Goal: Task Accomplishment & Management: Manage account settings

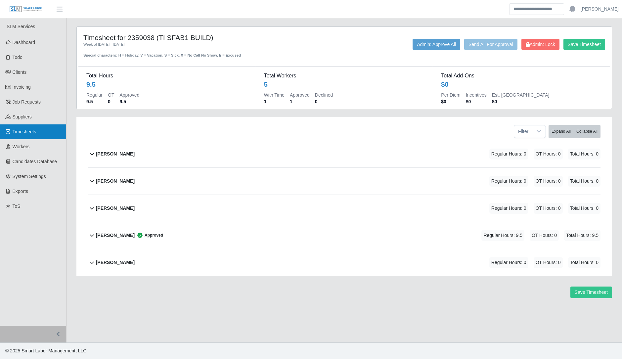
click at [23, 134] on span "Timesheets" at bounding box center [25, 131] width 24 height 5
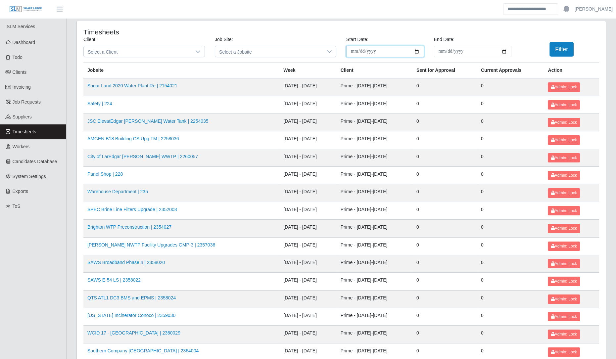
click at [411, 48] on input "**********" at bounding box center [385, 52] width 78 height 12
click at [416, 46] on input "**********" at bounding box center [385, 52] width 78 height 12
click at [414, 48] on input "**********" at bounding box center [385, 52] width 78 height 12
type input "**********"
click at [506, 55] on input "End Date:" at bounding box center [473, 52] width 78 height 12
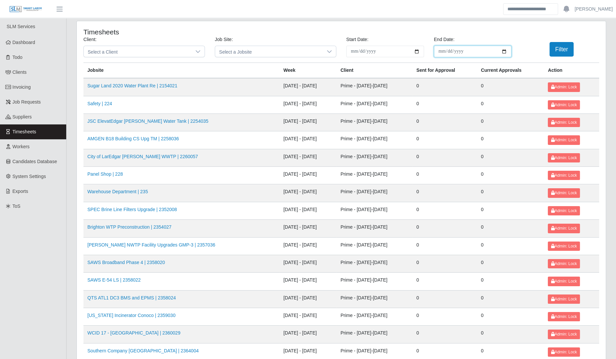
click at [506, 55] on input "End Date:" at bounding box center [473, 52] width 78 height 12
click at [507, 50] on input "End Date:" at bounding box center [473, 52] width 78 height 12
click at [504, 51] on input "End Date:" at bounding box center [473, 52] width 78 height 12
type input "**********"
click at [560, 50] on button "Filter" at bounding box center [562, 49] width 24 height 15
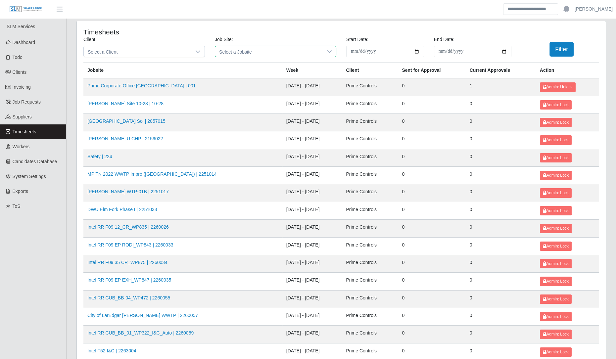
click at [243, 49] on span "Select a Jobsite" at bounding box center [269, 51] width 108 height 11
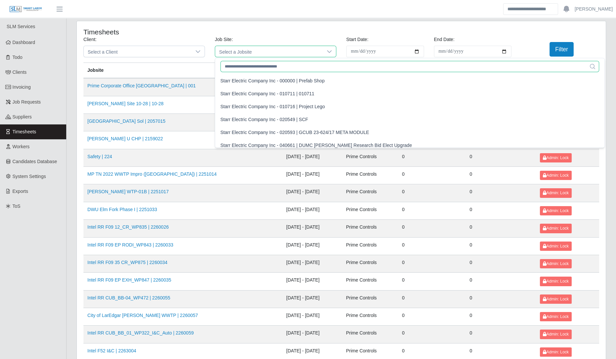
click at [238, 70] on input "text" at bounding box center [409, 66] width 379 height 11
type input "*"
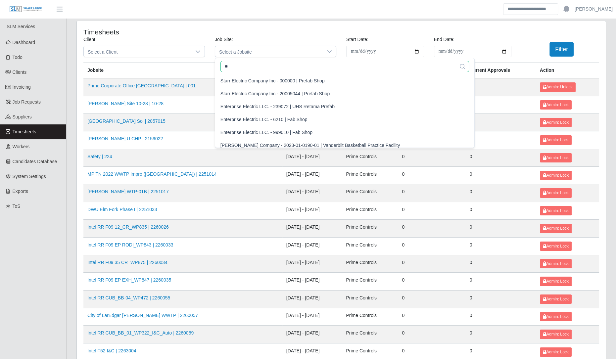
type input "*"
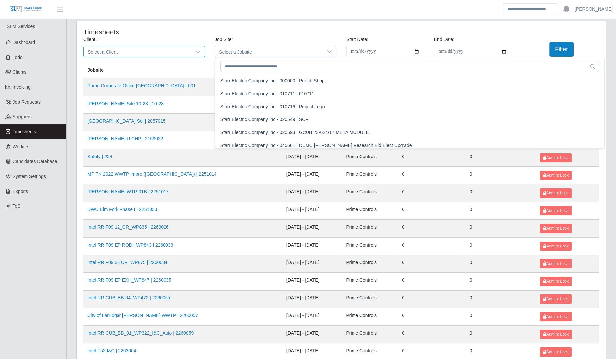
click at [177, 52] on span "Select a Client" at bounding box center [138, 51] width 108 height 11
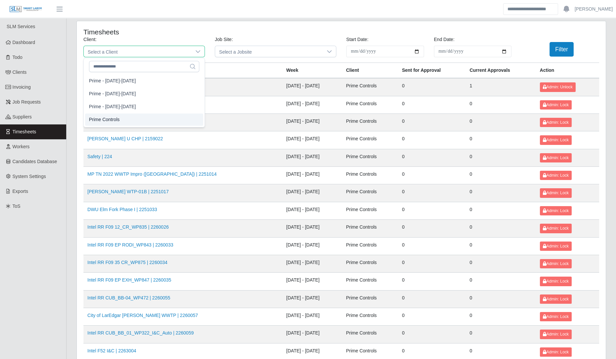
click at [121, 114] on li "Prime Controls" at bounding box center [144, 120] width 118 height 12
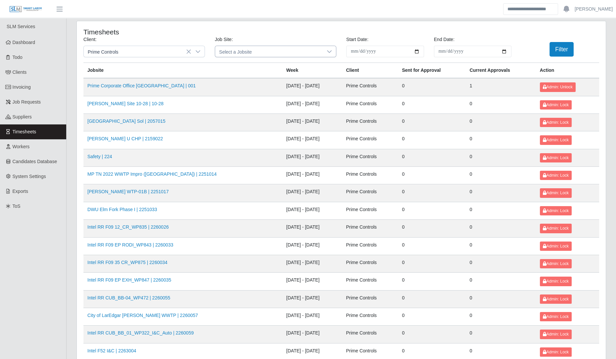
click at [230, 49] on span "Select a Jobsite" at bounding box center [269, 51] width 108 height 11
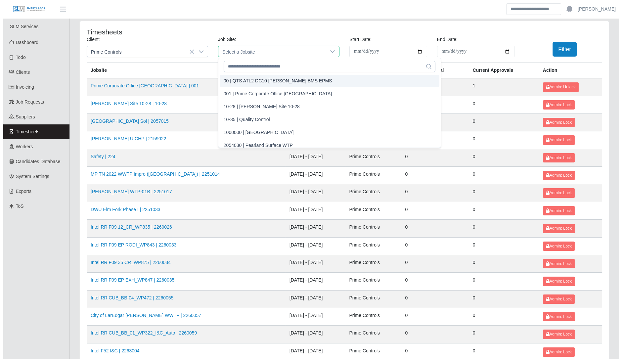
scroll to position [4843, 0]
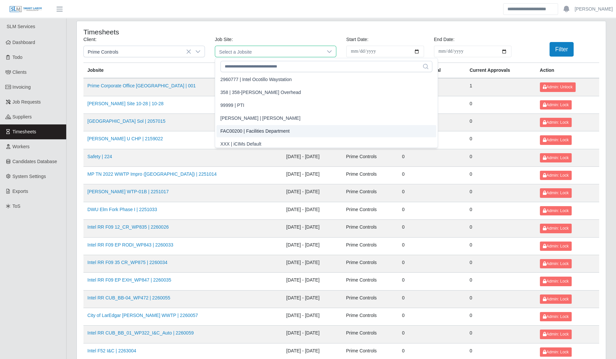
click at [347, 129] on li "FAC00200 | Facilities Department" at bounding box center [327, 131] width 220 height 12
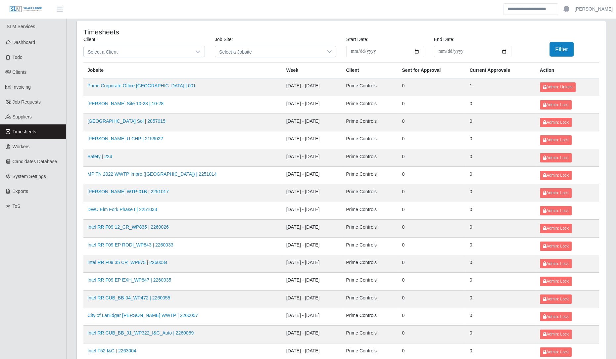
drag, startPoint x: 619, startPoint y: 70, endPoint x: 450, endPoint y: 39, distance: 171.7
click at [450, 39] on label "End Date:" at bounding box center [444, 39] width 21 height 7
click at [450, 46] on input "**********" at bounding box center [473, 52] width 78 height 12
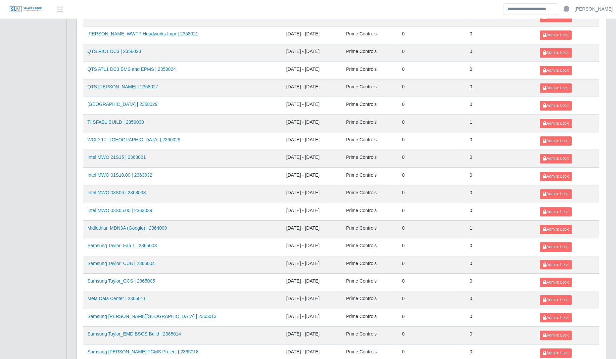
scroll to position [647, 0]
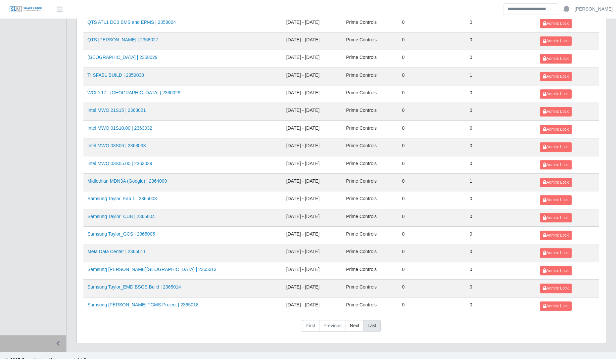
click at [363, 320] on link "Last" at bounding box center [371, 326] width 17 height 12
click at [356, 321] on link "Next" at bounding box center [355, 326] width 18 height 12
click at [354, 320] on link "Next" at bounding box center [355, 326] width 18 height 12
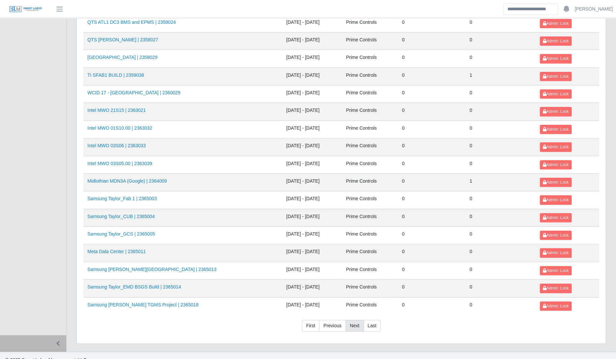
click at [350, 320] on link "Next" at bounding box center [355, 326] width 18 height 12
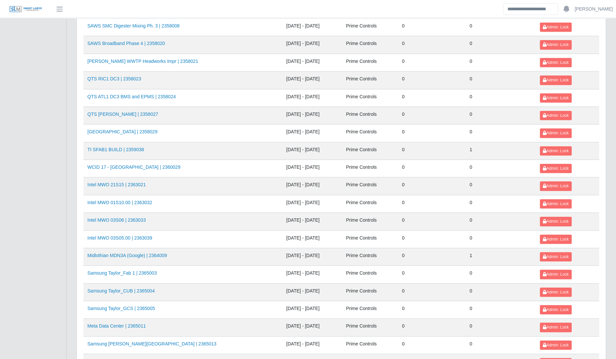
scroll to position [647, 0]
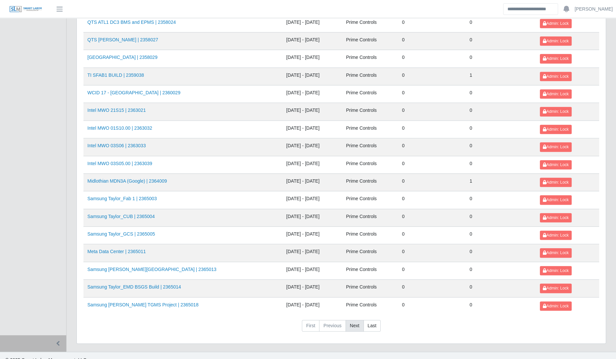
click at [353, 322] on link "Next" at bounding box center [355, 326] width 18 height 12
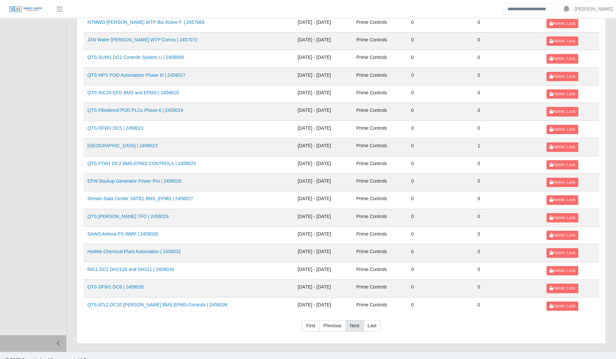
click at [353, 322] on link "Next" at bounding box center [355, 326] width 18 height 12
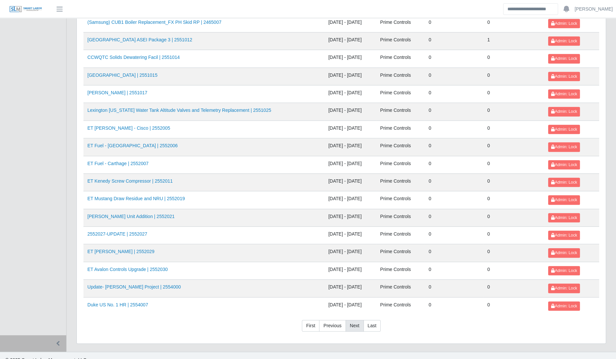
click at [353, 322] on link "Next" at bounding box center [355, 326] width 18 height 12
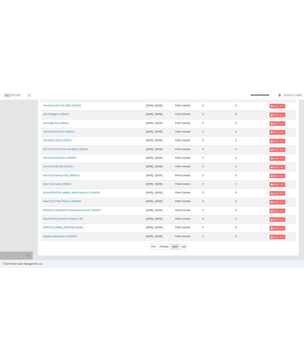
scroll to position [559, 0]
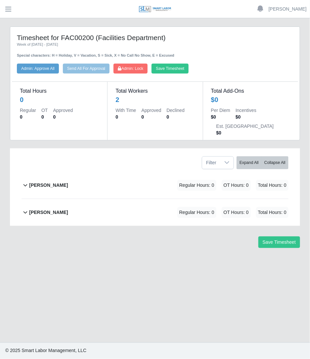
click at [157, 199] on div "[PERSON_NAME] Regular Hours: 0 OT Hours: 0 Total Hours: 0" at bounding box center [159, 212] width 260 height 27
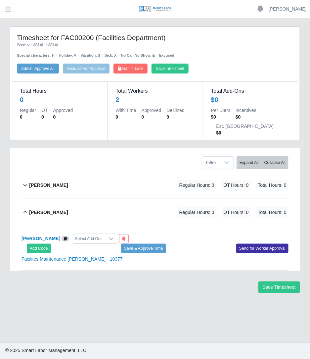
click at [24, 244] on div "Add Code Save & Approve Time Send for Worker Approval" at bounding box center [155, 248] width 277 height 9
click at [38, 244] on button "Add Code" at bounding box center [39, 248] width 24 height 9
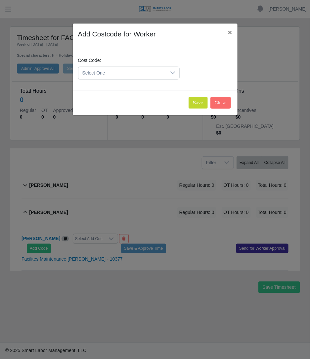
click at [118, 79] on div "Select One" at bounding box center [129, 73] width 102 height 13
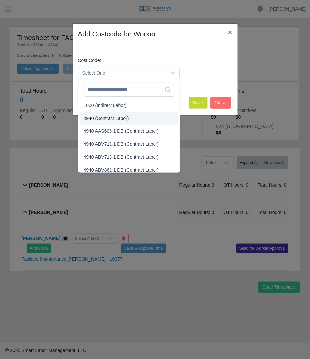
click at [116, 121] on li "4940 (Contract Labor)" at bounding box center [129, 118] width 99 height 12
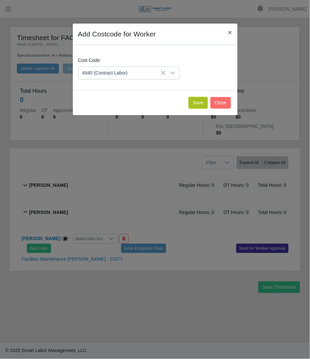
click at [203, 103] on button "Save" at bounding box center [198, 103] width 19 height 12
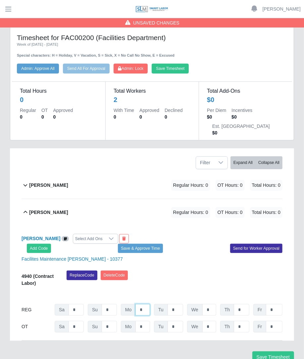
click at [146, 304] on input "*" at bounding box center [142, 310] width 15 height 12
type input "****"
click at [174, 180] on span "Regular Hours: 0" at bounding box center [190, 185] width 39 height 11
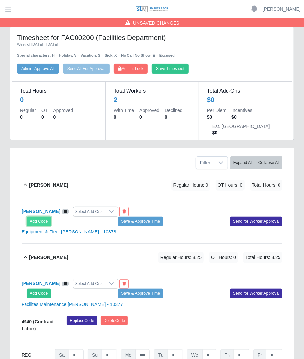
click at [34, 217] on button "Add Code" at bounding box center [39, 221] width 24 height 9
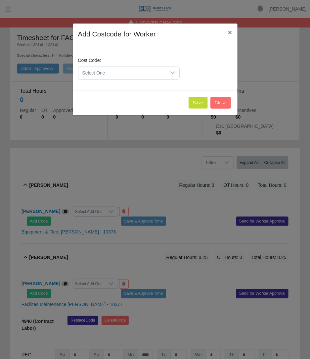
click at [149, 74] on span "Select One" at bounding box center [122, 73] width 88 height 12
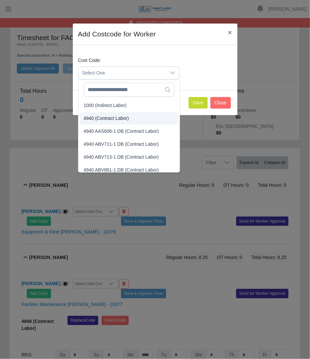
click at [118, 125] on li "4940 AAS606-1 DB (Contract Labor)" at bounding box center [129, 131] width 99 height 12
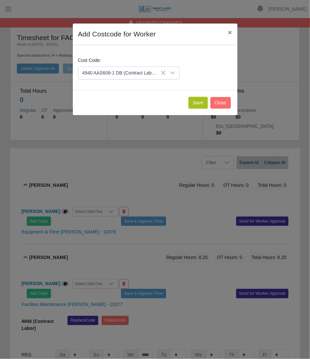
click at [192, 102] on button "Save" at bounding box center [198, 103] width 19 height 12
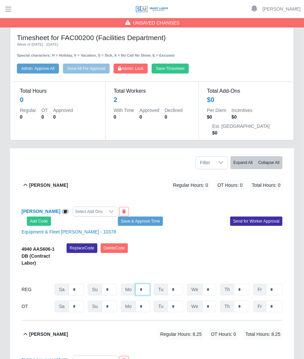
click at [149, 284] on input "*" at bounding box center [142, 290] width 15 height 12
type input "***"
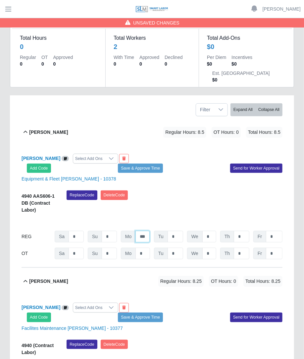
scroll to position [71, 0]
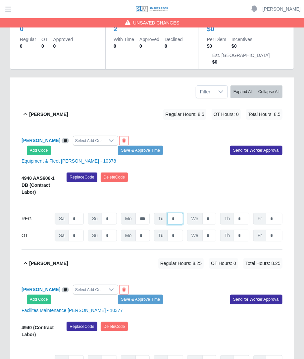
click at [179, 213] on input "*" at bounding box center [176, 219] width 16 height 12
type input "*"
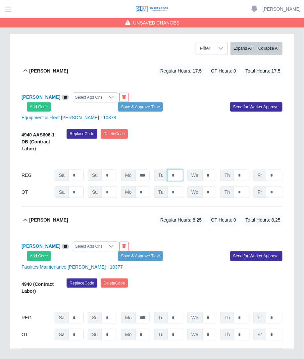
scroll to position [136, 0]
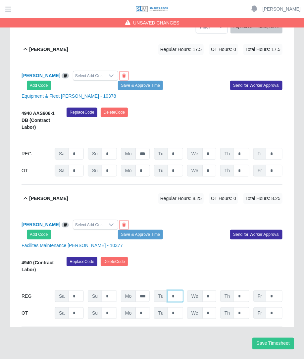
click at [173, 290] on input "*" at bounding box center [176, 296] width 16 height 12
type input "**"
click at [213, 233] on div "Manuel Soto Select Add Ons Add Code Save & Approve Time Send for Worker Approva…" at bounding box center [152, 269] width 261 height 115
drag, startPoint x: 201, startPoint y: 141, endPoint x: 218, endPoint y: 150, distance: 19.0
click at [201, 148] on span "We" at bounding box center [195, 154] width 16 height 12
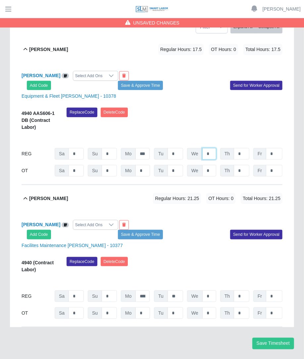
click at [215, 148] on input "*" at bounding box center [209, 154] width 14 height 12
type input "**"
click at [212, 290] on input "*" at bounding box center [209, 296] width 14 height 12
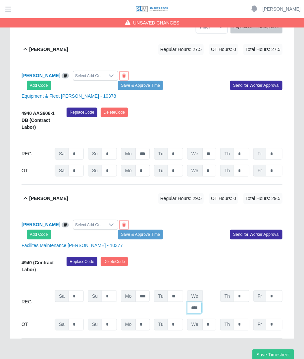
scroll to position [0, 3]
type input "****"
click at [246, 290] on input "*" at bounding box center [242, 296] width 16 height 12
type input "*"
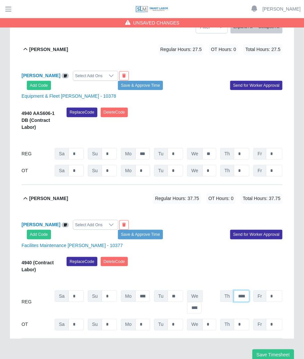
scroll to position [0, 1]
type input "****"
click at [238, 148] on input "*" at bounding box center [242, 154] width 16 height 12
type input "**"
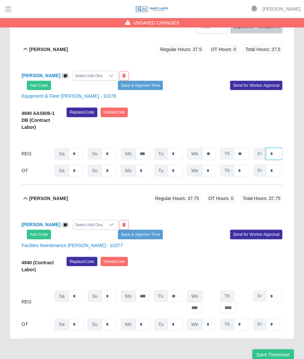
click at [275, 148] on input "*" at bounding box center [274, 154] width 17 height 12
type input "*"
type input "***"
click at [271, 165] on input "*" at bounding box center [274, 171] width 17 height 12
type input "***"
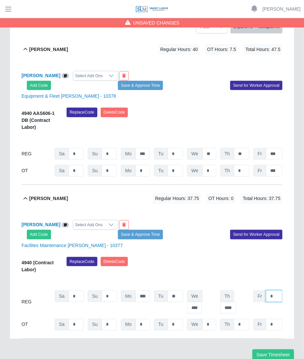
click at [278, 290] on input "*" at bounding box center [274, 296] width 17 height 12
type input "****"
click at [276, 319] on input "*" at bounding box center [274, 325] width 17 height 12
type input "*"
click at [248, 257] on div "Replace Code Delete Code" at bounding box center [175, 267] width 226 height 20
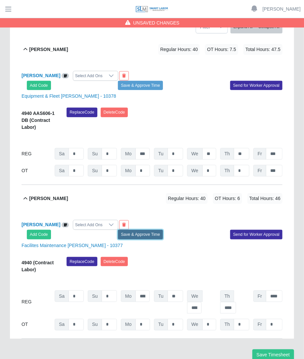
click at [152, 230] on button "Save & Approve Time" at bounding box center [140, 234] width 45 height 9
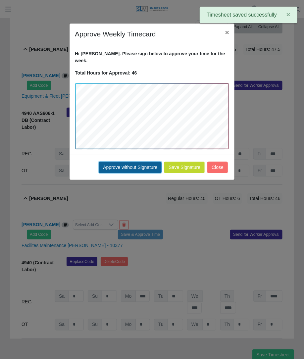
click at [152, 162] on button "Approve without Signature" at bounding box center [130, 168] width 63 height 12
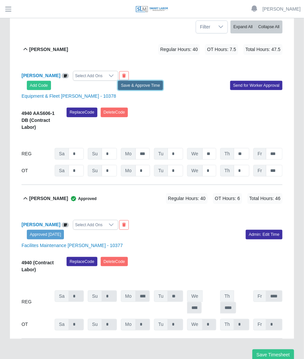
click at [151, 81] on button "Save & Approve Time" at bounding box center [140, 85] width 45 height 9
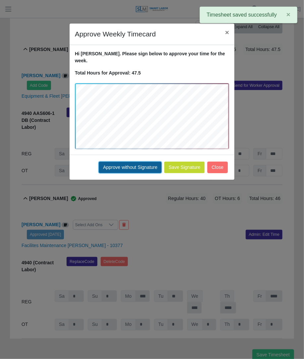
click at [111, 163] on button "Approve without Signature" at bounding box center [130, 168] width 63 height 12
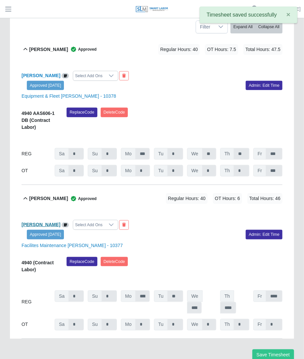
click at [28, 222] on b "Manuel Soto" at bounding box center [41, 224] width 39 height 5
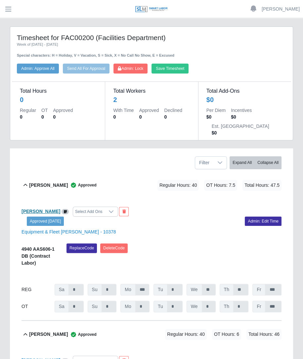
click at [47, 209] on b "Armando Lopez" at bounding box center [41, 211] width 39 height 5
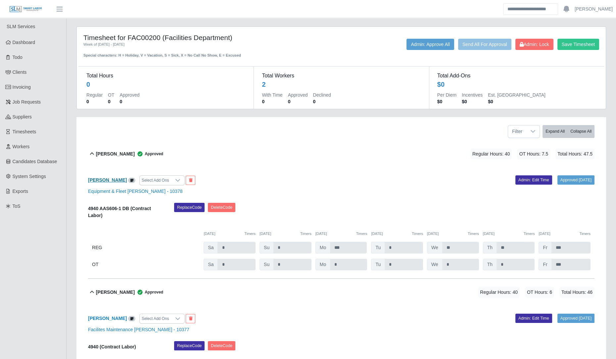
click at [106, 181] on b "Armando Lopez" at bounding box center [107, 179] width 39 height 5
click at [37, 134] on link "Timesheets" at bounding box center [33, 131] width 66 height 15
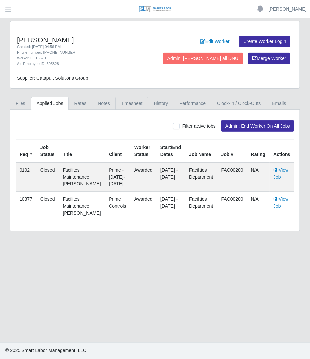
click at [131, 107] on link "Timesheet" at bounding box center [132, 103] width 33 height 13
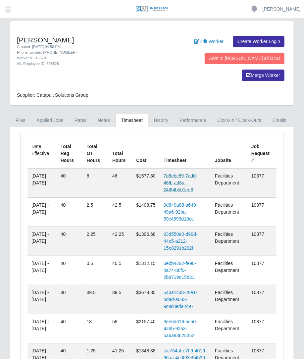
click at [182, 173] on link "7d6ebc89-7ad0-46fb-ad8a-24f84bbb1ee8" at bounding box center [181, 182] width 34 height 19
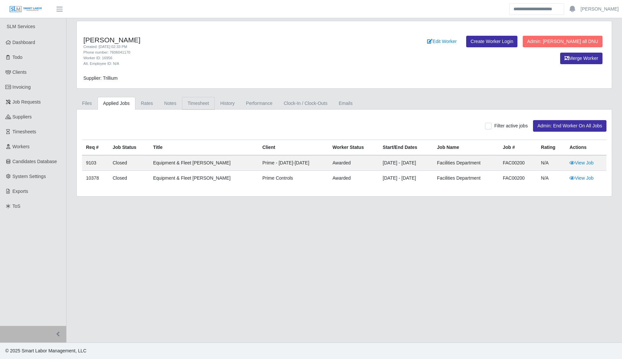
click at [202, 100] on link "Timesheet" at bounding box center [198, 103] width 33 height 13
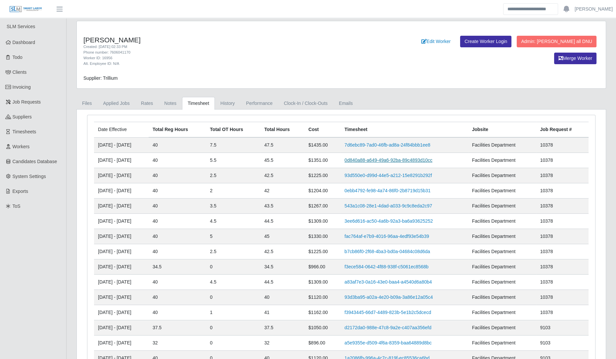
click at [419, 160] on link "0d840a88-a649-49a6-92ba-89c4893d10cc" at bounding box center [389, 160] width 88 height 5
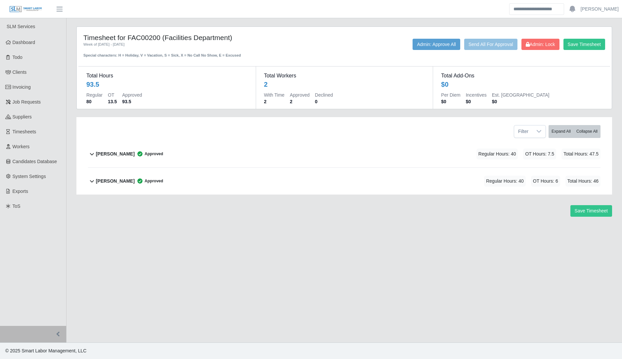
click at [227, 185] on div "Manuel Soto Approved Regular Hours: 40 OT Hours: 6 Total Hours: 46" at bounding box center [348, 181] width 505 height 27
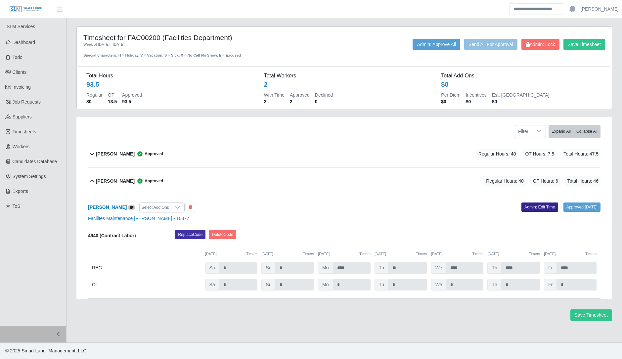
click at [527, 206] on link "Admin: Edit Time" at bounding box center [540, 207] width 37 height 9
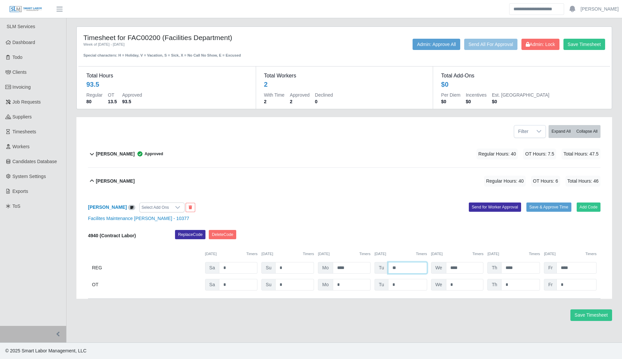
click at [402, 268] on input "**" at bounding box center [407, 268] width 39 height 12
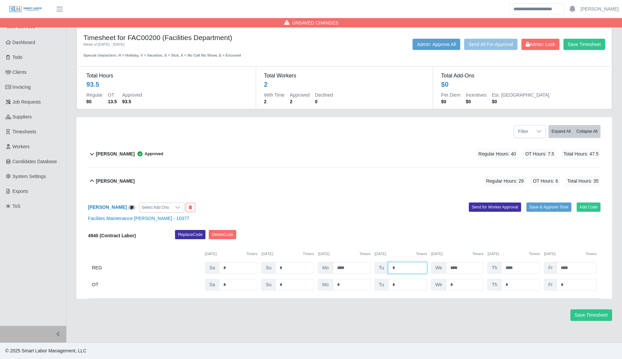
type input "*"
click at [582, 270] on input "****" at bounding box center [577, 268] width 40 height 12
type input "*"
type input "****"
click at [582, 285] on input "*" at bounding box center [577, 285] width 40 height 12
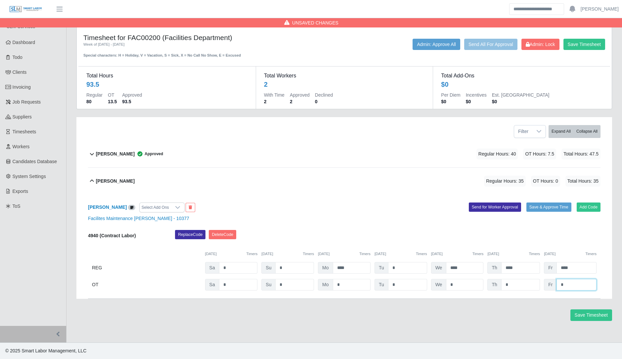
type input "*"
click at [538, 232] on div "Replace Code Delete Code" at bounding box center [388, 236] width 436 height 13
click at [533, 46] on span "Admin: Lock" at bounding box center [540, 44] width 29 height 5
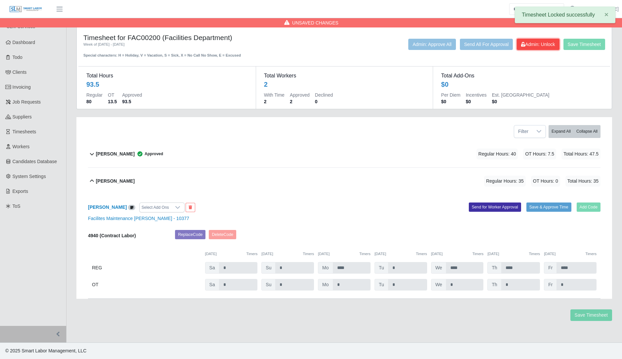
click at [548, 39] on button "Admin: Unlock" at bounding box center [538, 44] width 42 height 11
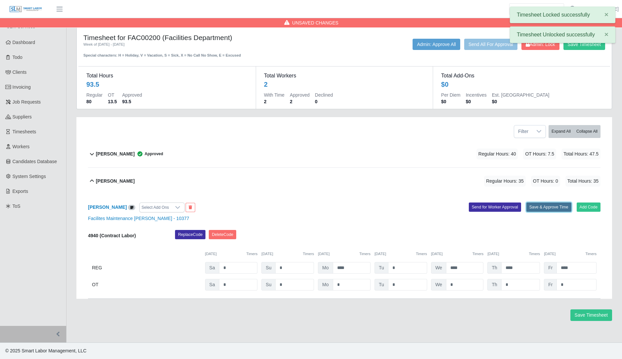
click at [556, 205] on button "Save & Approve Time" at bounding box center [549, 207] width 45 height 9
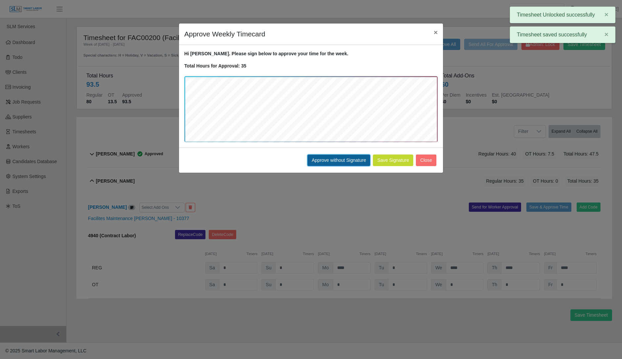
click at [315, 161] on button "Approve without Signature" at bounding box center [339, 161] width 63 height 12
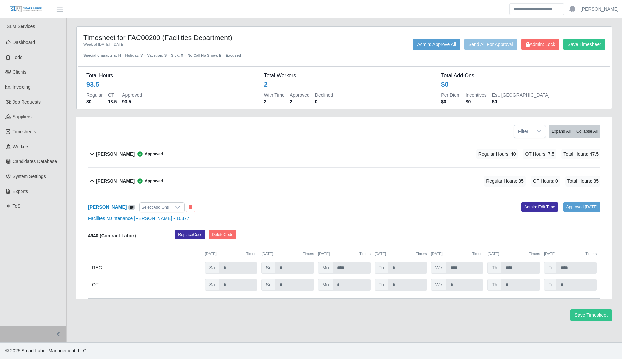
click at [300, 237] on div "Replace Code Delete Code" at bounding box center [388, 236] width 436 height 13
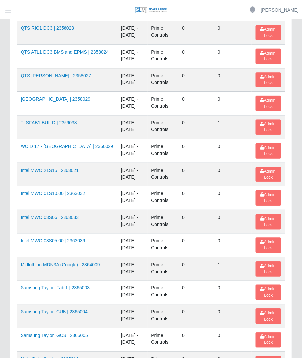
scroll to position [958, 0]
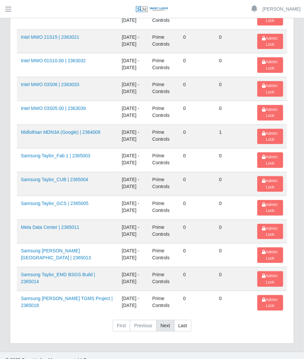
click at [172, 320] on link "Next" at bounding box center [165, 326] width 18 height 12
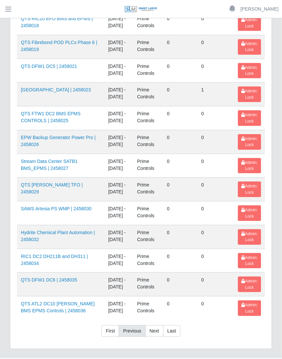
click at [134, 325] on link "Previous" at bounding box center [132, 331] width 26 height 12
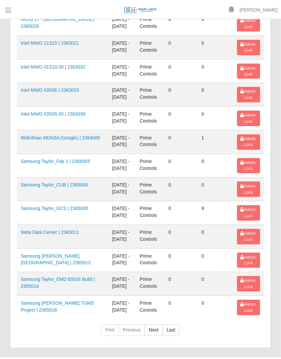
scroll to position [964, 0]
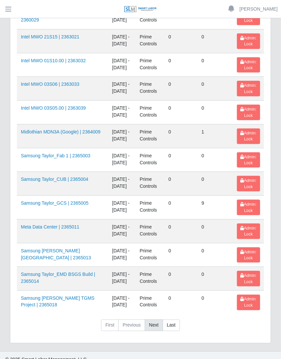
click at [154, 319] on link "Next" at bounding box center [154, 325] width 18 height 12
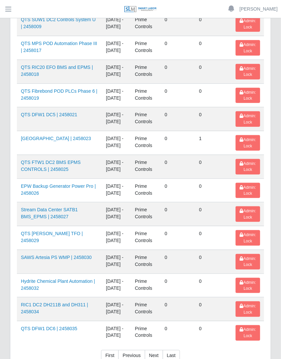
scroll to position [935, 0]
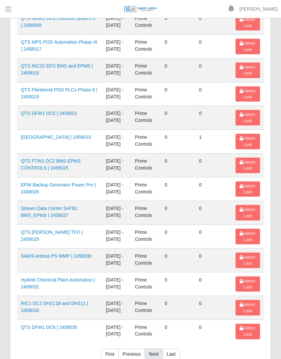
click at [158, 349] on link "Next" at bounding box center [154, 355] width 18 height 12
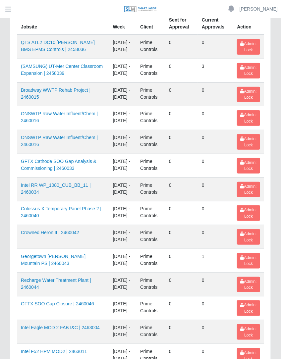
scroll to position [33, 0]
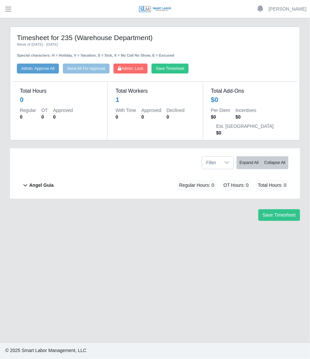
click at [130, 172] on div "Angel Guia Regular Hours: 0 OT Hours: 0 Total Hours: 0" at bounding box center [159, 185] width 260 height 27
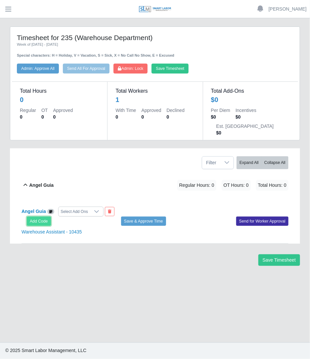
click at [34, 217] on button "Add Code" at bounding box center [39, 221] width 24 height 9
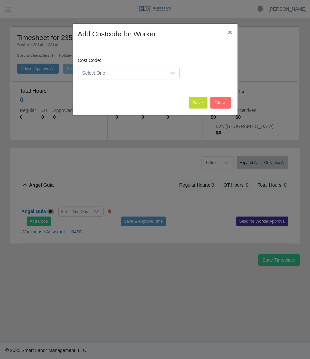
click at [122, 73] on span "Select One" at bounding box center [122, 73] width 88 height 12
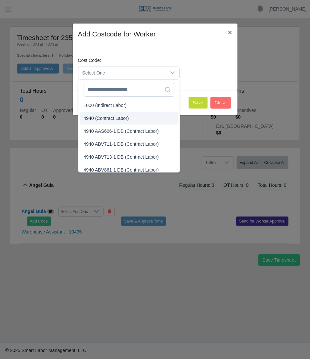
click at [108, 117] on span "4940 (Contract Labor)" at bounding box center [106, 118] width 45 height 7
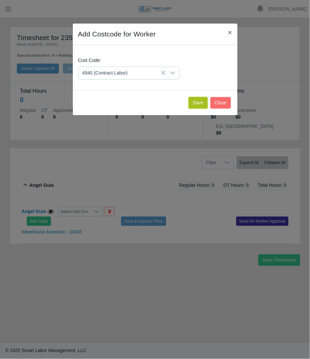
click at [203, 106] on button "Save" at bounding box center [198, 103] width 19 height 12
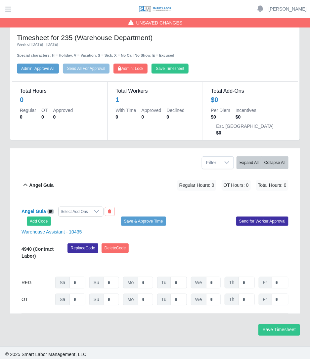
click at [154, 277] on div "REG Sa * Su * Mo * Tu * We * Th * Fr *" at bounding box center [155, 283] width 267 height 12
click at [151, 277] on input "*" at bounding box center [145, 283] width 15 height 12
type input "*****"
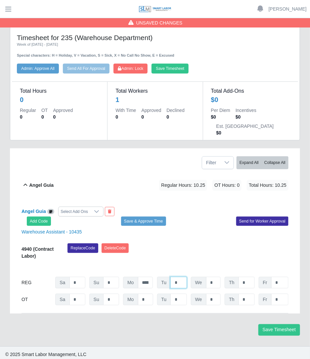
click at [185, 277] on input "*" at bounding box center [178, 283] width 17 height 12
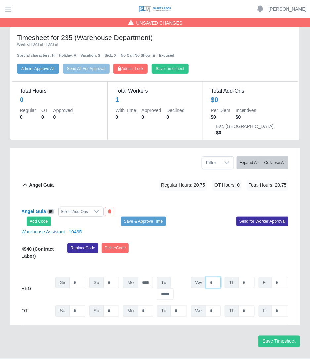
click at [215, 277] on input "*" at bounding box center [213, 283] width 15 height 12
click at [249, 277] on input "*" at bounding box center [247, 283] width 16 height 12
type input "****"
type input "***"
click at [278, 277] on input "*" at bounding box center [279, 283] width 17 height 12
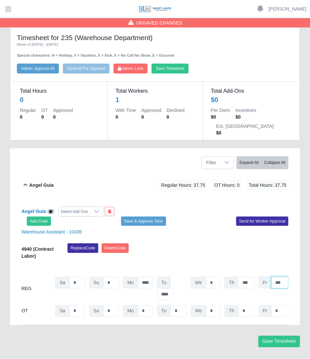
type input "***"
click at [237, 243] on div "Replace Code Delete Code" at bounding box center [178, 253] width 231 height 20
click at [143, 217] on button "Save & Approve Time" at bounding box center [143, 221] width 45 height 9
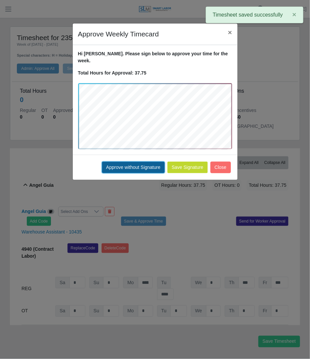
click at [136, 162] on button "Approve without Signature" at bounding box center [133, 168] width 63 height 12
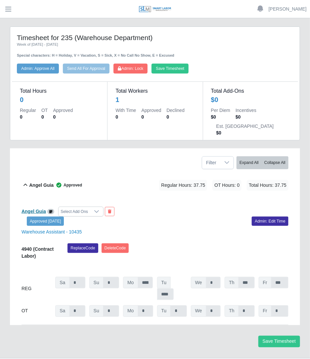
click at [33, 209] on b "Angel Guia" at bounding box center [34, 211] width 24 height 5
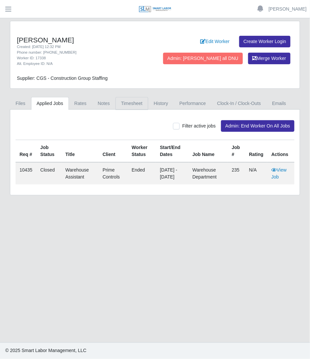
click at [131, 109] on link "Timesheet" at bounding box center [132, 103] width 33 height 13
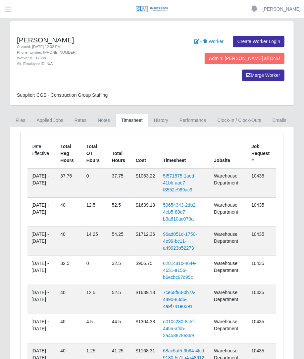
click at [177, 198] on td "59654343-2db2-4eb5-88d7-b3a610ac070a" at bounding box center [184, 212] width 51 height 29
click at [179, 202] on link "59654343-2db2-4eb5-88d7-b3a610ac070a" at bounding box center [180, 211] width 34 height 19
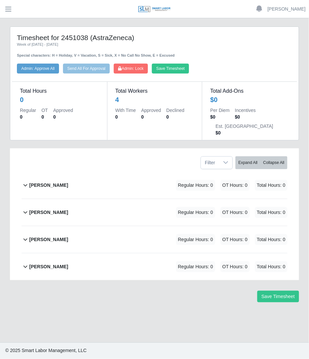
click at [131, 172] on div "Alirio Acevedo Regular Hours: 0 OT Hours: 0 Total Hours: 0" at bounding box center [158, 185] width 258 height 27
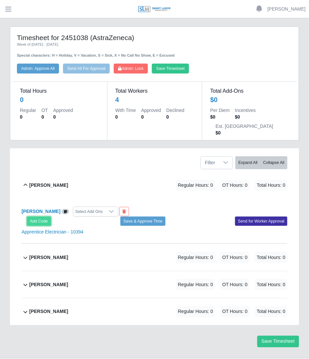
click at [43, 217] on button "Add Code" at bounding box center [39, 221] width 24 height 9
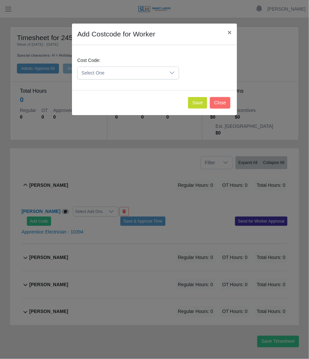
click at [132, 65] on div "Cost Code: Select One" at bounding box center [127, 68] width 105 height 23
click at [126, 72] on span "Select One" at bounding box center [121, 73] width 88 height 12
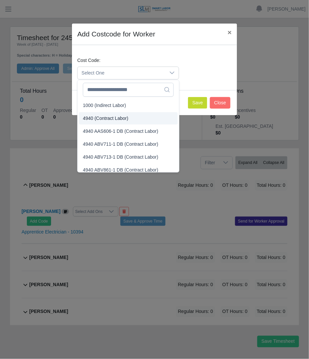
click at [107, 116] on span "4940 (Contract Labor)" at bounding box center [105, 118] width 45 height 7
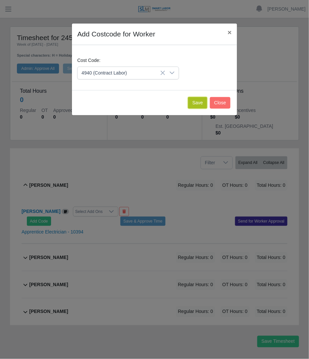
click at [204, 97] on button "Save" at bounding box center [197, 103] width 19 height 12
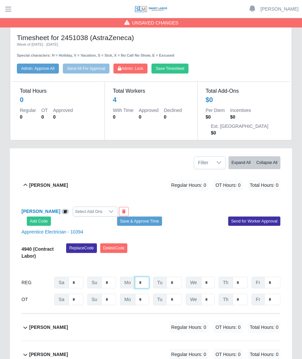
click at [146, 277] on input "*" at bounding box center [142, 283] width 14 height 12
type input "**"
click at [176, 277] on input "*" at bounding box center [175, 283] width 16 height 12
type input "**"
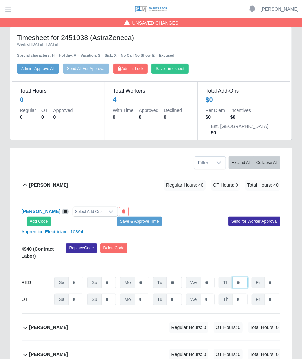
type input "**"
click at [273, 294] on input "*" at bounding box center [273, 300] width 16 height 12
type input "*"
click at [200, 243] on div "Replace Code Delete Code" at bounding box center [173, 253] width 224 height 20
click at [157, 217] on button "Save & Approve Time" at bounding box center [139, 221] width 45 height 9
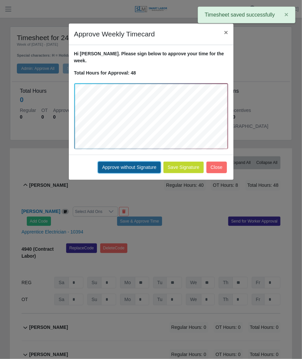
click at [123, 162] on button "Approve without Signature" at bounding box center [129, 168] width 63 height 12
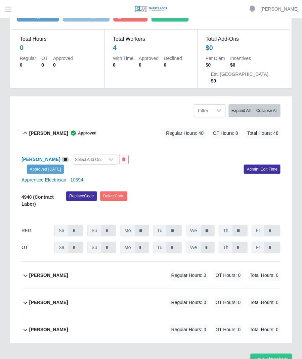
scroll to position [68, 0]
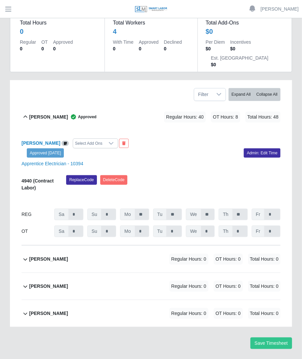
click at [168, 254] on div "Regular Hours: 0 OT Hours: 0 Total Hours: 0" at bounding box center [216, 259] width 130 height 11
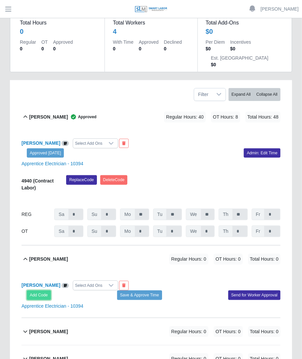
click at [32, 290] on button "Add Code" at bounding box center [39, 294] width 24 height 9
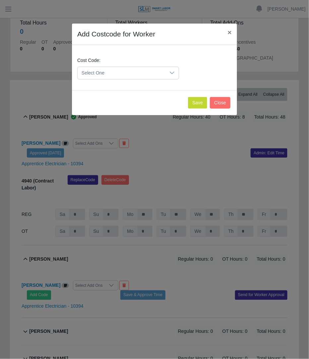
click at [134, 75] on span "Select One" at bounding box center [121, 73] width 88 height 12
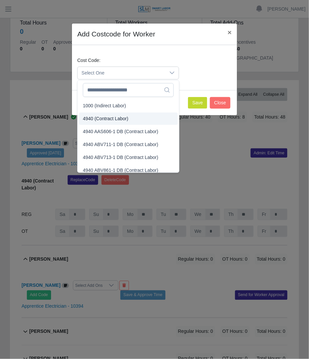
click at [117, 116] on span "4940 (Contract Labor)" at bounding box center [105, 118] width 45 height 7
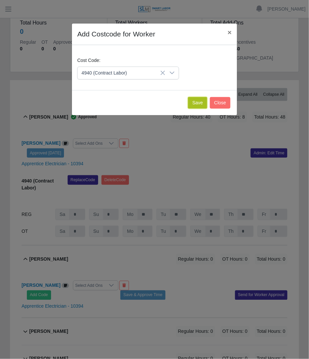
click at [202, 103] on button "Save" at bounding box center [197, 103] width 19 height 12
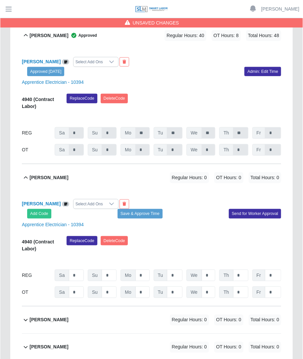
scroll to position [151, 0]
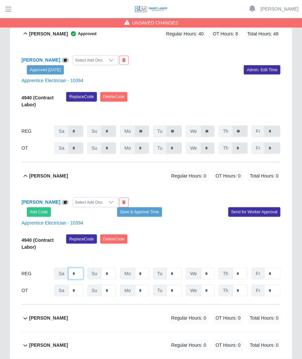
click at [74, 268] on input "*" at bounding box center [76, 274] width 15 height 12
type input "*"
type input "**"
click at [205, 268] on input "*" at bounding box center [208, 274] width 14 height 12
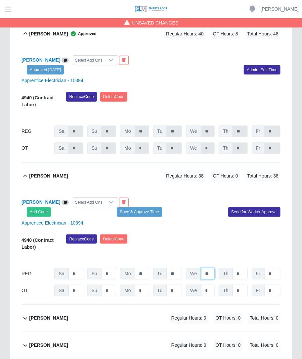
type input "**"
type input "*"
click at [246, 285] on input "*" at bounding box center [240, 291] width 15 height 12
type input "*"
click at [272, 285] on input "*" at bounding box center [273, 291] width 16 height 12
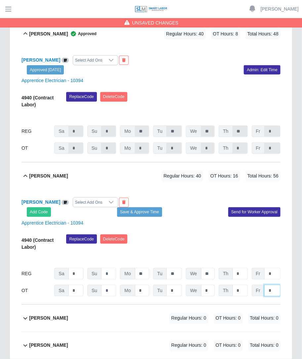
type input "*"
click at [181, 234] on div "Replace Code [GEOGRAPHIC_DATA] Code" at bounding box center [173, 244] width 224 height 20
click at [144, 207] on button "Save & Approve Time" at bounding box center [139, 211] width 45 height 9
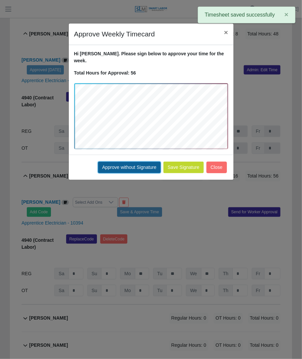
click at [133, 162] on button "Approve without Signature" at bounding box center [129, 168] width 63 height 12
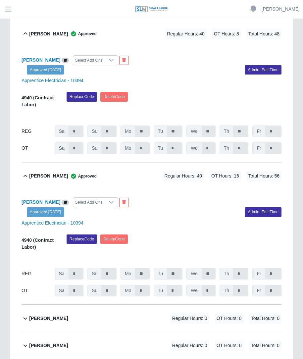
click at [139, 305] on div "Dimitri Cisneros Regular Hours: 0 OT Hours: 0 Total Hours: 0" at bounding box center [155, 318] width 252 height 27
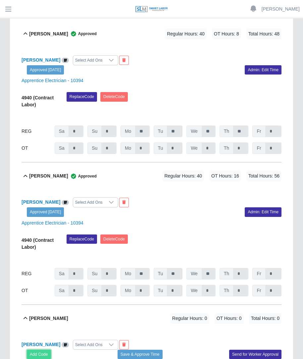
click at [31, 350] on button "Add Code" at bounding box center [39, 354] width 24 height 9
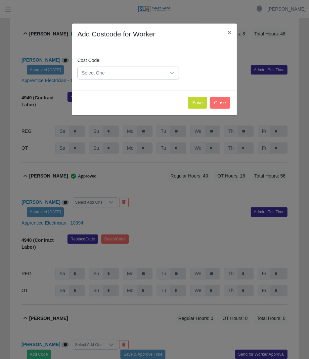
click at [138, 79] on div "Cost Code: Select One" at bounding box center [155, 71] width 158 height 28
click at [137, 77] on span "Select One" at bounding box center [122, 73] width 88 height 12
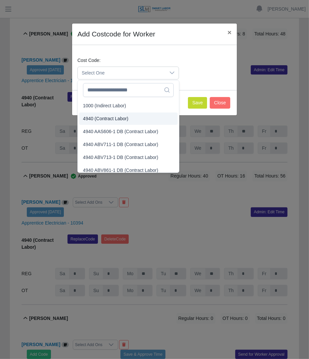
click at [108, 114] on li "4940 (Contract Labor)" at bounding box center [128, 119] width 99 height 12
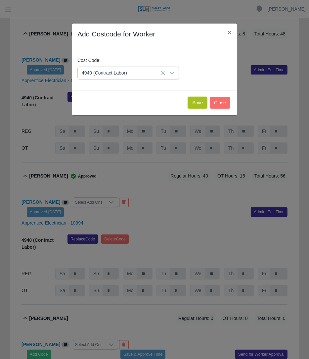
click at [196, 100] on button "Save" at bounding box center [197, 103] width 19 height 12
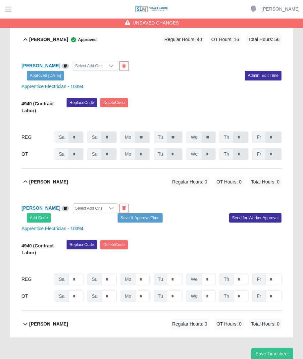
scroll to position [296, 0]
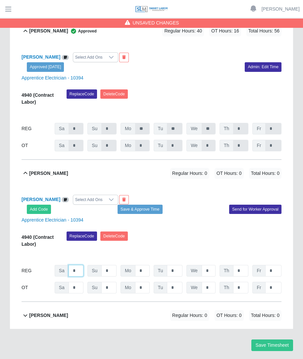
click at [79, 265] on input "*" at bounding box center [76, 271] width 15 height 12
type input "*"
type input "**"
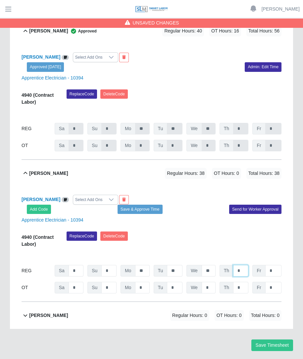
click at [244, 265] on input "*" at bounding box center [240, 271] width 15 height 12
type input "**"
click at [280, 282] on input "*" at bounding box center [273, 288] width 16 height 12
click at [247, 265] on input "**" at bounding box center [240, 271] width 15 height 12
type input "*"
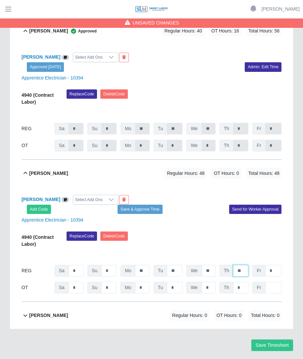
type input "*"
click at [242, 282] on input "*" at bounding box center [240, 288] width 15 height 12
type input "*"
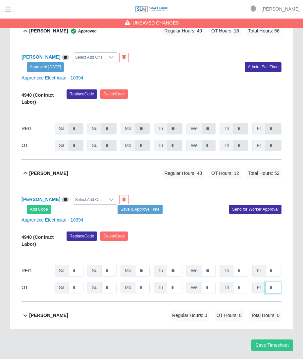
type input "*"
click at [194, 217] on div "Apprentice Electrician - 10394" at bounding box center [152, 220] width 270 height 7
click at [142, 205] on button "Save & Approve Time" at bounding box center [140, 209] width 45 height 9
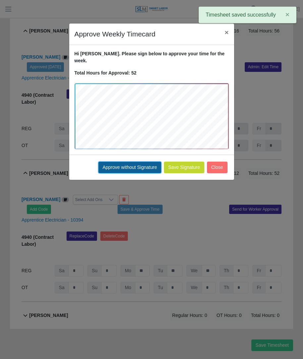
click at [121, 162] on button "Approve without Signature" at bounding box center [129, 168] width 63 height 12
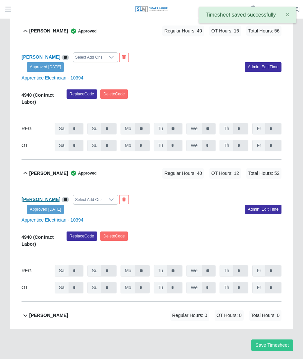
click at [46, 197] on b "Dimitri Cisneros" at bounding box center [41, 199] width 39 height 5
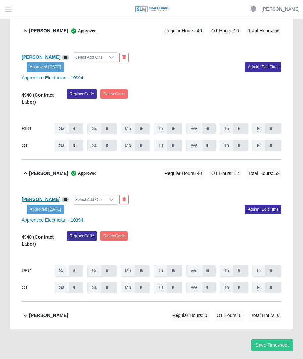
click at [39, 197] on b "Dimitri Cisneros" at bounding box center [41, 199] width 39 height 5
click at [44, 54] on b "Carlos Reyes" at bounding box center [41, 56] width 39 height 5
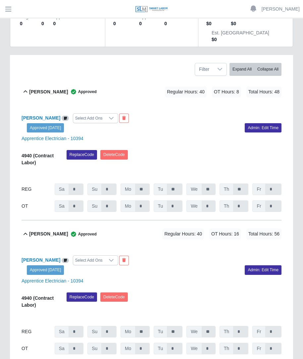
scroll to position [93, 0]
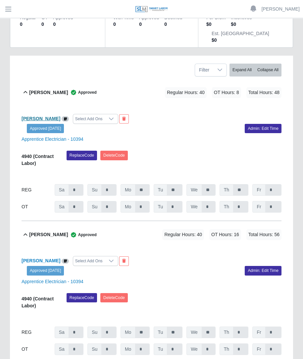
click at [31, 116] on b "Alirio Acevedo" at bounding box center [41, 118] width 39 height 5
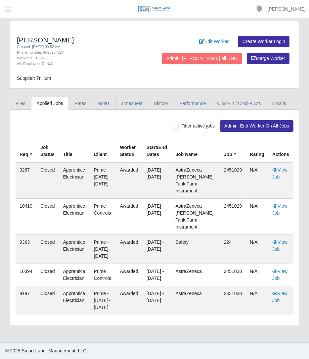
click at [124, 107] on link "Timesheet" at bounding box center [132, 103] width 33 height 13
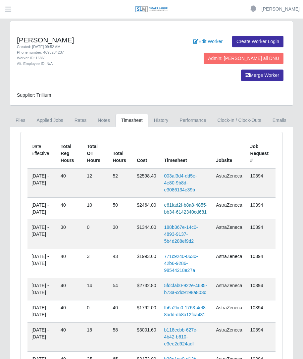
click at [181, 202] on link "e61fad2f-b8a8-4855-bb34-6142340cd681" at bounding box center [185, 208] width 43 height 12
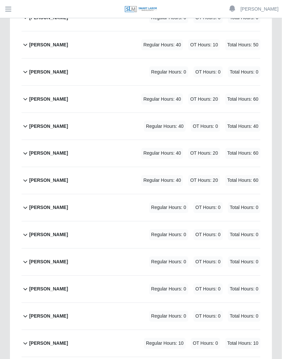
scroll to position [727, 0]
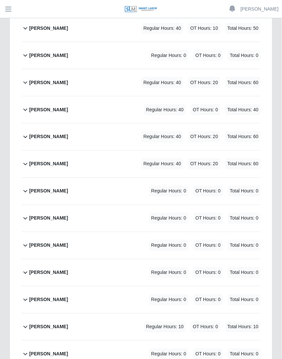
click at [127, 163] on div "Regular Hours: 40 OT Hours: 20 Total Hours: 60" at bounding box center [192, 164] width 138 height 11
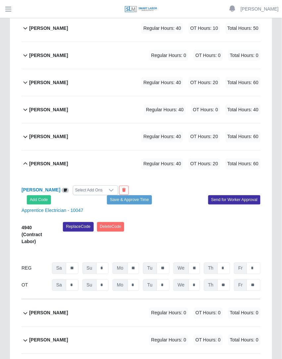
click at [94, 187] on div "Select Add Ons" at bounding box center [88, 190] width 31 height 9
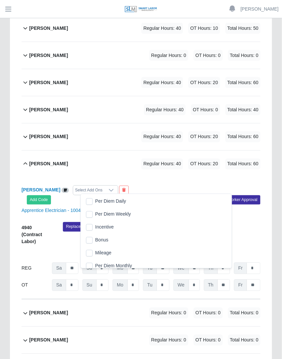
scroll to position [7, 4]
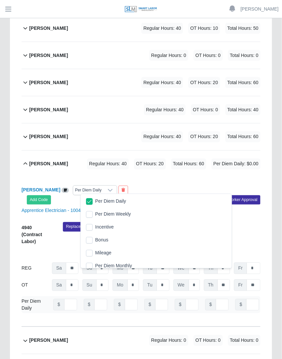
click at [130, 169] on div "Regular Hours: 40 OT Hours: 20 Total Hours: 60 Per Diem Daily: $0.00" at bounding box center [165, 164] width 192 height 11
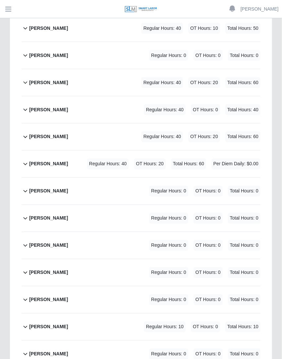
click at [106, 168] on div "Regular Hours: 40 OT Hours: 20 Total Hours: 60 Per Diem Daily: $0.00" at bounding box center [165, 164] width 192 height 11
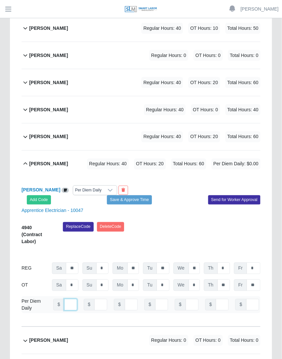
click at [66, 311] on input "number" at bounding box center [70, 305] width 13 height 12
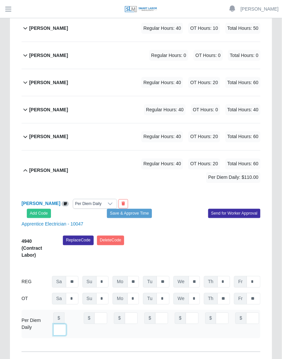
scroll to position [0, 7]
type input "***"
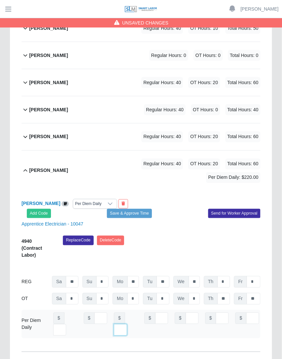
type input "***"
click at [123, 212] on button "Save & Approve Time" at bounding box center [129, 213] width 45 height 9
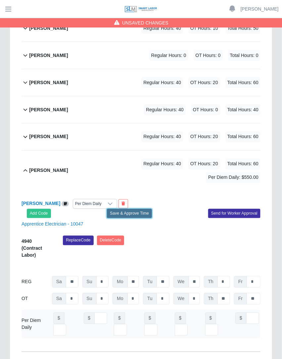
scroll to position [0, 0]
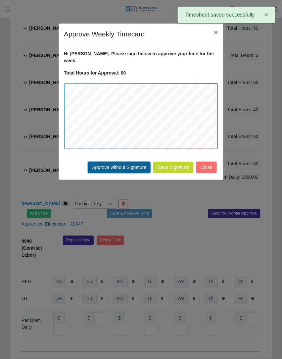
click at [120, 162] on button "Approve without Signature" at bounding box center [119, 168] width 63 height 12
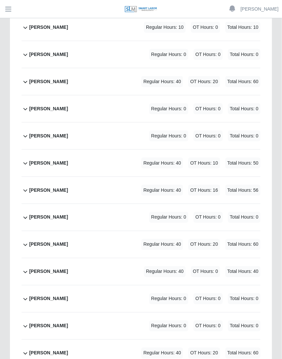
scroll to position [1211, 0]
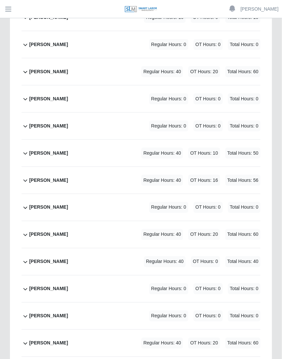
click at [174, 148] on span "Regular Hours: 40" at bounding box center [162, 153] width 42 height 11
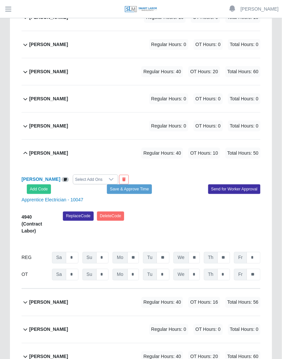
click at [79, 175] on div "Select Add Ons" at bounding box center [88, 179] width 31 height 9
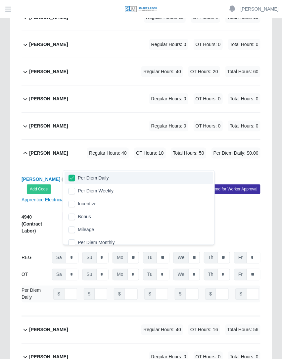
click at [172, 151] on div "Javier Alonso Regular Hours: 40 OT Hours: 10 Total Hours: 50 Per Diem Daily: $0…" at bounding box center [144, 153] width 231 height 27
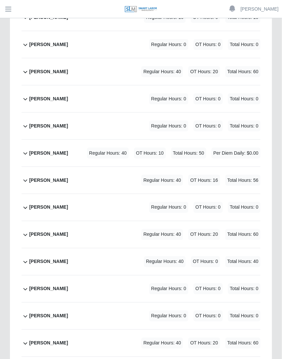
click at [160, 148] on span "OT Hours: 10" at bounding box center [150, 153] width 32 height 11
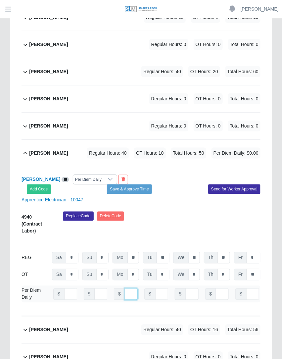
click at [127, 288] on input "number" at bounding box center [131, 294] width 13 height 12
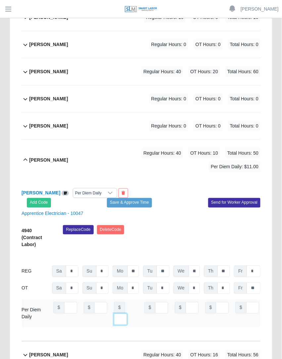
scroll to position [0, 7]
type input "***"
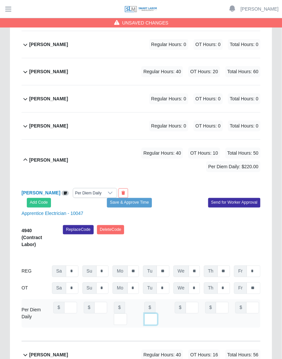
scroll to position [0, 0]
type input "***"
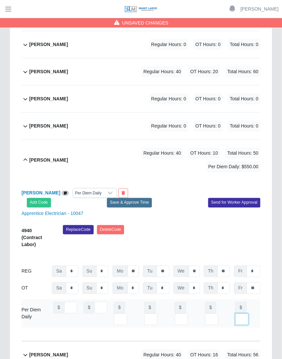
type input "***"
click at [142, 198] on button "Save & Approve Time" at bounding box center [129, 202] width 45 height 9
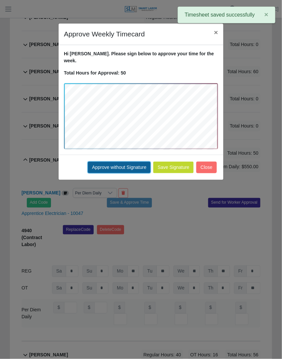
click at [137, 162] on button "Approve without Signature" at bounding box center [119, 168] width 63 height 12
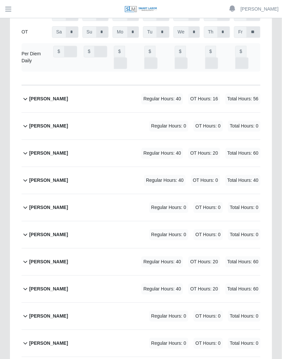
scroll to position [1475, 0]
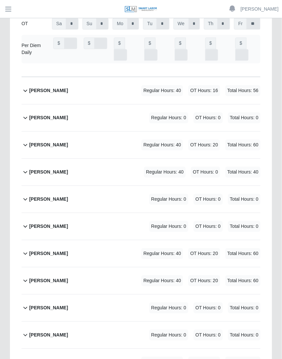
click at [166, 159] on div "Jhonny Rangel Regular Hours: 40 OT Hours: 0 Total Hours: 40" at bounding box center [144, 172] width 231 height 27
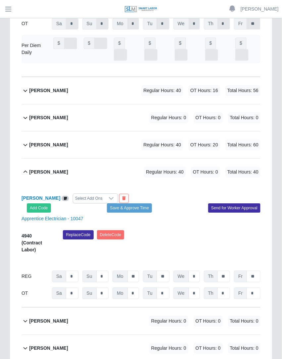
click at [80, 194] on div "Select Add Ons" at bounding box center [88, 198] width 31 height 9
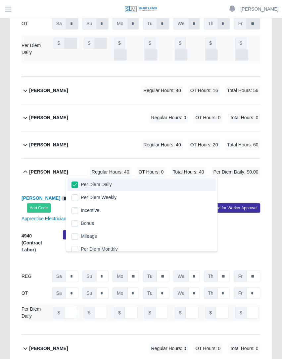
click at [182, 185] on div "Jhonny Rangel Per Diem Daily Add Code Save & Approve Time Send for Worker Appro…" at bounding box center [141, 259] width 239 height 149
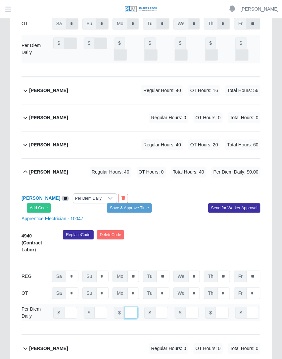
click at [126, 307] on input "number" at bounding box center [131, 313] width 13 height 12
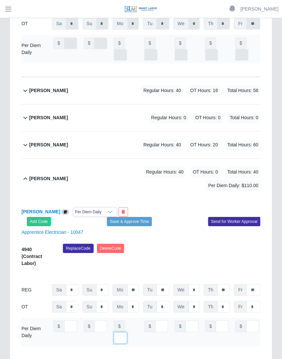
scroll to position [0, 7]
type input "***"
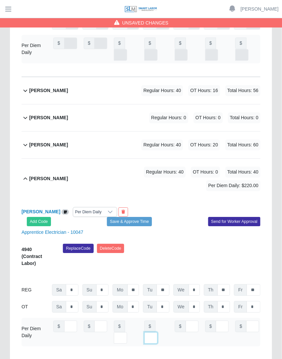
type input "***"
click at [133, 217] on button "Save & Approve Time" at bounding box center [129, 221] width 45 height 9
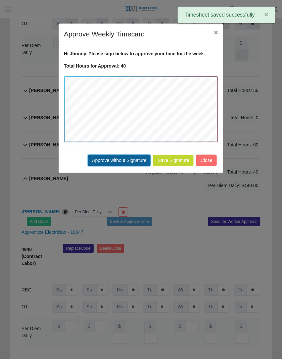
click at [130, 159] on button "Approve without Signature" at bounding box center [119, 161] width 63 height 12
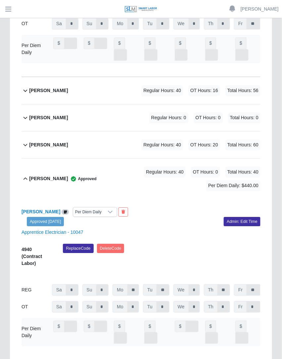
click at [243, 85] on span "Total Hours: 56" at bounding box center [242, 90] width 35 height 11
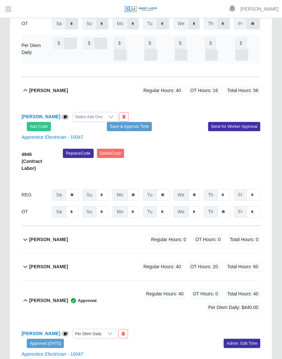
click at [105, 112] on div "Select Add Ons" at bounding box center [88, 116] width 31 height 9
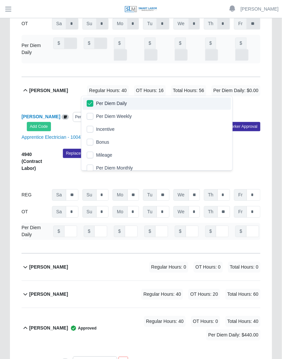
click at [169, 83] on div "Javier Leyva Gonzalez Regular Hours: 40 OT Hours: 16 Total Hours: 56 Per Diem D…" at bounding box center [144, 90] width 231 height 27
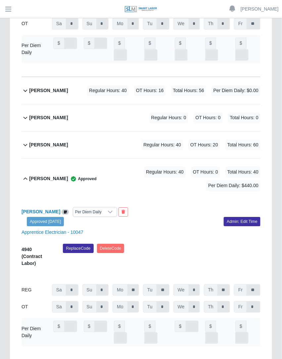
click at [169, 85] on div "Regular Hours: 40 OT Hours: 16 Total Hours: 56 Per Diem Daily: $0.00" at bounding box center [165, 90] width 192 height 11
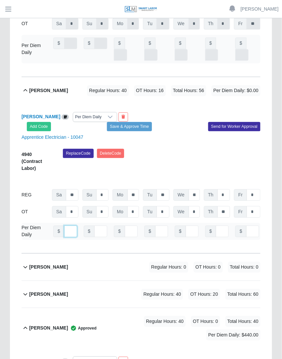
click at [65, 225] on input "number" at bounding box center [70, 231] width 13 height 12
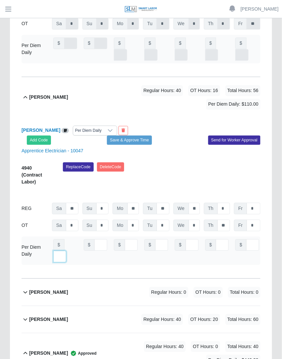
type input "***"
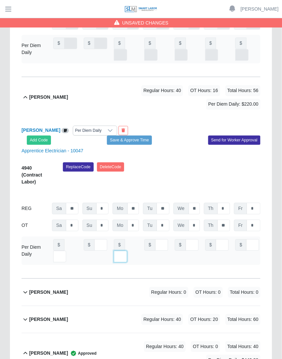
type input "***"
type input "*"
type input "***"
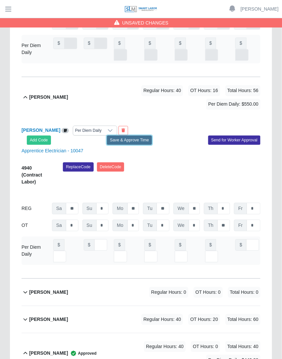
click at [137, 135] on button "Save & Approve Time" at bounding box center [129, 139] width 45 height 9
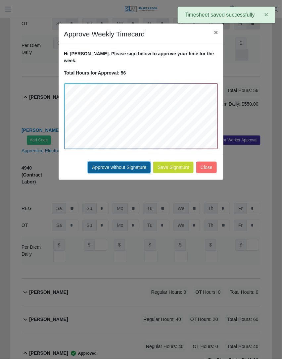
click at [116, 162] on button "Approve without Signature" at bounding box center [119, 168] width 63 height 12
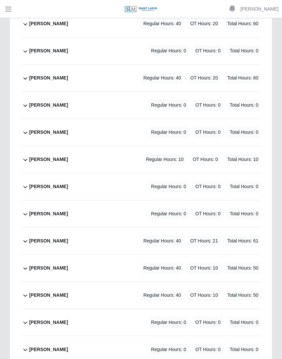
click at [175, 263] on span "Regular Hours: 40" at bounding box center [162, 268] width 42 height 11
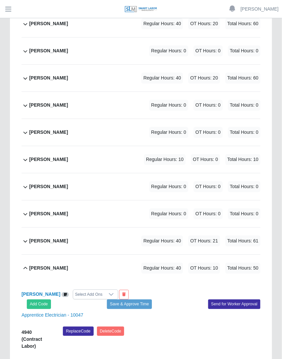
click at [84, 290] on div "Select Add Ons" at bounding box center [88, 294] width 31 height 9
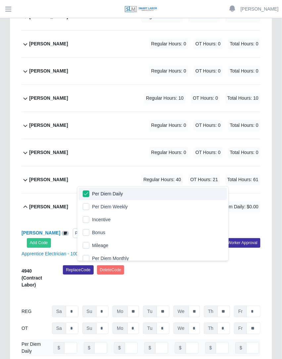
click at [135, 201] on div "Regular Hours: 40 OT Hours: 10 Total Hours: 50 Per Diem Daily: $0.00" at bounding box center [165, 206] width 192 height 11
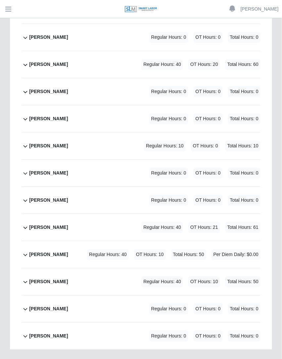
click at [92, 249] on div "Regular Hours: 40 OT Hours: 10 Total Hours: 50 Per Diem Daily: $0.00" at bounding box center [165, 254] width 192 height 11
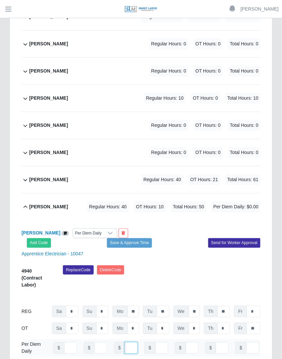
click at [126, 342] on input "number" at bounding box center [131, 348] width 13 height 12
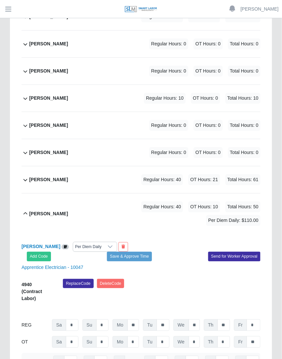
type input "***"
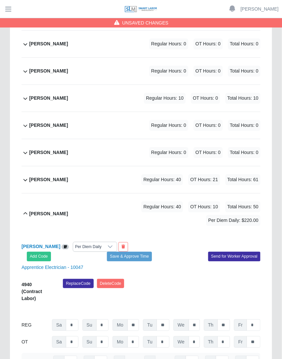
type input "***"
click at [138, 252] on button "Save & Approve Time" at bounding box center [129, 256] width 45 height 9
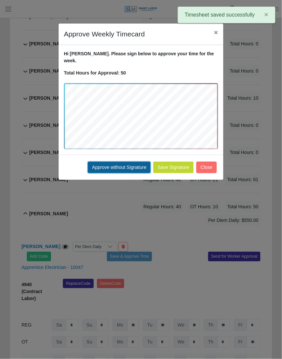
click at [139, 163] on button "Approve without Signature" at bounding box center [119, 168] width 63 height 12
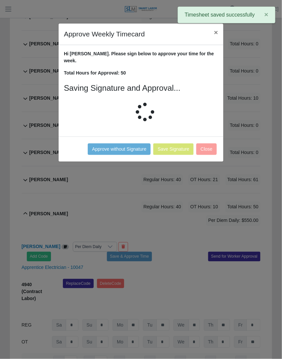
drag, startPoint x: 139, startPoint y: 163, endPoint x: 92, endPoint y: 173, distance: 48.8
click at [139, 163] on div "Approve Weekly Timecard × Hi Xavier. Please sign below to approve your time for…" at bounding box center [141, 179] width 282 height 359
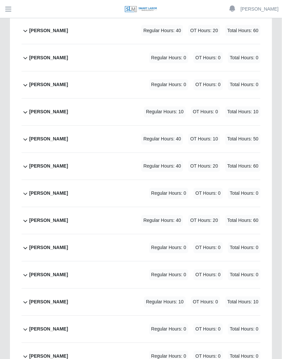
click at [209, 207] on div "Saul Salas Alvarez Regular Hours: 40 OT Hours: 20 Total Hours: 60" at bounding box center [144, 220] width 231 height 27
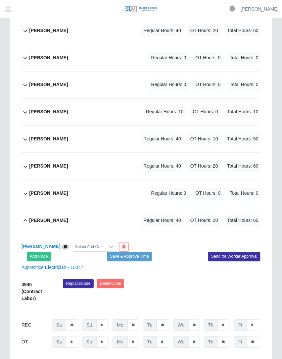
click at [98, 234] on div "Saul Salas Alvarez Select Add Ons Add Code Save & Approve Time Send for Worker …" at bounding box center [141, 295] width 239 height 122
click at [93, 242] on div "Select Add Ons" at bounding box center [88, 246] width 31 height 9
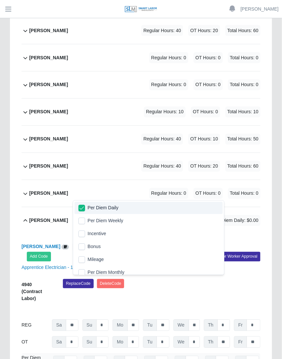
click at [201, 234] on div "Saul Salas Alvarez Per Diem Daily Add Code Save & Approve Time Send for Worker …" at bounding box center [141, 308] width 239 height 149
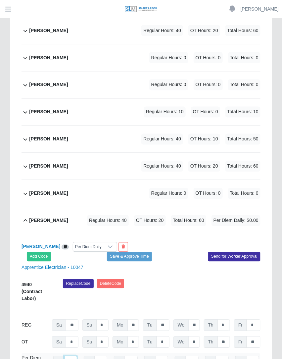
click at [66, 356] on input "number" at bounding box center [70, 362] width 13 height 12
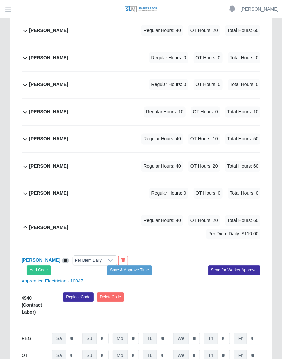
scroll to position [0, 7]
type input "***"
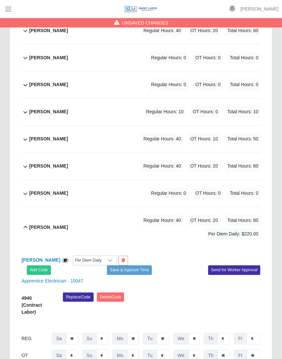
type input "***"
click at [130, 266] on button "Save & Approve Time" at bounding box center [129, 270] width 45 height 9
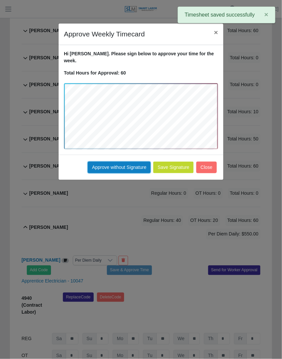
click at [139, 162] on button "Approve without Signature" at bounding box center [119, 168] width 63 height 12
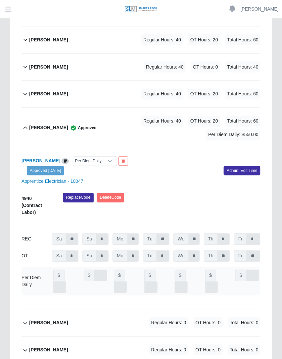
scroll to position [756, 0]
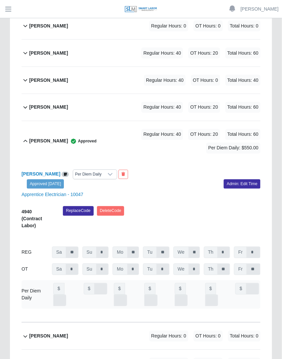
click at [137, 80] on div "Regular Hours: 40 OT Hours: 0 Total Hours: 40" at bounding box center [192, 80] width 135 height 11
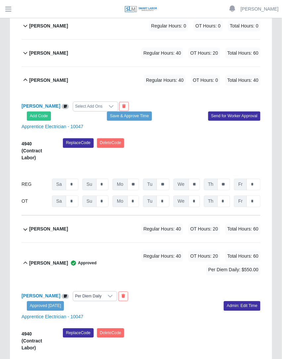
click at [84, 105] on div "Select Add Ons" at bounding box center [88, 106] width 31 height 9
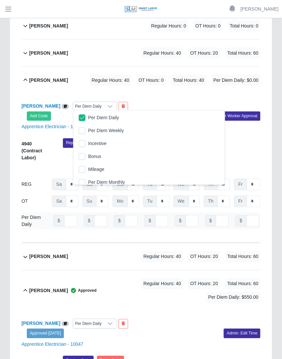
click at [199, 87] on div "Edgar Diaz Guerra Regular Hours: 40 OT Hours: 0 Total Hours: 40 Per Diem Daily:…" at bounding box center [144, 80] width 231 height 27
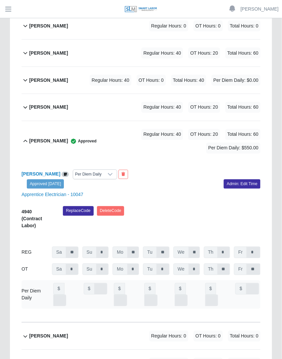
click at [160, 82] on span "OT Hours: 0" at bounding box center [151, 80] width 29 height 11
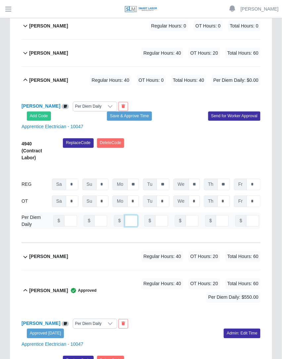
click at [127, 215] on input "number" at bounding box center [131, 221] width 13 height 12
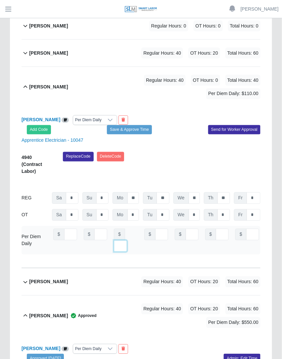
scroll to position [0, 7]
type input "***"
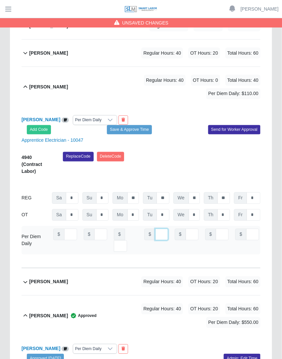
type input "*"
type input "***"
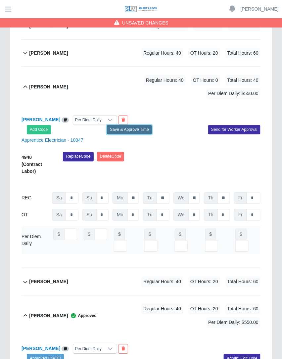
click at [142, 129] on button "Save & Approve Time" at bounding box center [129, 129] width 45 height 9
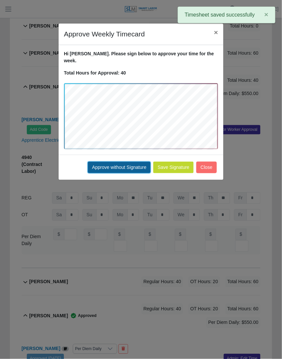
click at [123, 162] on button "Approve without Signature" at bounding box center [119, 168] width 63 height 12
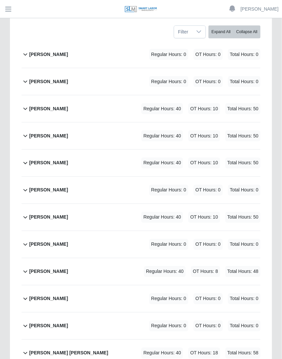
scroll to position [120, 0]
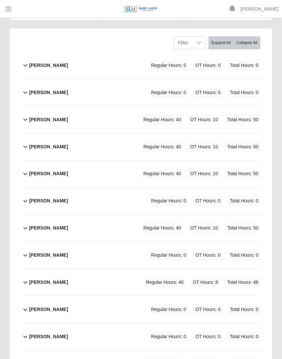
click at [132, 141] on div "Regular Hours: 40 OT Hours: 10 Total Hours: 50" at bounding box center [192, 146] width 138 height 11
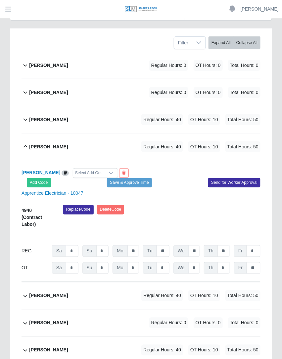
click at [98, 171] on div "Select Add Ons" at bounding box center [88, 173] width 31 height 9
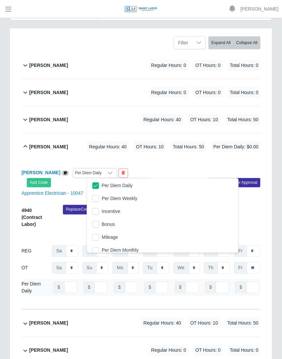
click at [195, 152] on div "Regular Hours: 40 OT Hours: 10 Total Hours: 50 Per Diem Daily: $0.00" at bounding box center [165, 146] width 192 height 11
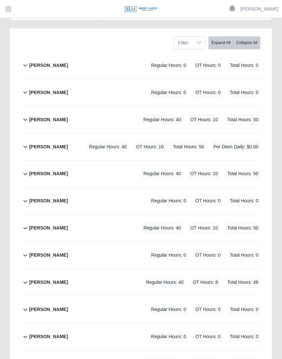
click at [187, 152] on div "Regular Hours: 40 OT Hours: 10 Total Hours: 50 Per Diem Daily: $0.00" at bounding box center [165, 146] width 192 height 11
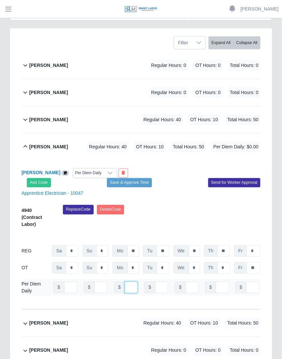
click at [129, 293] on input "**" at bounding box center [131, 288] width 13 height 12
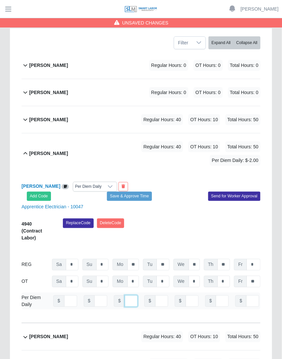
type input "**"
click at [129, 307] on input "**" at bounding box center [131, 301] width 13 height 12
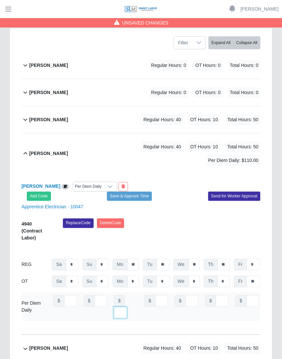
scroll to position [0, 7]
type input "***"
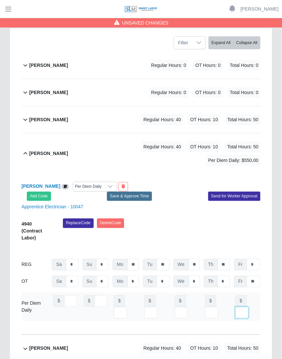
type input "***"
click at [143, 200] on button "Save & Approve Time" at bounding box center [129, 196] width 45 height 9
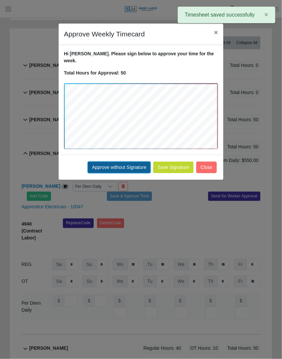
click at [133, 162] on button "Approve without Signature" at bounding box center [119, 168] width 63 height 12
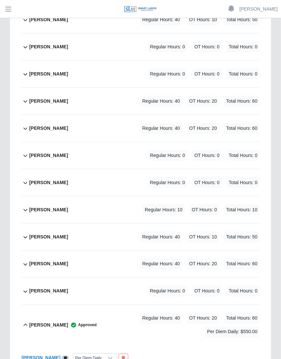
scroll to position [2721, 0]
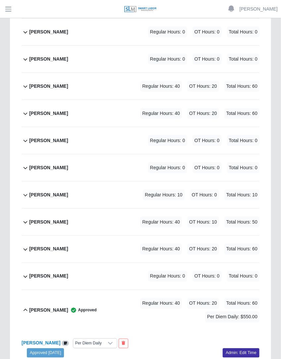
click at [181, 217] on span "Regular Hours: 40" at bounding box center [161, 222] width 42 height 11
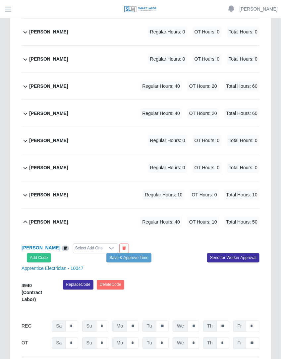
click at [81, 244] on div "Select Add Ons" at bounding box center [88, 248] width 31 height 9
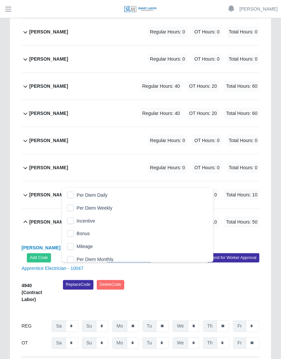
scroll to position [7, 4]
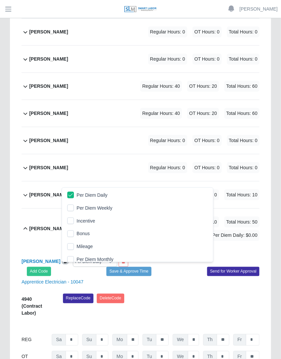
click at [175, 257] on div "Ruben Reyes Per Diem Daily Add Code Save & Approve Time Send for Worker Approval" at bounding box center [141, 266] width 248 height 19
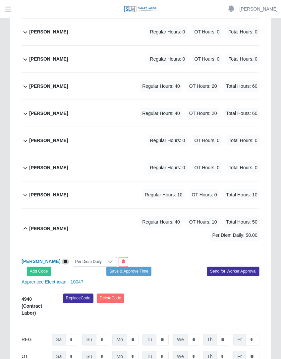
type input "**"
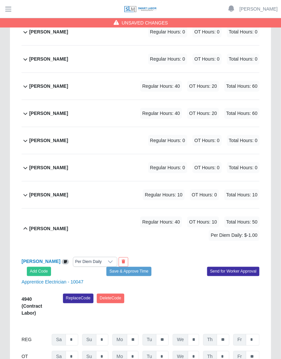
type input "***"
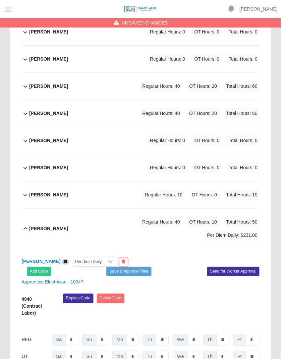
scroll to position [0, 4]
type input "***"
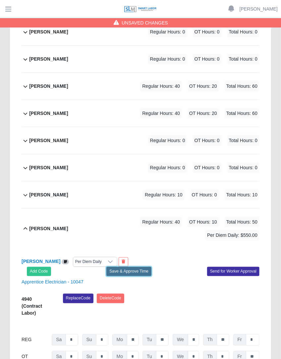
click at [144, 267] on button "Save & Approve Time" at bounding box center [128, 271] width 45 height 9
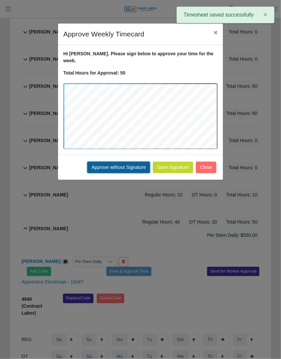
click at [131, 162] on button "Approve without Signature" at bounding box center [118, 168] width 63 height 12
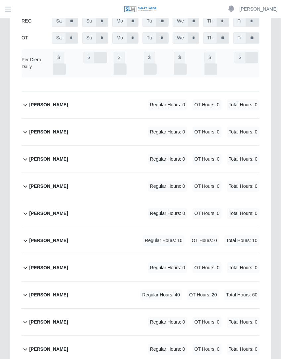
scroll to position [1398, 0]
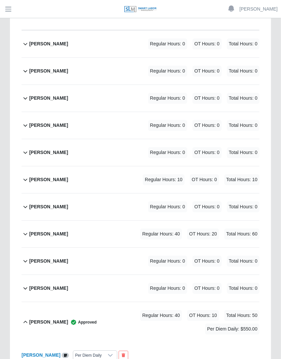
click at [152, 228] on span "Regular Hours: 40" at bounding box center [161, 233] width 42 height 11
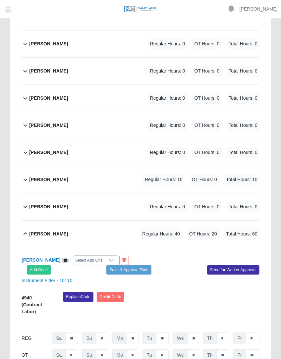
click at [105, 256] on div at bounding box center [111, 260] width 13 height 9
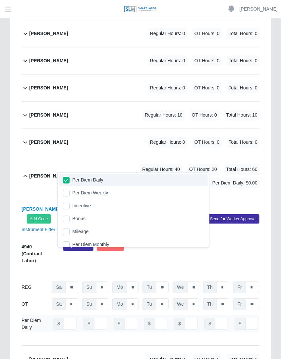
scroll to position [1475, 0]
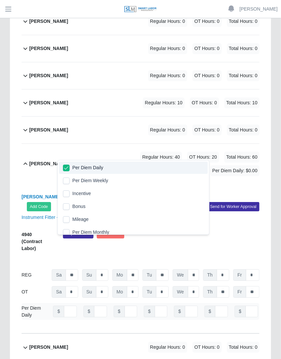
click at [175, 184] on div "Italo Zecca Per Diem Daily Add Code Save & Approve Time Send for Worker Approva…" at bounding box center [141, 258] width 238 height 149
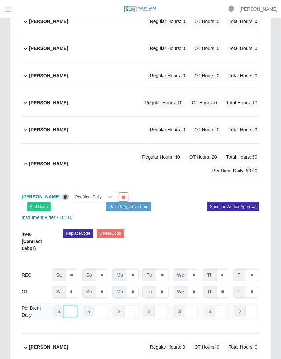
click at [66, 306] on input "number" at bounding box center [70, 312] width 13 height 12
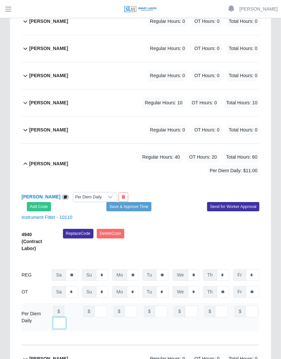
scroll to position [0, 7]
type input "***"
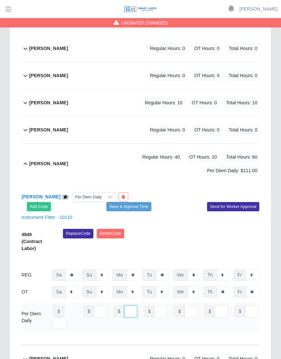
scroll to position [0, 4]
type input "***"
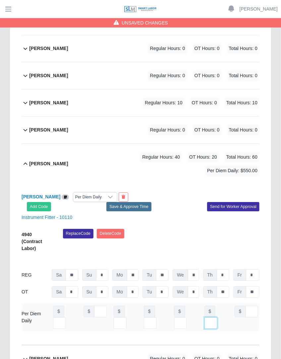
type input "***"
click at [127, 202] on button "Save & Approve Time" at bounding box center [128, 206] width 45 height 9
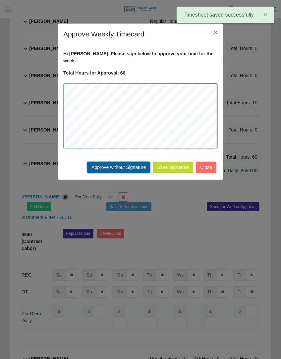
click at [103, 162] on button "Approve without Signature" at bounding box center [118, 168] width 63 height 12
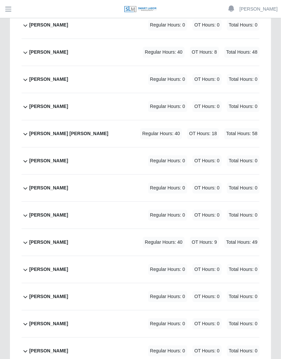
scroll to position [521, 0]
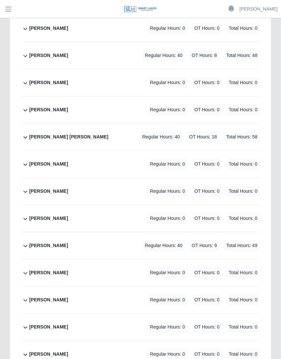
click at [164, 131] on span "Regular Hours: 40" at bounding box center [161, 136] width 42 height 11
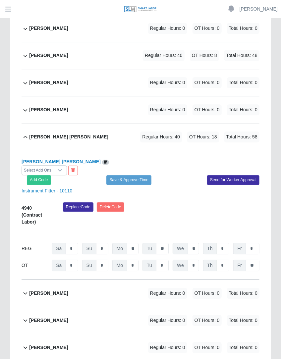
click at [53, 166] on div "Select Add Ons" at bounding box center [37, 170] width 31 height 9
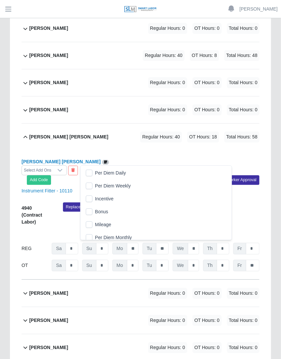
scroll to position [7, 4]
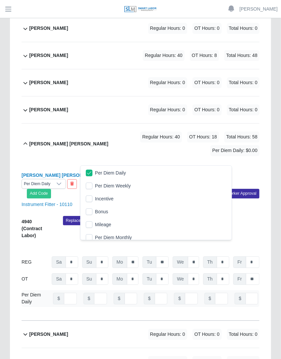
click at [156, 155] on div "Candido Nino Galvan Regular Hours: 40 OT Hours: 18 Total Hours: 58 Per Diem Dai…" at bounding box center [144, 143] width 230 height 40
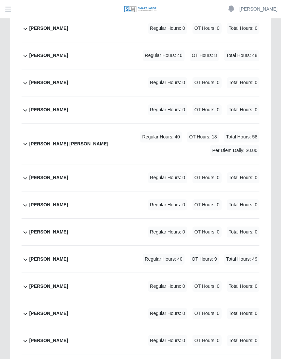
click at [156, 155] on div "Candido Nino Galvan Regular Hours: 40 OT Hours: 18 Total Hours: 58 Per Diem Dai…" at bounding box center [144, 143] width 230 height 40
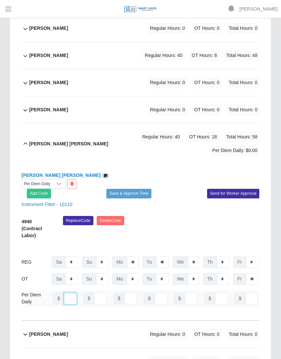
click at [67, 293] on input "number" at bounding box center [70, 299] width 13 height 12
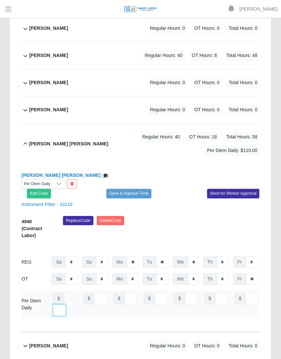
scroll to position [0, 7]
type input "***"
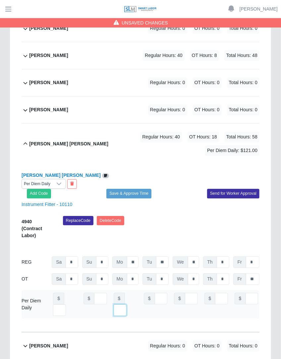
type input "***"
click at [146, 189] on button "Save & Approve Time" at bounding box center [128, 193] width 45 height 9
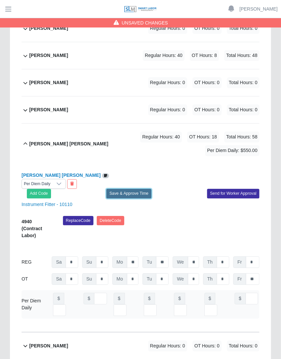
scroll to position [0, 0]
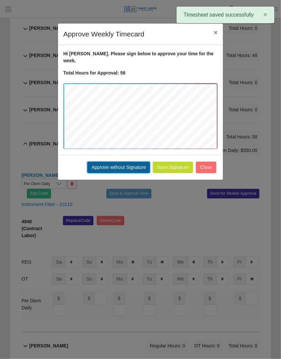
click at [137, 162] on button "Approve without Signature" at bounding box center [118, 168] width 63 height 12
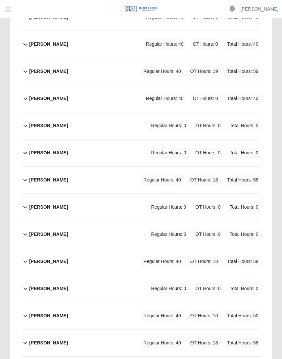
scroll to position [2621, 0]
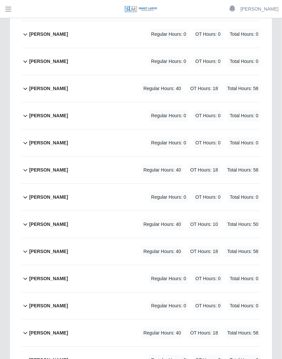
click at [111, 157] on div "[PERSON_NAME] Regular Hours: 40 OT Hours: 18 Total Hours: 58" at bounding box center [144, 170] width 231 height 27
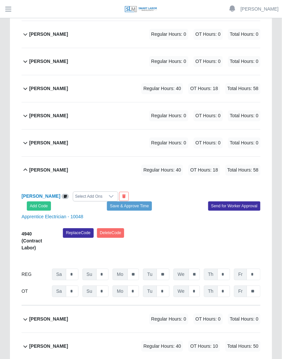
click at [86, 192] on div "Select Add Ons" at bounding box center [88, 196] width 31 height 9
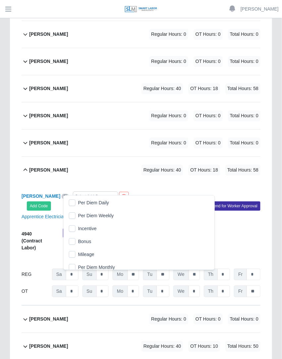
scroll to position [7, 4]
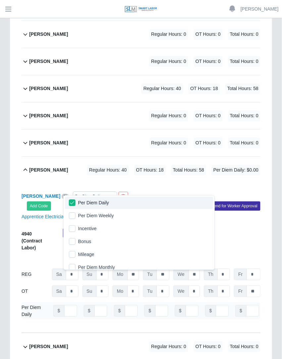
click at [167, 176] on div "Leonel Garcia Regular Hours: 40 OT Hours: 18 Total Hours: 58 Per Diem Daily: $0…" at bounding box center [144, 170] width 231 height 27
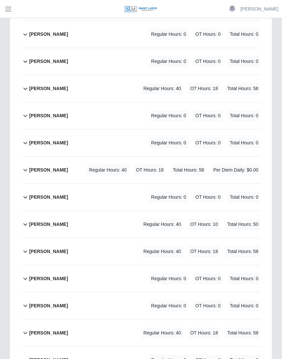
click at [168, 176] on div "Leonel Garcia Regular Hours: 40 OT Hours: 18 Total Hours: 58 Per Diem Daily: $0…" at bounding box center [144, 170] width 231 height 27
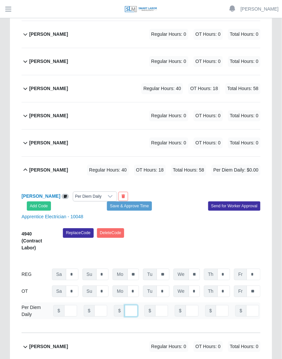
click at [126, 305] on input "number" at bounding box center [131, 311] width 13 height 12
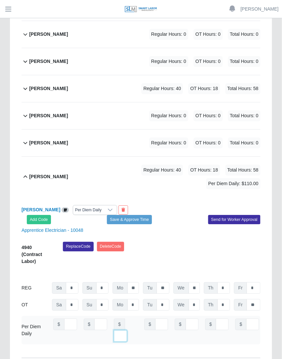
scroll to position [0, 7]
type input "***"
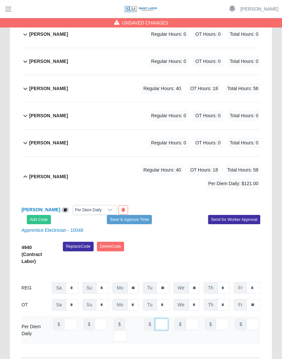
scroll to position [0, 4]
type input "***"
type input "**"
type input "***"
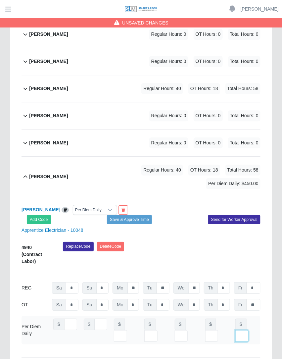
scroll to position [0, 7]
type input "***"
click at [68, 318] on input "number" at bounding box center [70, 324] width 13 height 12
type input "***"
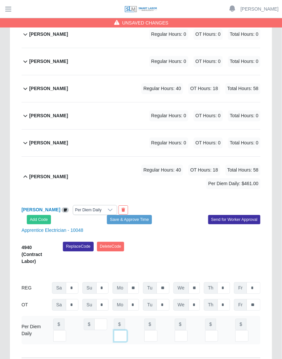
type input "***"
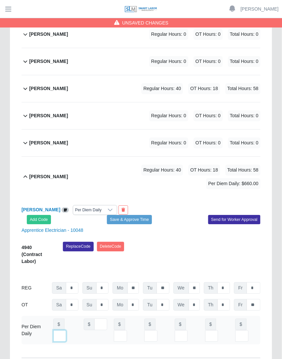
type input "***"
click at [67, 330] on input "***" at bounding box center [59, 336] width 13 height 12
drag, startPoint x: 63, startPoint y: 302, endPoint x: 73, endPoint y: 302, distance: 9.6
click at [73, 318] on div "$ ***" at bounding box center [65, 329] width 24 height 23
click at [66, 330] on input "***" at bounding box center [59, 336] width 13 height 12
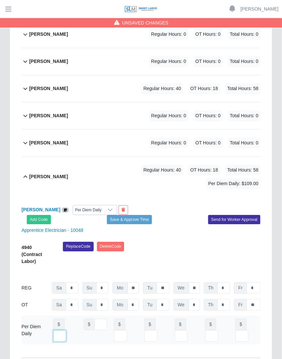
click at [66, 330] on input "***" at bounding box center [59, 336] width 13 height 12
type input "*"
type input "***"
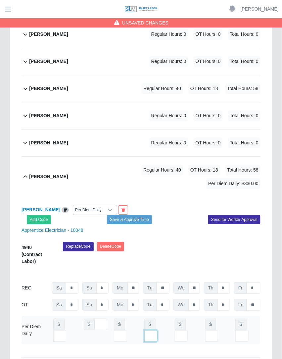
type input "***"
click at [138, 215] on button "Save & Approve Time" at bounding box center [129, 219] width 45 height 9
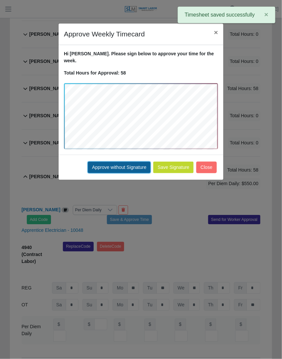
click at [114, 162] on button "Approve without Signature" at bounding box center [119, 168] width 63 height 12
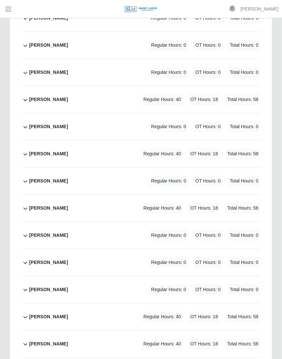
click at [113, 195] on div "Martin Castillo Perez Regular Hours: 40 OT Hours: 18 Total Hours: 58" at bounding box center [144, 208] width 231 height 27
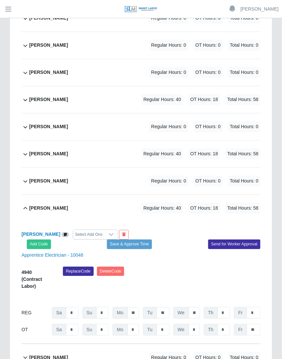
click at [104, 229] on div "Select Add Ons" at bounding box center [95, 234] width 45 height 10
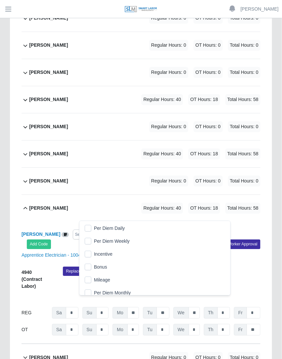
click at [91, 225] on li "Per Diem Daily" at bounding box center [155, 228] width 148 height 12
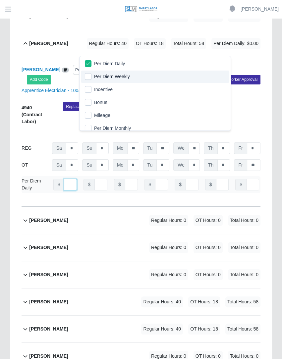
click at [65, 179] on input "number" at bounding box center [70, 185] width 13 height 12
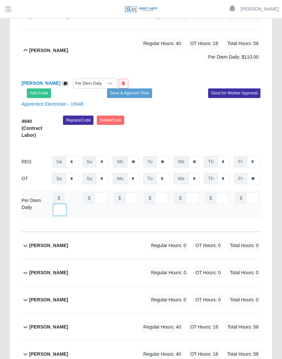
type input "***"
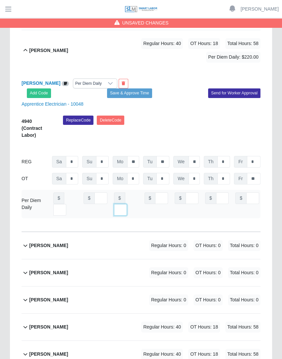
type input "***"
click at [127, 88] on button "Save & Approve Time" at bounding box center [129, 92] width 45 height 9
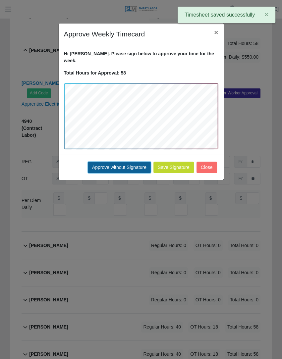
click at [119, 162] on button "Approve without Signature" at bounding box center [119, 168] width 63 height 12
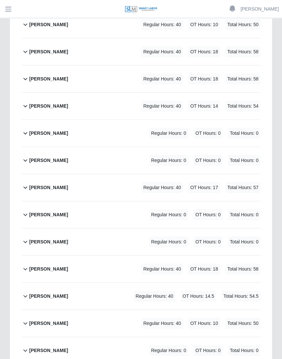
scroll to position [1106, 0]
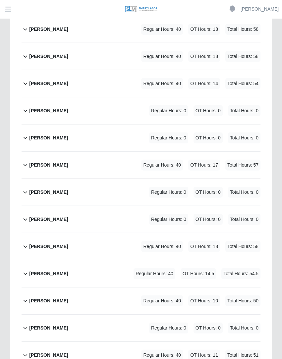
click at [173, 291] on div "Eutimo Garza Regular Hours: 40 OT Hours: 10 Total Hours: 50" at bounding box center [144, 300] width 231 height 27
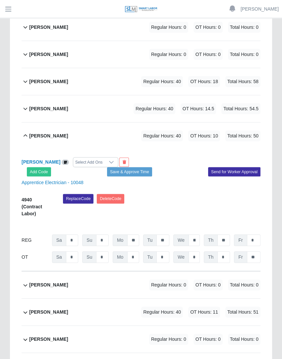
scroll to position [1318, 0]
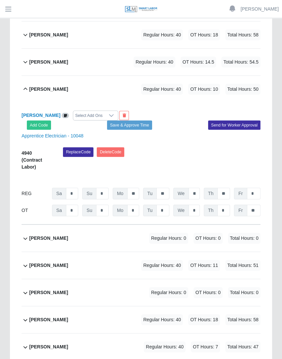
click at [84, 111] on div "Select Add Ons" at bounding box center [88, 115] width 31 height 9
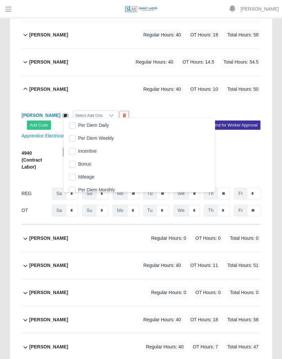
scroll to position [7, 4]
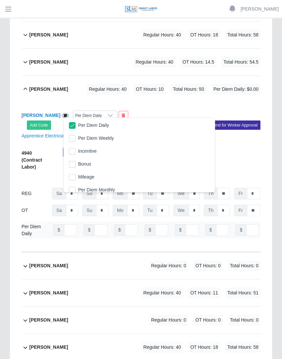
click at [36, 188] on div "REG" at bounding box center [35, 194] width 26 height 12
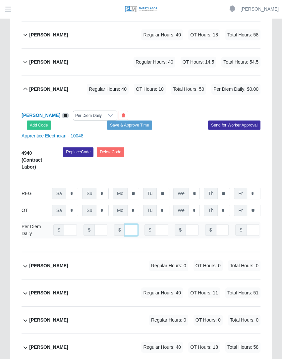
click at [126, 224] on input "number" at bounding box center [131, 230] width 13 height 12
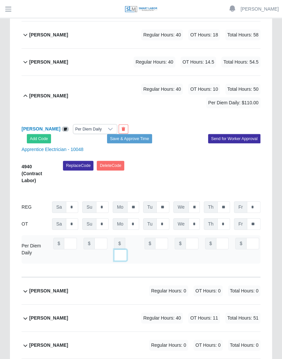
scroll to position [0, 7]
type input "***"
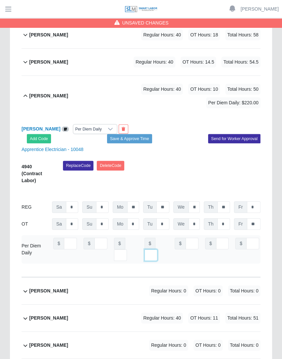
type input "***"
click at [143, 126] on div "Eutimo Garza Per Diem Daily Add Code Save & Approve Time Send for Worker Approv…" at bounding box center [141, 196] width 239 height 161
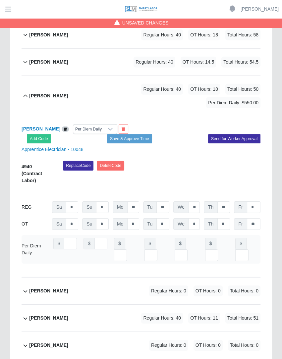
scroll to position [0, 0]
click at [143, 134] on button "Save & Approve Time" at bounding box center [129, 138] width 45 height 9
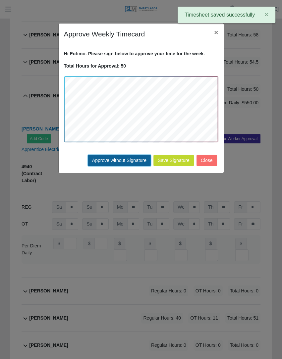
click at [141, 158] on button "Approve without Signature" at bounding box center [119, 161] width 63 height 12
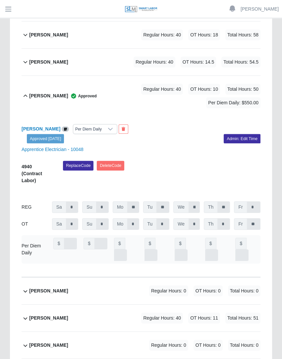
click at [124, 90] on div "Regular Hours: 40 OT Hours: 10 Total Hours: 50 Per Diem Daily: $550.00" at bounding box center [179, 96] width 164 height 24
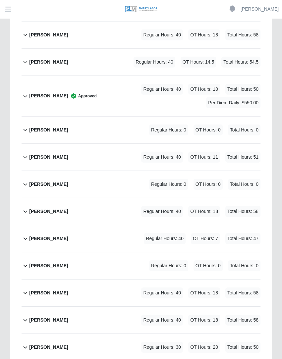
click at [87, 36] on div "Enrique Mederes Regular Hours: 40 OT Hours: 18 Total Hours: 58" at bounding box center [144, 35] width 231 height 27
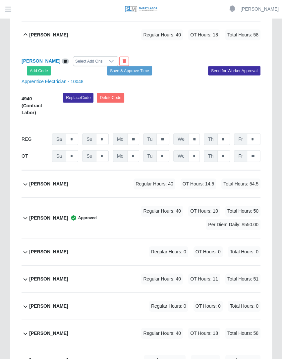
click at [137, 73] on div "Enrique Mederes Select Add Ons Add Code Save & Approve Time Send for Worker App…" at bounding box center [141, 109] width 239 height 122
click at [139, 72] on div "Enrique Mederes Select Add Ons Add Code Save & Approve Time Send for Worker App…" at bounding box center [141, 109] width 239 height 122
click at [139, 70] on button "Save & Approve Time" at bounding box center [129, 70] width 45 height 9
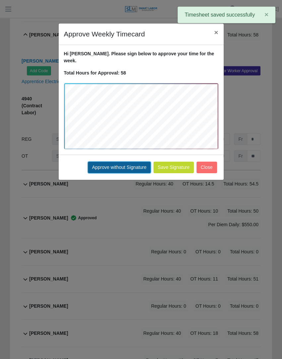
click at [111, 162] on button "Approve without Signature" at bounding box center [119, 168] width 63 height 12
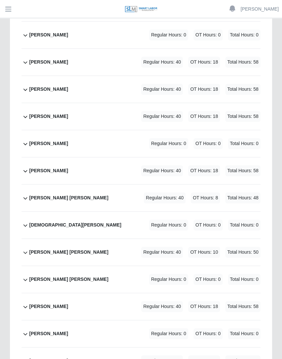
scroll to position [1977, 0]
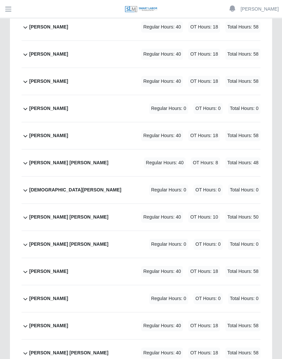
click at [154, 137] on div "Jeremy Talamantez Regular Hours: 40 OT Hours: 18 Total Hours: 58" at bounding box center [144, 135] width 231 height 27
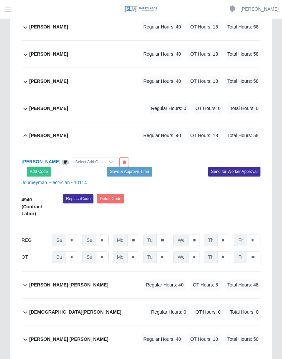
click at [93, 157] on div "Select Add Ons" at bounding box center [88, 161] width 31 height 9
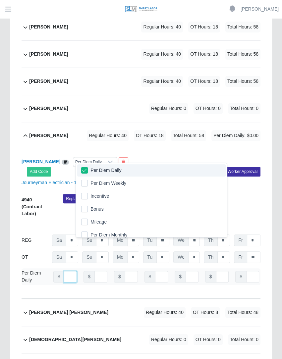
click at [64, 282] on input "number" at bounding box center [70, 277] width 13 height 12
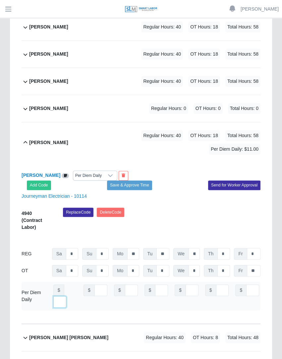
scroll to position [0, 7]
type input "***"
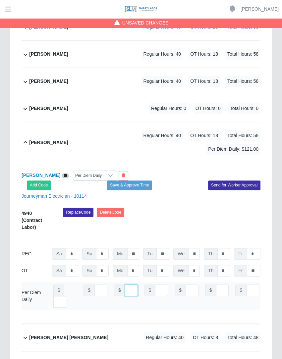
scroll to position [0, 4]
type input "***"
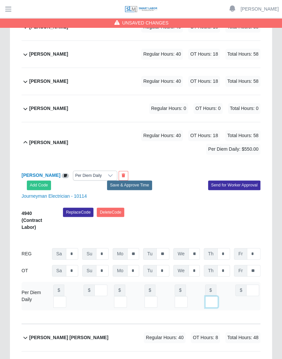
type input "***"
click at [136, 182] on button "Save & Approve Time" at bounding box center [129, 184] width 45 height 9
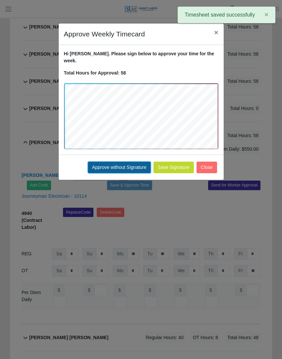
click at [135, 162] on button "Approve without Signature" at bounding box center [119, 168] width 63 height 12
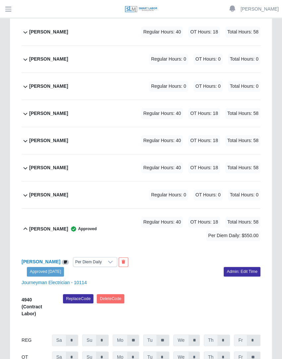
scroll to position [1886, 0]
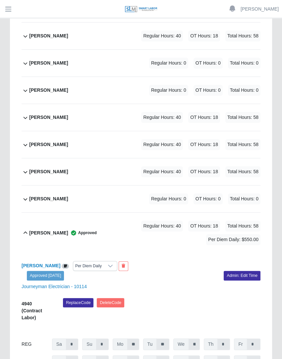
click at [204, 64] on span "OT Hours: 0" at bounding box center [207, 63] width 29 height 11
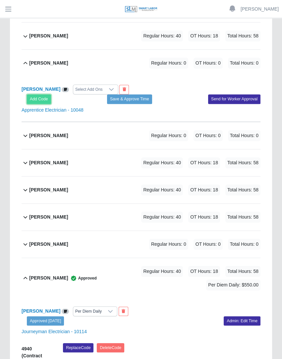
click at [40, 104] on button "Add Code" at bounding box center [39, 98] width 24 height 9
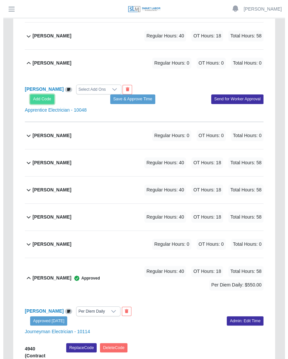
scroll to position [1879, 0]
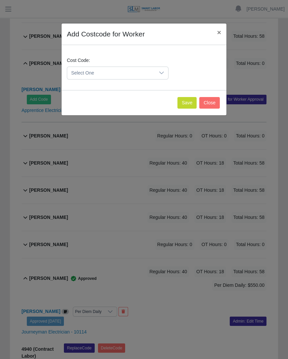
click at [96, 71] on span "Select One" at bounding box center [111, 73] width 88 height 12
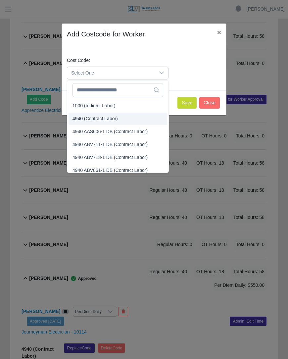
click at [89, 115] on span "4940 (Contract Labor)" at bounding box center [94, 118] width 45 height 7
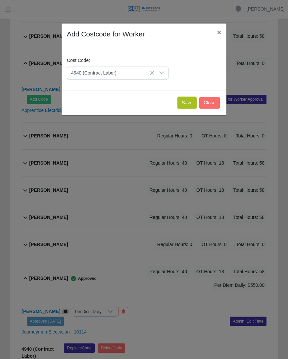
click at [188, 104] on button "Save" at bounding box center [186, 103] width 19 height 12
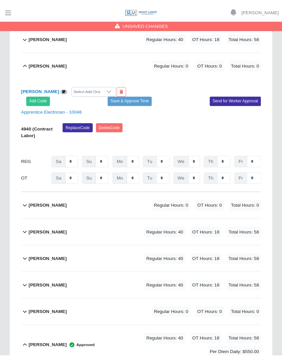
scroll to position [1886, 0]
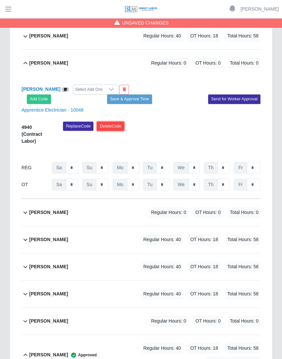
click at [108, 131] on button "Delete Code" at bounding box center [110, 125] width 27 height 9
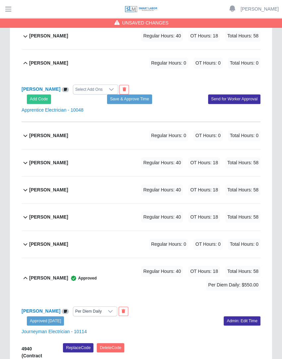
click at [153, 38] on div "Javier Leyva Regular Hours: 40 OT Hours: 18 Total Hours: 58" at bounding box center [144, 36] width 231 height 27
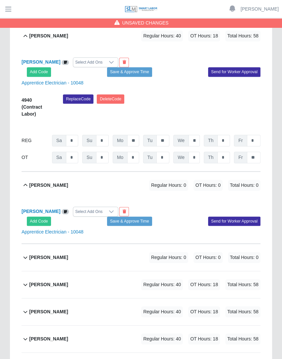
click at [82, 59] on div "Select Add Ons" at bounding box center [88, 62] width 31 height 9
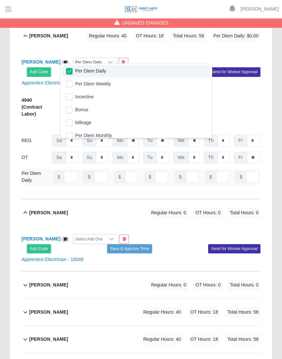
click at [153, 52] on div "Javier Leyva Per Diem Daily Add Code Save & Approve Time Send for Worker Approv…" at bounding box center [141, 123] width 239 height 149
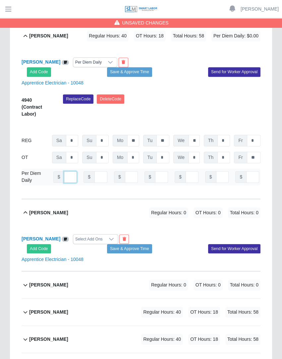
click at [67, 173] on input "number" at bounding box center [70, 177] width 13 height 12
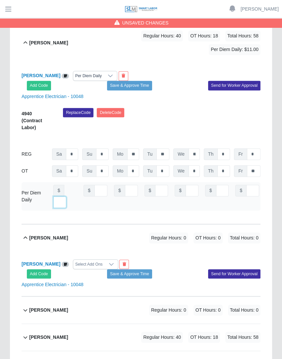
type input "***"
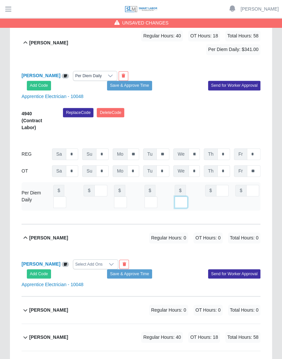
type input "***"
click at [148, 81] on button "Save & Approve Time" at bounding box center [129, 85] width 45 height 9
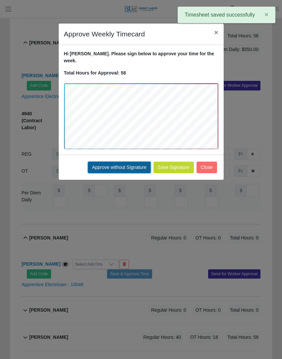
click at [123, 162] on button "Approve without Signature" at bounding box center [119, 168] width 63 height 12
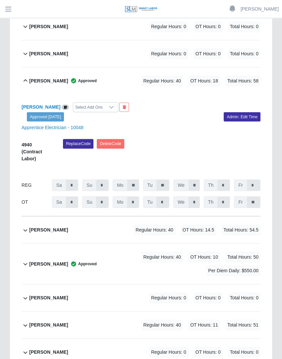
scroll to position [1268, 0]
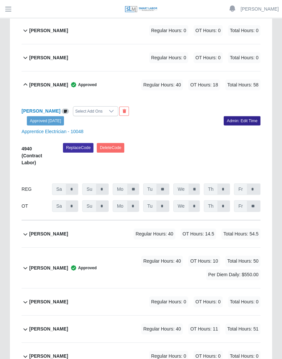
click at [240, 117] on link "Admin: Edit Time" at bounding box center [241, 120] width 37 height 9
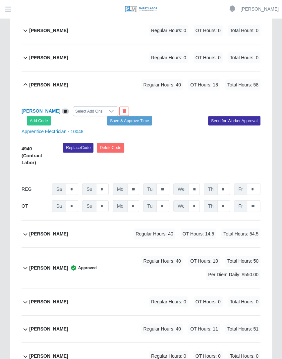
click at [89, 112] on div "Select Add Ons" at bounding box center [88, 111] width 31 height 9
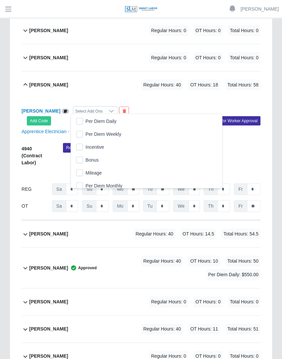
scroll to position [7, 4]
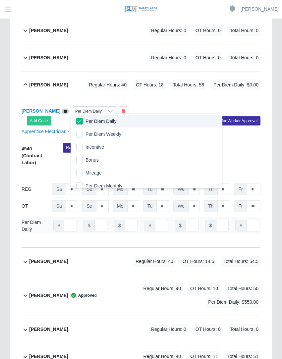
click at [176, 100] on div "Enrique Mederes Per Diem Daily Add Code Save & Approve Time Send for Worker App…" at bounding box center [141, 172] width 239 height 149
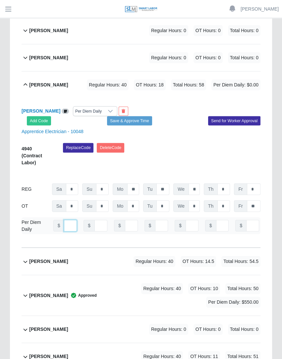
click at [66, 224] on input "number" at bounding box center [70, 226] width 13 height 12
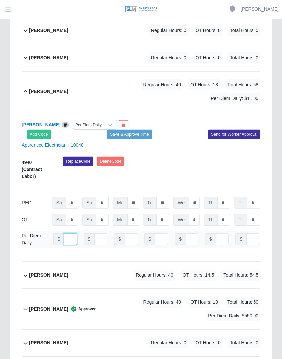
scroll to position [0, 4]
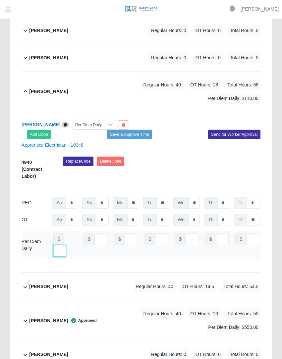
type input "***"
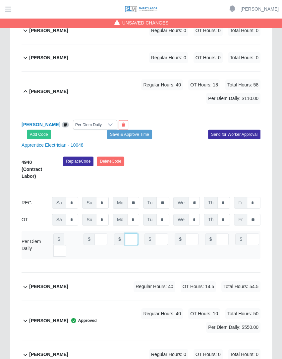
click at [128, 236] on input "**" at bounding box center [131, 239] width 13 height 12
click at [125, 235] on input "**" at bounding box center [131, 239] width 13 height 12
type input "**"
click at [129, 236] on input "**" at bounding box center [131, 239] width 13 height 12
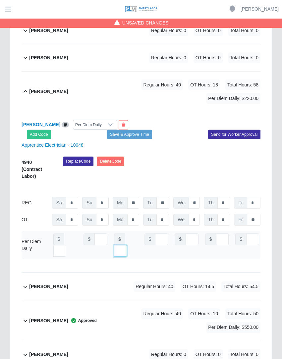
type input "***"
click at [138, 130] on button "Save & Approve Time" at bounding box center [129, 134] width 45 height 9
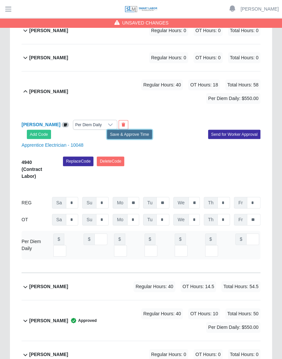
scroll to position [0, 0]
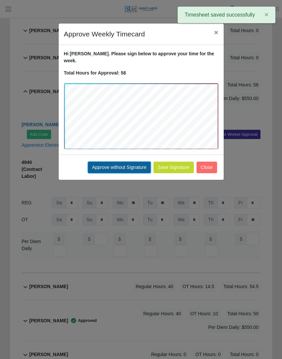
click at [126, 162] on button "Approve without Signature" at bounding box center [119, 168] width 63 height 12
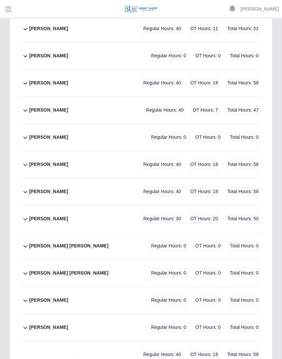
scroll to position [1612, 0]
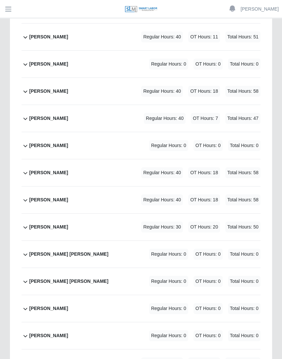
click at [211, 86] on span "OT Hours: 18" at bounding box center [204, 91] width 32 height 11
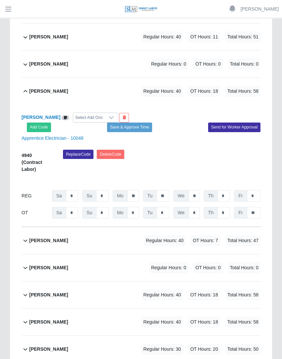
click at [88, 113] on div "Select Add Ons" at bounding box center [88, 117] width 31 height 9
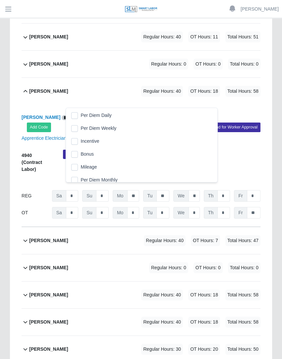
scroll to position [7, 4]
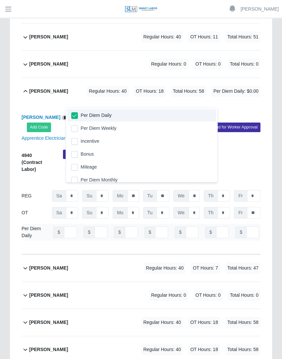
click at [146, 105] on div "Gerardo Lopez Per Diem Daily Add Code Save & Approve Time Send for Worker Appro…" at bounding box center [141, 179] width 239 height 149
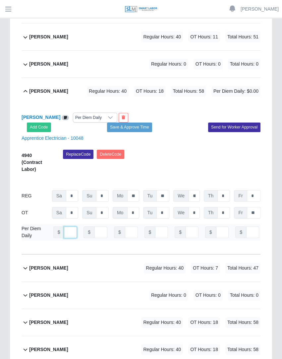
click at [67, 226] on input "number" at bounding box center [70, 232] width 13 height 12
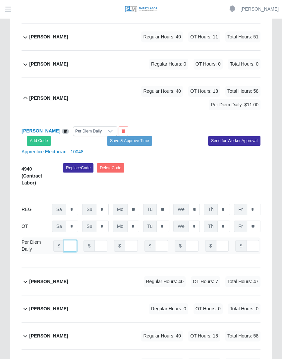
scroll to position [0, 4]
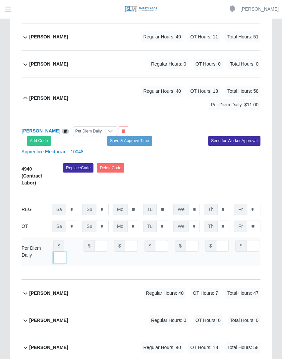
type input "***"
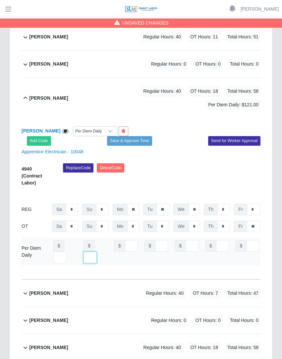
type input "*"
type input "***"
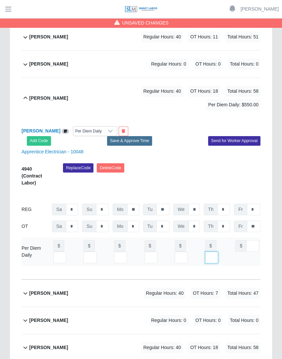
type input "***"
click at [144, 136] on button "Save & Approve Time" at bounding box center [129, 140] width 45 height 9
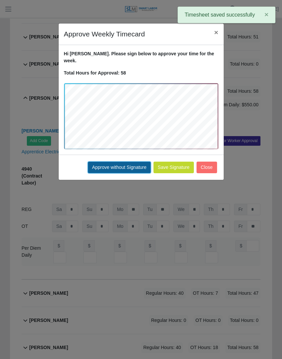
click at [103, 162] on button "Approve without Signature" at bounding box center [119, 168] width 63 height 12
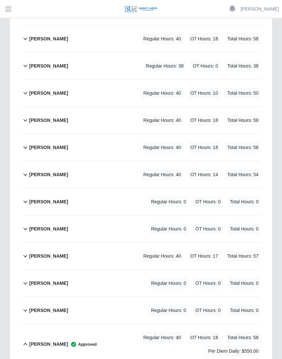
scroll to position [1002, 0]
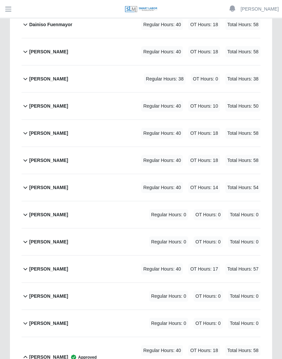
click at [123, 123] on div "Dazzaev Fernandez Regular Hours: 40 OT Hours: 18 Total Hours: 58" at bounding box center [144, 133] width 231 height 27
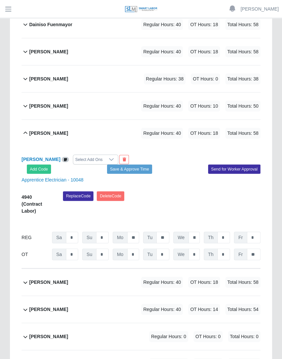
click at [83, 157] on div "Select Add Ons" at bounding box center [88, 159] width 31 height 9
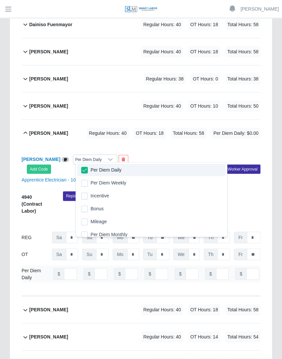
click at [167, 147] on div "Dazzaev Fernandez Regular Hours: 40 OT Hours: 18 Total Hours: 58 Per Diem Daily…" at bounding box center [144, 133] width 231 height 27
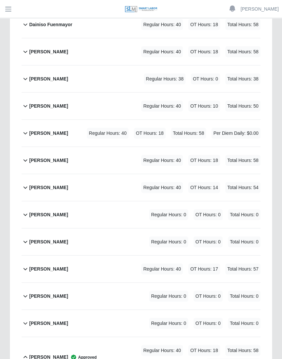
click at [136, 138] on div "Regular Hours: 40 OT Hours: 18 Total Hours: 58 Per Diem Daily: $0.00" at bounding box center [164, 133] width 192 height 11
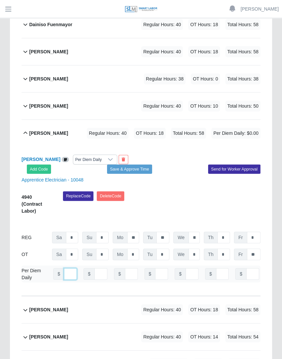
click at [64, 280] on input "number" at bounding box center [70, 274] width 13 height 12
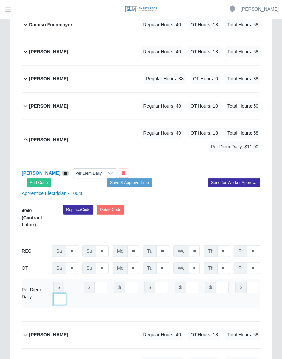
scroll to position [0, 7]
type input "***"
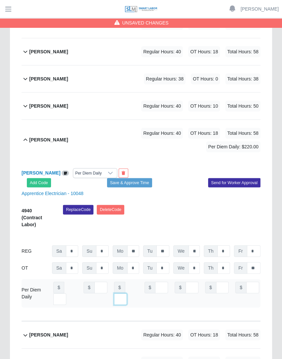
type input "***"
click at [146, 182] on button "Save & Approve Time" at bounding box center [129, 182] width 45 height 9
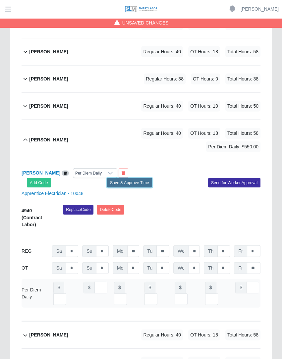
scroll to position [0, 0]
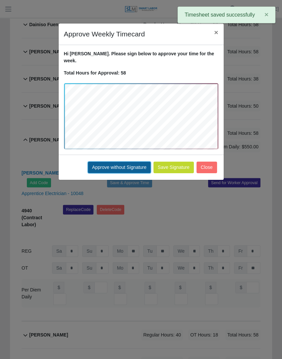
click at [136, 165] on button "Approve without Signature" at bounding box center [119, 168] width 63 height 12
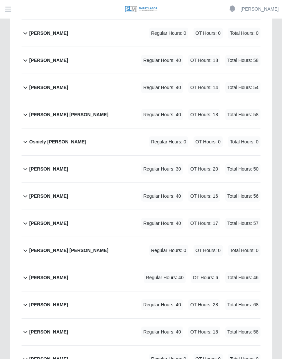
scroll to position [4586, 0]
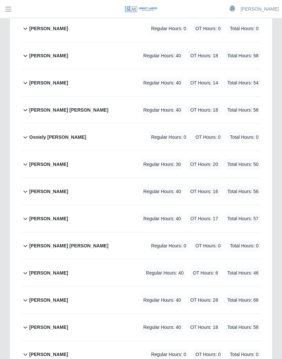
click at [113, 287] on div "Rogelio Castillo Perez Regular Hours: 40 OT Hours: 28 Total Hours: 68" at bounding box center [144, 300] width 231 height 27
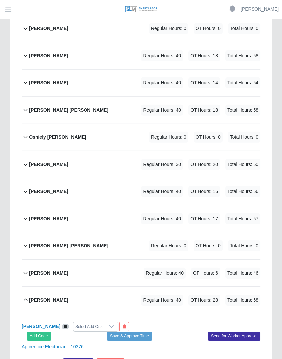
click at [101, 322] on div "Select Add Ons" at bounding box center [88, 326] width 31 height 9
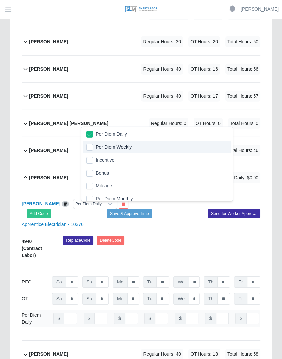
scroll to position [4722, 0]
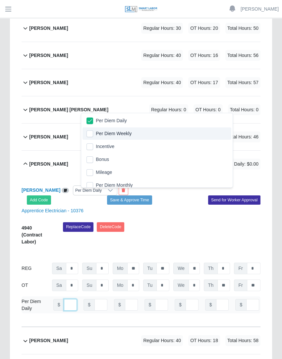
click at [66, 299] on input "number" at bounding box center [70, 305] width 13 height 12
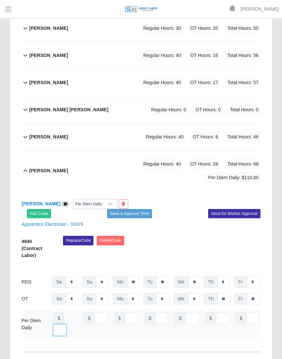
scroll to position [0, 7]
type input "***"
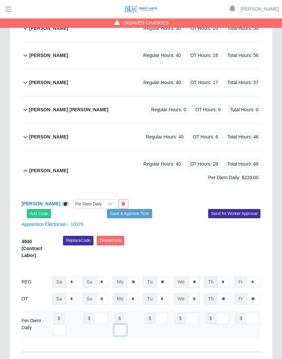
type input "***"
click at [137, 209] on button "Save & Approve Time" at bounding box center [129, 213] width 45 height 9
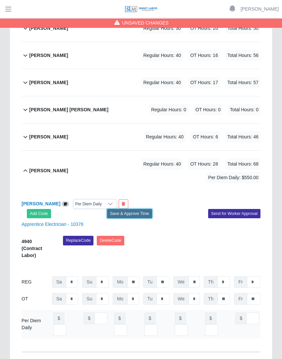
scroll to position [0, 0]
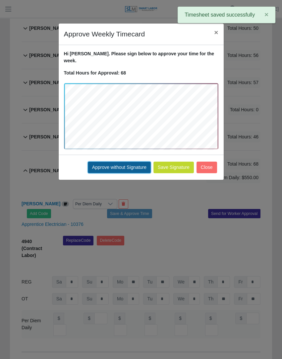
click at [126, 162] on button "Approve without Signature" at bounding box center [119, 168] width 63 height 12
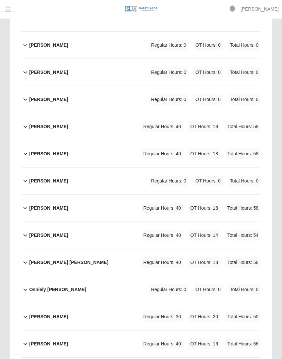
scroll to position [4438, 0]
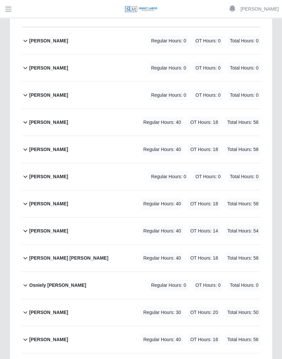
click at [177, 307] on span "Regular Hours: 30" at bounding box center [162, 312] width 42 height 11
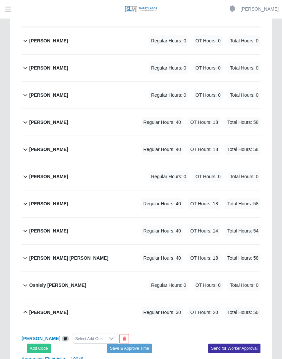
click at [94, 334] on div "Select Add Ons" at bounding box center [88, 338] width 31 height 9
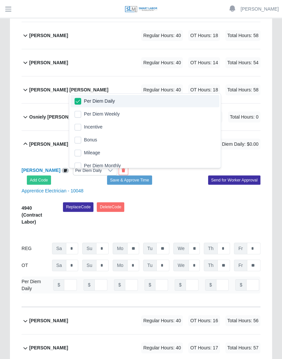
scroll to position [4640, 0]
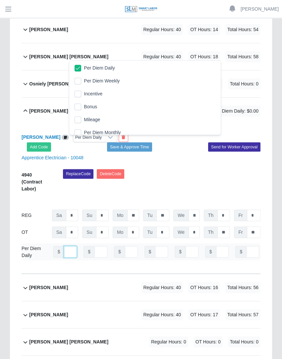
click at [65, 246] on input "number" at bounding box center [70, 252] width 13 height 12
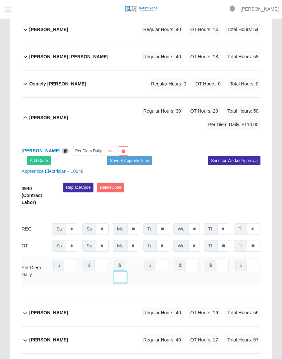
scroll to position [0, 7]
type input "***"
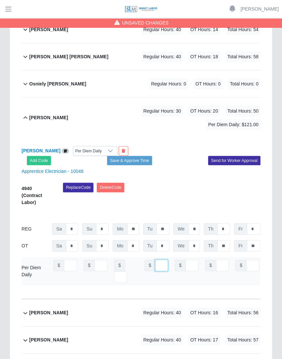
scroll to position [0, 4]
type input "***"
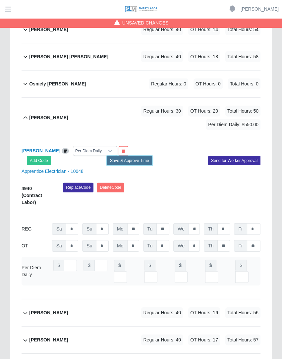
click at [125, 156] on button "Save & Approve Time" at bounding box center [129, 160] width 45 height 9
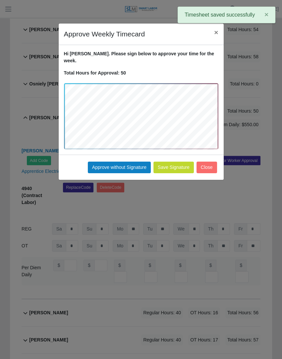
click at [126, 155] on div "Save Signature Approve without Signature Close" at bounding box center [141, 167] width 165 height 25
click at [103, 163] on button "Approve without Signature" at bounding box center [119, 168] width 63 height 12
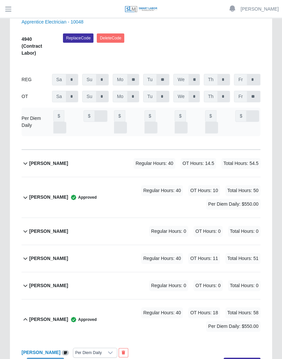
scroll to position [1584, 0]
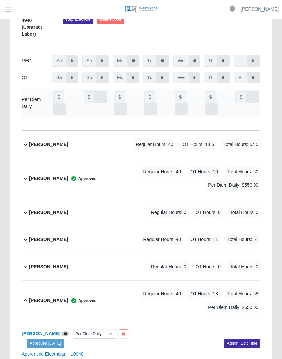
click at [141, 234] on div "Regular Hours: 40 OT Hours: 11 Total Hours: 51" at bounding box center [191, 239] width 138 height 11
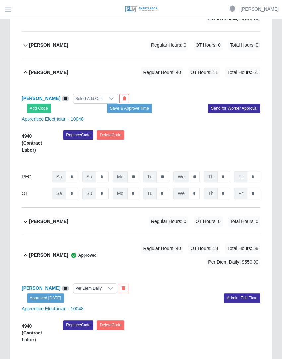
scroll to position [1790, 0]
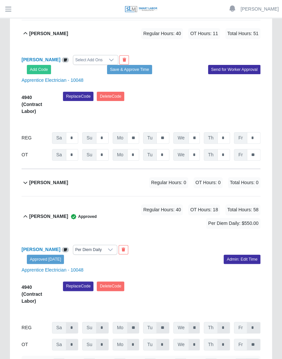
click at [79, 55] on div "Select Add Ons" at bounding box center [88, 59] width 31 height 9
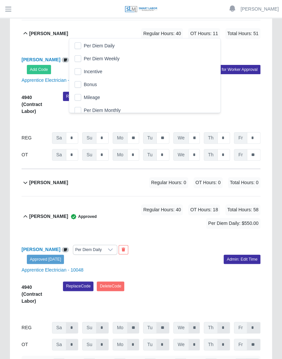
scroll to position [7, 4]
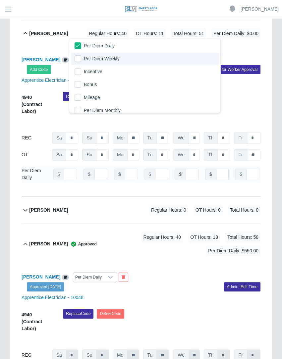
click at [28, 92] on div "4940 (Contract Labor)" at bounding box center [37, 104] width 41 height 25
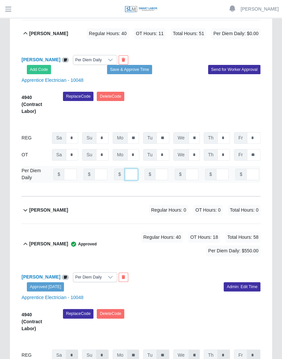
click at [127, 169] on input "number" at bounding box center [131, 175] width 13 height 12
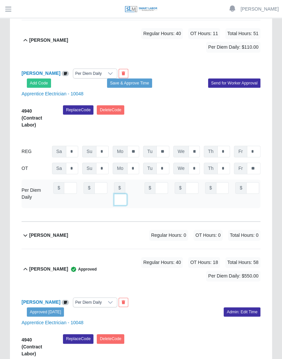
scroll to position [0, 7]
type input "***"
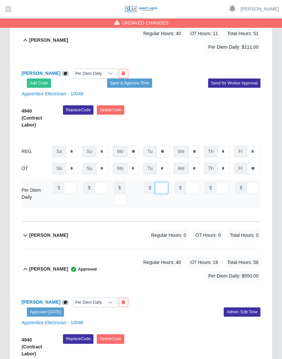
scroll to position [0, 4]
type input "***"
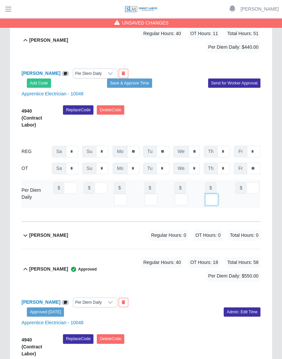
type input "***"
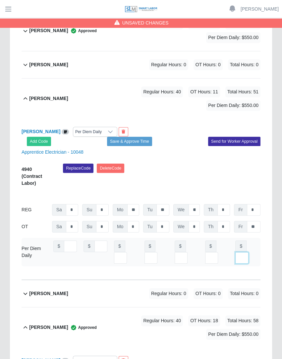
scroll to position [1733, 0]
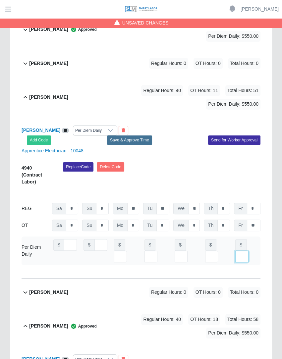
type input "***"
click at [141, 135] on button "Save & Approve Time" at bounding box center [129, 139] width 45 height 9
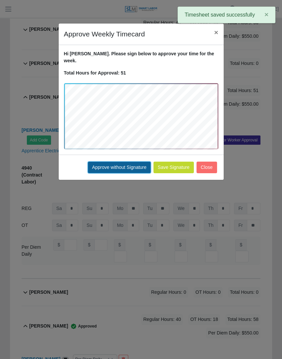
click at [111, 162] on button "Approve without Signature" at bounding box center [119, 168] width 63 height 12
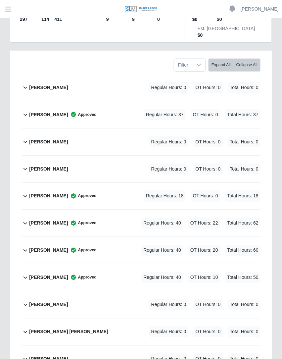
scroll to position [98, 0]
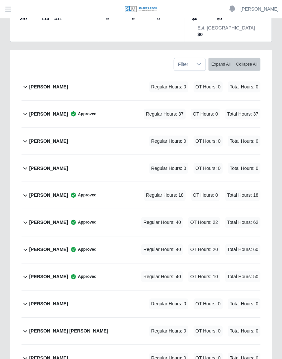
click at [162, 192] on span "Regular Hours: 18" at bounding box center [165, 195] width 42 height 11
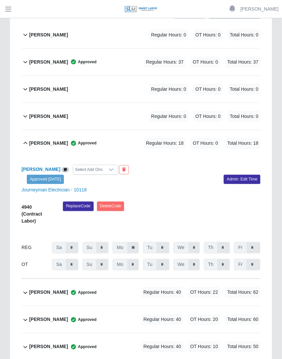
scroll to position [160, 0]
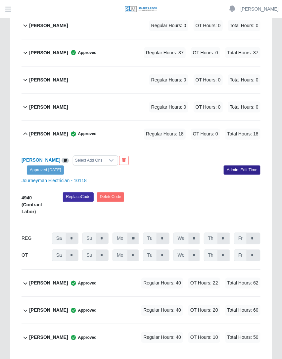
click at [239, 175] on link "Admin: Edit Time" at bounding box center [242, 170] width 37 height 9
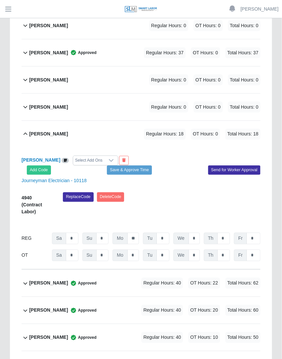
click at [73, 164] on div "Select Add Ons" at bounding box center [88, 160] width 31 height 9
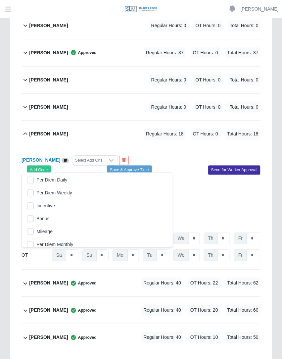
click at [34, 181] on li "Per Diem Daily" at bounding box center [97, 180] width 148 height 12
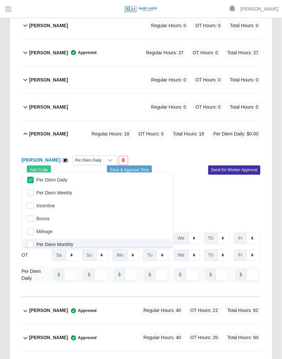
scroll to position [4, 0]
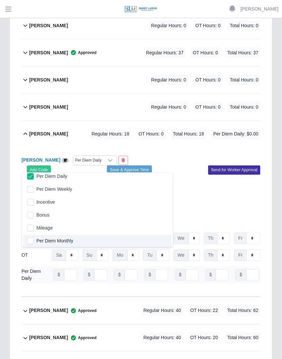
click at [244, 215] on div "Replace Code [GEOGRAPHIC_DATA] Code" at bounding box center [162, 205] width 208 height 27
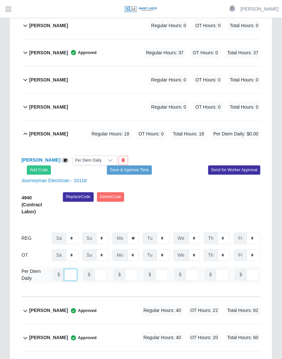
click at [66, 281] on input "number" at bounding box center [70, 275] width 13 height 12
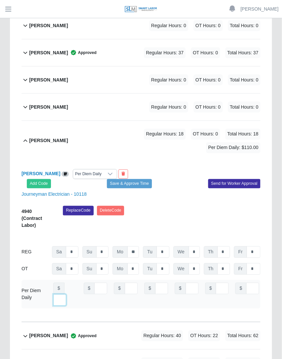
scroll to position [0, 7]
type input "***"
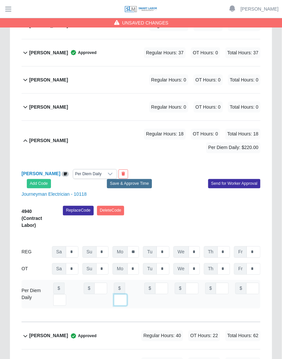
type input "***"
click at [148, 186] on button "Save & Approve Time" at bounding box center [129, 183] width 45 height 9
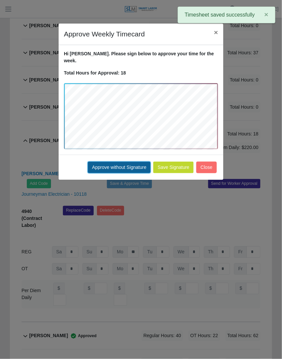
click at [131, 162] on button "Approve without Signature" at bounding box center [119, 168] width 63 height 12
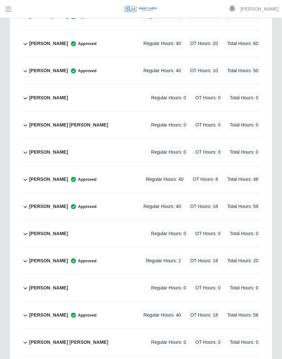
scroll to position [600, 0]
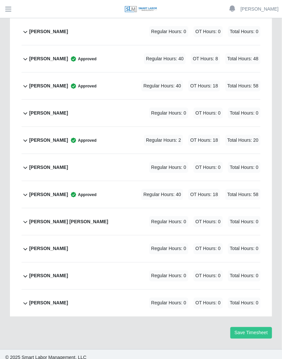
click at [146, 181] on div "[PERSON_NAME] Approved Regular Hours: 40 OT Hours: 18 Total Hours: 58" at bounding box center [144, 194] width 231 height 27
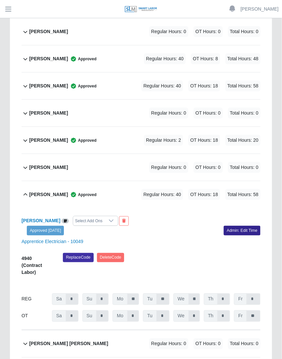
click at [246, 228] on link "Admin: Edit Time" at bounding box center [242, 230] width 37 height 9
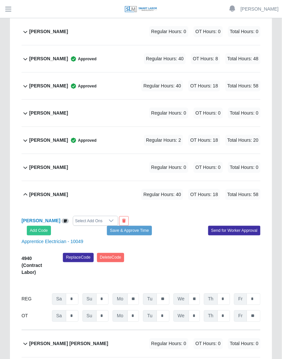
click at [101, 216] on div "Select Add Ons" at bounding box center [88, 220] width 31 height 9
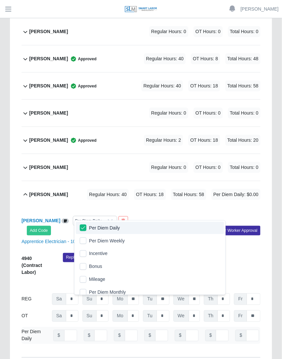
click at [169, 208] on div "[PERSON_NAME] Per Diem Daily Add Code Save & Approve Time Send for Worker Appro…" at bounding box center [141, 282] width 239 height 149
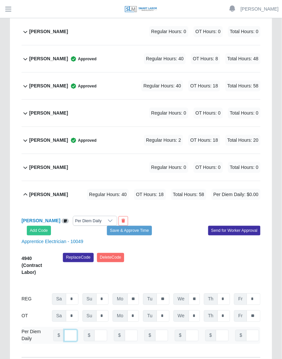
click at [66, 330] on input "number" at bounding box center [70, 336] width 13 height 12
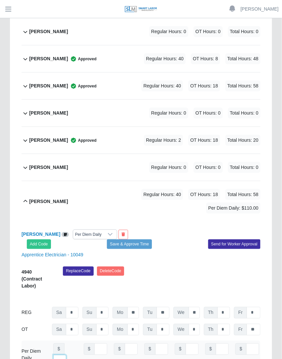
scroll to position [0, 7]
type input "***"
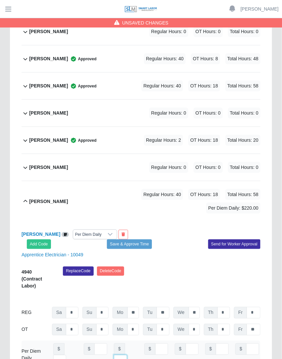
type input "***"
click at [126, 239] on button "Save & Approve Time" at bounding box center [129, 243] width 45 height 9
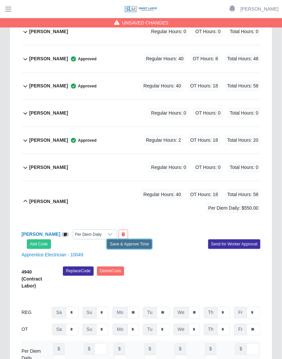
scroll to position [0, 0]
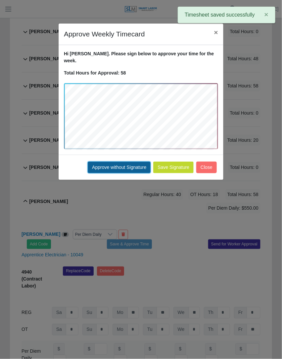
click at [136, 162] on button "Approve without Signature" at bounding box center [119, 168] width 63 height 12
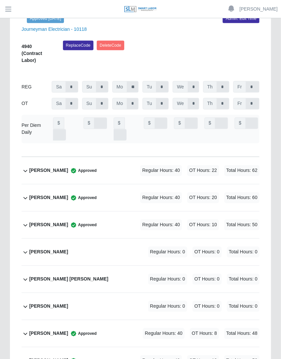
scroll to position [396, 0]
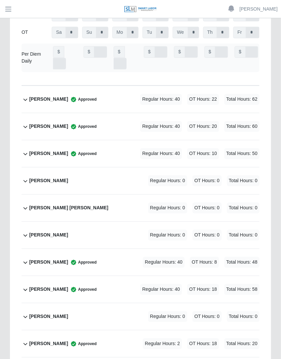
click at [217, 94] on span "OT Hours: 22" at bounding box center [203, 99] width 32 height 11
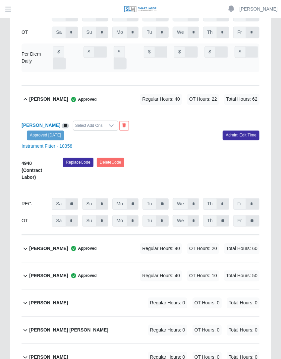
click at [88, 121] on div "Select Add Ons" at bounding box center [88, 125] width 31 height 9
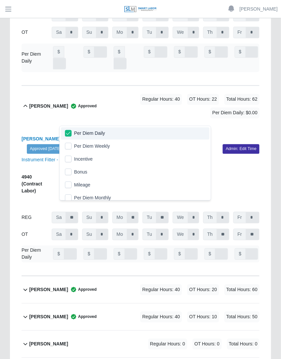
click at [129, 113] on div "[PERSON_NAME] Approved Regular Hours: 40 OT Hours: 22 Total Hours: 62 Per Diem …" at bounding box center [144, 106] width 230 height 40
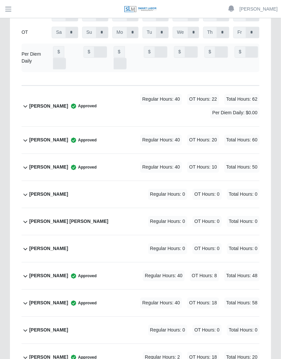
click at [123, 105] on div "Regular Hours: 40 OT Hours: 22 Total Hours: 62 Per Diem Daily: $0.00" at bounding box center [178, 106] width 163 height 24
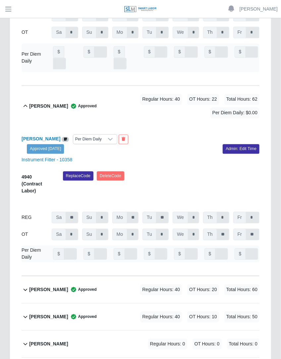
click at [237, 136] on div "[PERSON_NAME] Per Diem Daily Approved [DATE] Admin: Edit Time" at bounding box center [141, 143] width 248 height 19
click at [236, 144] on link "Admin: Edit Time" at bounding box center [240, 148] width 37 height 9
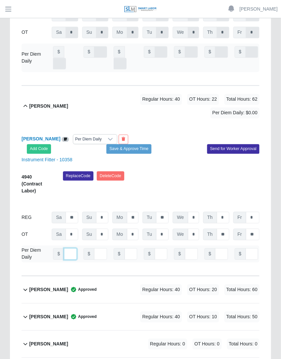
click at [67, 248] on input "number" at bounding box center [70, 254] width 13 height 12
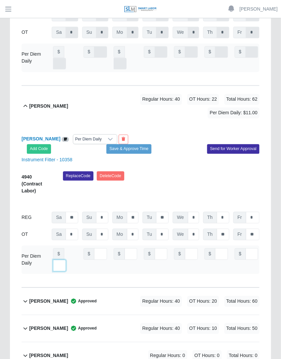
scroll to position [0, 7]
type input "***"
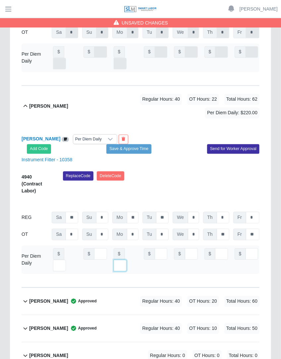
type input "***"
click at [139, 144] on button "Save & Approve Time" at bounding box center [128, 148] width 45 height 9
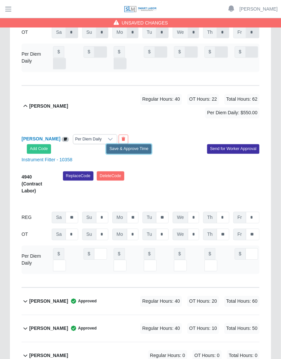
scroll to position [0, 0]
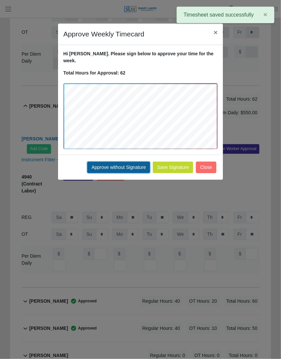
click at [129, 162] on button "Approve without Signature" at bounding box center [118, 168] width 63 height 12
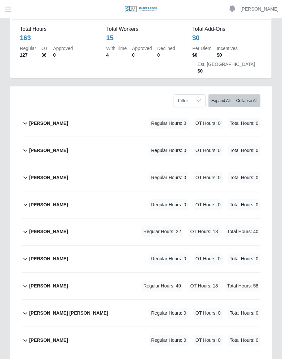
scroll to position [108, 0]
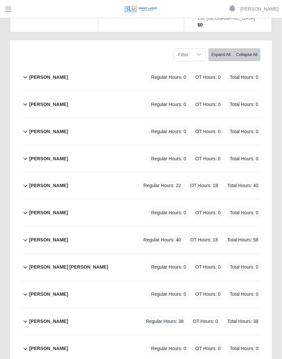
click at [166, 180] on span "Regular Hours: 22" at bounding box center [162, 185] width 42 height 11
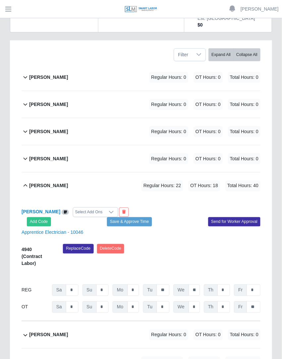
click at [109, 215] on icon at bounding box center [111, 212] width 5 height 5
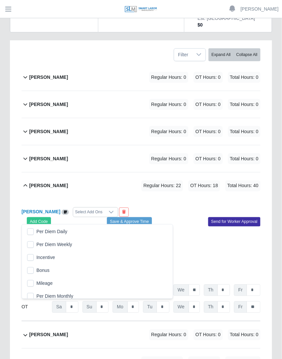
scroll to position [7, 4]
click at [37, 235] on li "Per Diem Daily" at bounding box center [97, 232] width 148 height 12
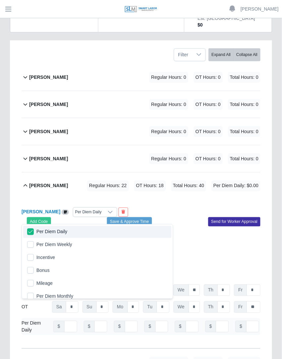
click at [195, 191] on div "Regular Hours: 22 OT Hours: 18 Total Hours: 40 Per Diem Daily: $0.00" at bounding box center [165, 185] width 192 height 11
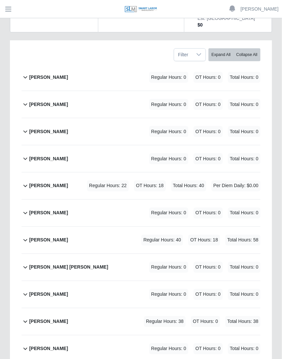
click at [129, 185] on span "Regular Hours: 22" at bounding box center [108, 185] width 42 height 11
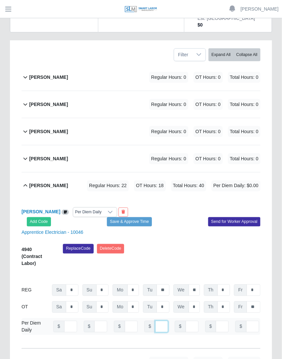
click at [159, 332] on input "number" at bounding box center [161, 327] width 13 height 12
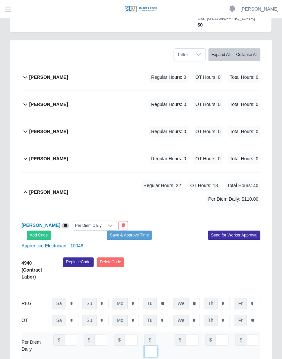
scroll to position [0, 7]
type input "***"
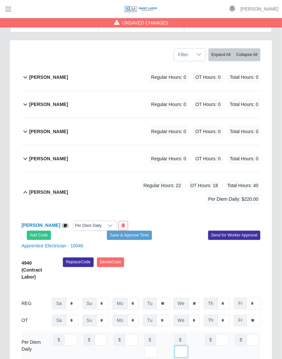
type input "***"
click at [144, 237] on button "Save & Approve Time" at bounding box center [129, 235] width 45 height 9
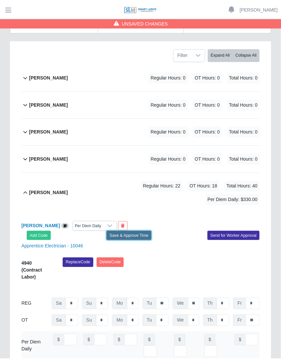
scroll to position [0, 0]
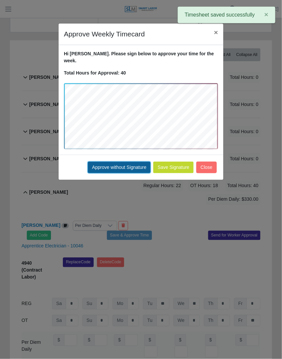
click at [133, 164] on button "Approve without Signature" at bounding box center [119, 168] width 63 height 12
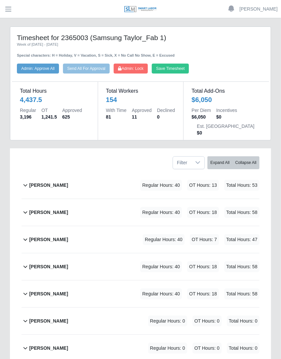
drag, startPoint x: 281, startPoint y: 31, endPoint x: 288, endPoint y: 105, distance: 74.2
click at [281, 105] on html "[PERSON_NAME] Account Settings Logout SLM Services Dashboard Todo Clients Invoi…" at bounding box center [140, 179] width 281 height 359
click at [257, 59] on div "Timesheet for 2365003 (Samsung Taylor_Fab 1) Week of [DATE] - [DATE] Special ch…" at bounding box center [140, 53] width 257 height 40
click at [263, 38] on h4 "Timesheet for 2365003 (Samsung Taylor_Fab 1)" at bounding box center [140, 37] width 247 height 8
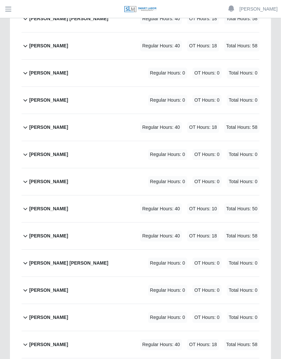
scroll to position [2274, 0]
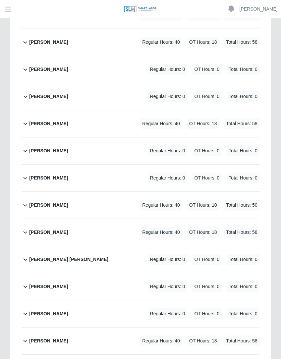
click at [137, 165] on div "[PERSON_NAME] Regular Hours: 0 OT Hours: 0 Total Hours: 0" at bounding box center [144, 178] width 230 height 27
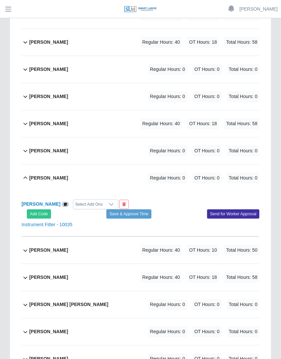
click at [103, 200] on div "Select Add Ons" at bounding box center [88, 204] width 31 height 9
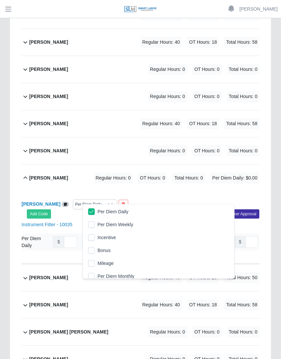
click at [142, 191] on div "[PERSON_NAME] Regular Hours: 0 OT Hours: 0 Total Hours: 0 Per Diem Daily: $0.00" at bounding box center [144, 178] width 230 height 27
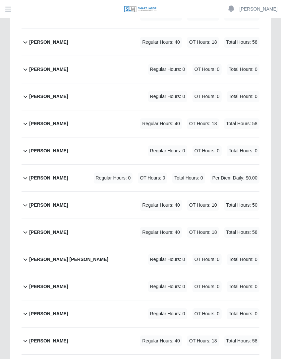
click at [142, 191] on div "[PERSON_NAME] Regular Hours: 0 OT Hours: 0 Total Hours: 0 Per Diem Daily: $0.00" at bounding box center [144, 178] width 230 height 27
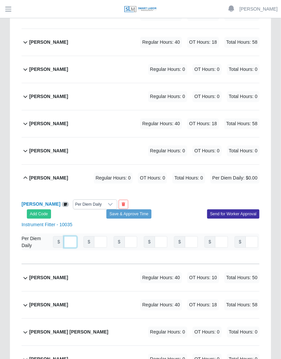
click at [65, 248] on input "number" at bounding box center [70, 242] width 13 height 12
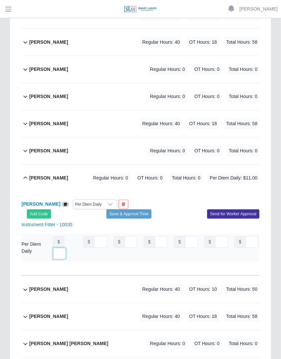
scroll to position [0, 7]
type input "***"
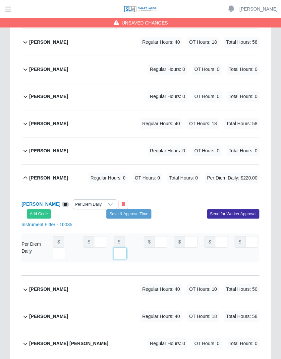
type input "***"
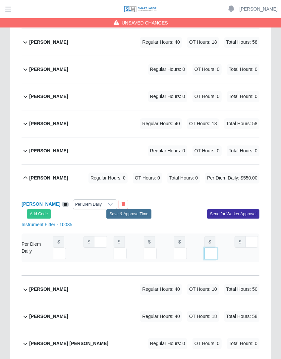
type input "***"
click at [134, 218] on button "Save & Approve Time" at bounding box center [128, 213] width 45 height 9
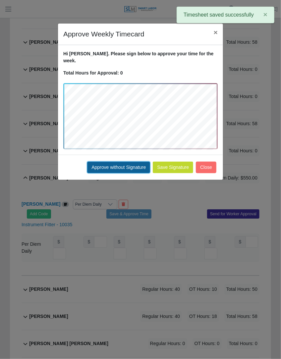
click at [126, 162] on button "Approve without Signature" at bounding box center [118, 168] width 63 height 12
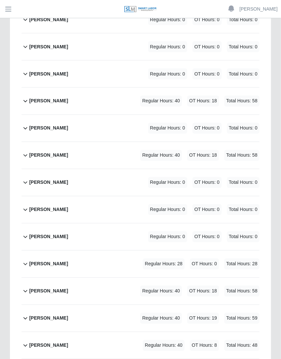
scroll to position [343, 0]
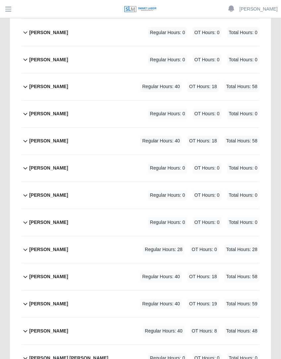
click at [74, 190] on div "[PERSON_NAME] Regular Hours: 0 OT Hours: 0 Total Hours: 0" at bounding box center [144, 195] width 230 height 27
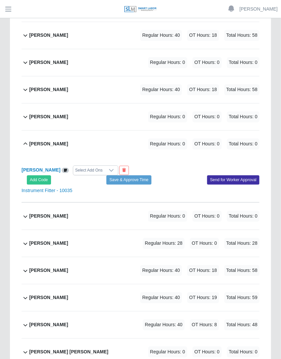
scroll to position [395, 0]
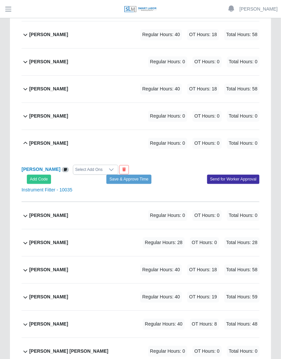
click at [90, 170] on div "Select Add Ons" at bounding box center [88, 169] width 31 height 9
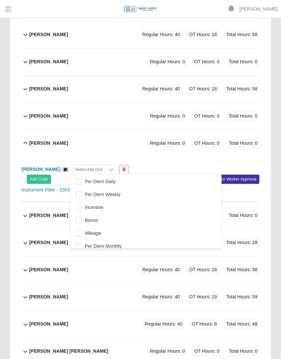
scroll to position [7, 4]
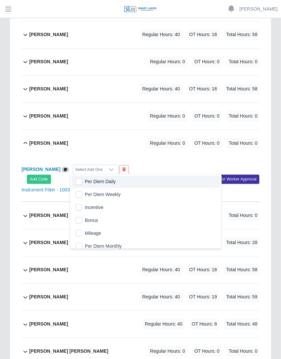
click at [82, 179] on li "Per Diem Daily" at bounding box center [146, 182] width 148 height 12
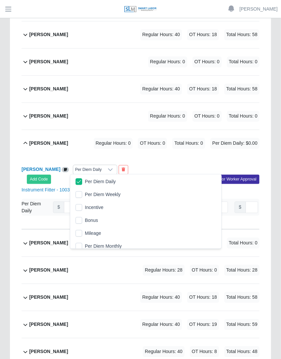
click at [159, 160] on div "Antonio Rondon Per Diem Daily Add Code Save & Approve Time Send for Worker Appr…" at bounding box center [141, 193] width 238 height 72
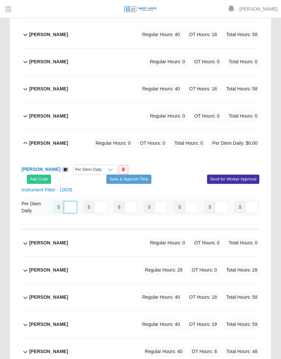
click at [67, 208] on input "number" at bounding box center [70, 208] width 13 height 12
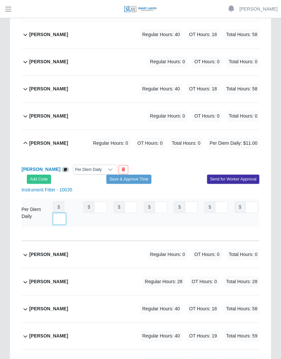
scroll to position [0, 7]
type input "***"
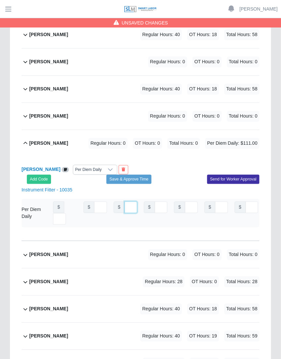
scroll to position [0, 4]
type input "***"
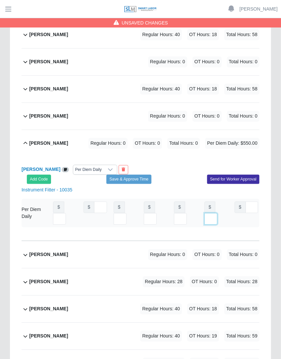
scroll to position [0, 7]
type input "***"
click at [122, 182] on button "Save & Approve Time" at bounding box center [128, 179] width 45 height 9
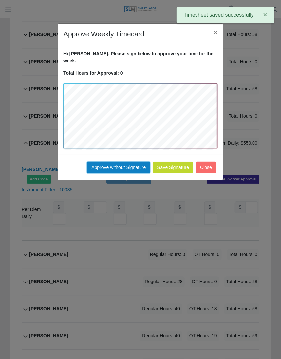
click at [109, 162] on button "Approve without Signature" at bounding box center [118, 168] width 63 height 12
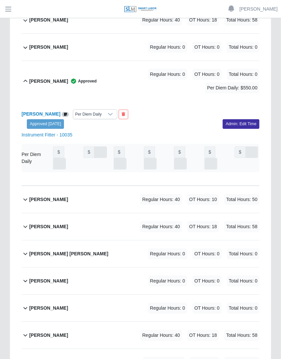
scroll to position [2479, 0]
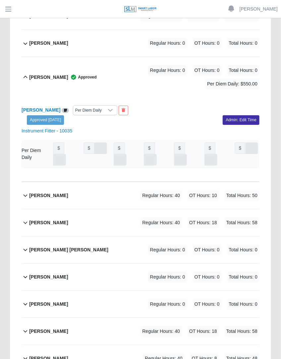
click at [203, 190] on span "OT Hours: 10" at bounding box center [203, 195] width 32 height 11
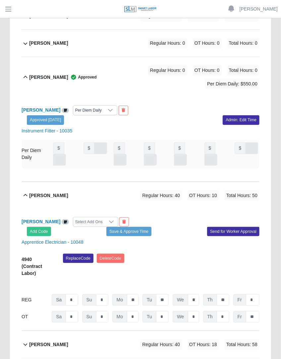
click at [76, 217] on div "Select Add Ons" at bounding box center [88, 221] width 31 height 9
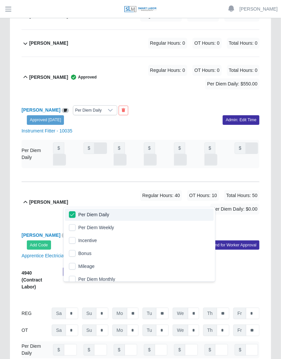
click at [177, 186] on div "Jose Gallegos Regular Hours: 40 OT Hours: 10 Total Hours: 50 Per Diem Daily: $0…" at bounding box center [144, 202] width 230 height 40
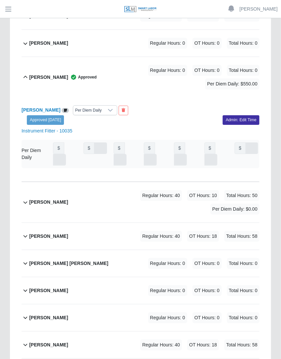
click at [222, 182] on div "Jose Gallegos Regular Hours: 40 OT Hours: 10 Total Hours: 50 Per Diem Daily: $0…" at bounding box center [144, 202] width 230 height 40
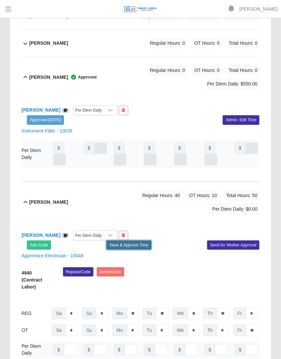
click at [138, 240] on button "Save & Approve Time" at bounding box center [128, 244] width 45 height 9
click at [0, 0] on div "Saving Timesheet... × We are saving the timesheet while we prepare the approval…" at bounding box center [0, 0] width 0 height 0
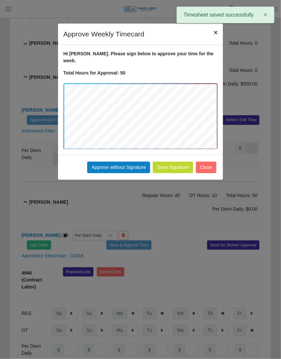
click at [214, 30] on span "×" at bounding box center [216, 32] width 4 height 8
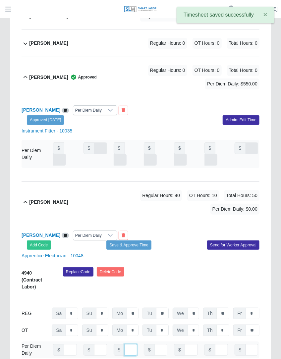
click at [128, 344] on input "number" at bounding box center [130, 350] width 13 height 12
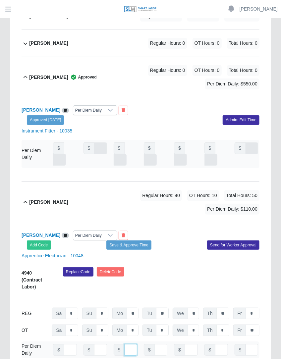
type input "***"
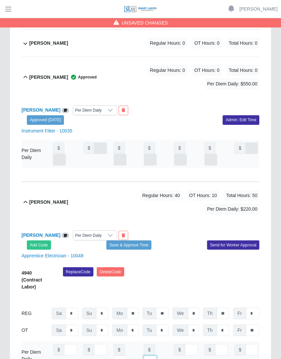
type input "***"
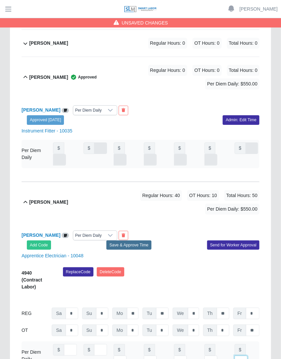
type input "***"
click at [137, 240] on button "Save & Approve Time" at bounding box center [128, 244] width 45 height 9
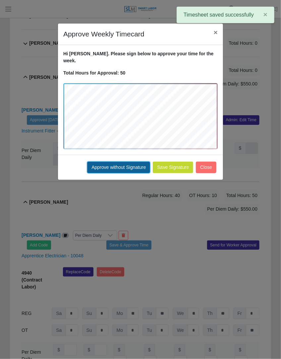
click at [138, 163] on button "Approve without Signature" at bounding box center [118, 168] width 63 height 12
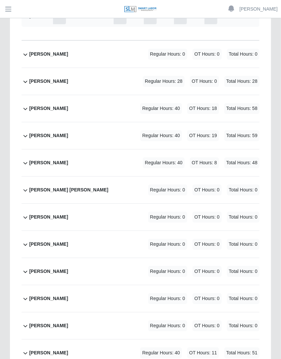
scroll to position [0, 0]
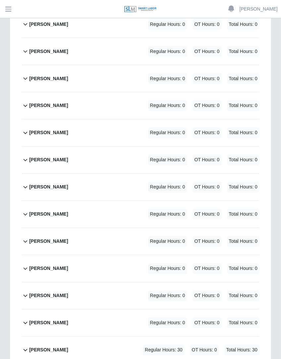
scroll to position [343, 0]
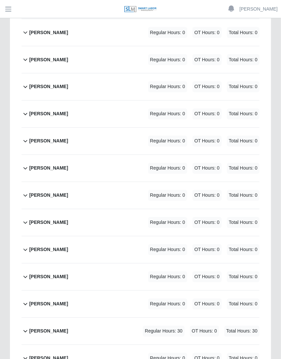
click at [107, 337] on div "[PERSON_NAME] Regular Hours: 30 OT Hours: 0 Total Hours: 30" at bounding box center [144, 331] width 230 height 27
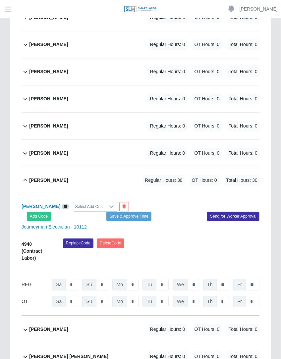
scroll to position [505, 0]
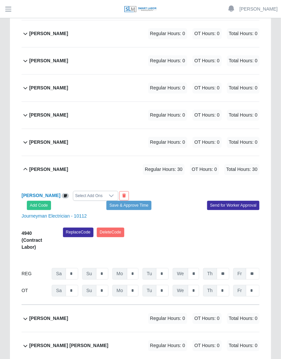
click at [82, 191] on div "Select Add Ons" at bounding box center [88, 195] width 31 height 9
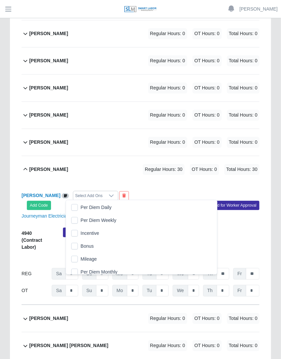
scroll to position [7, 4]
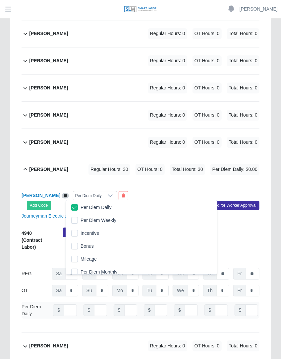
click at [163, 192] on div "[PERSON_NAME] Per Diem Daily Add Code Save & Approve Time Send for Worker Appro…" at bounding box center [141, 200] width 248 height 19
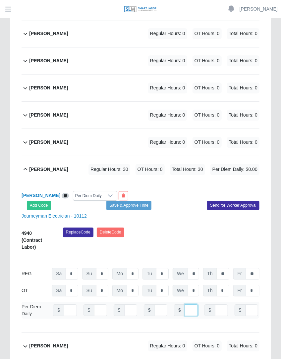
click at [185, 311] on input "number" at bounding box center [191, 310] width 13 height 12
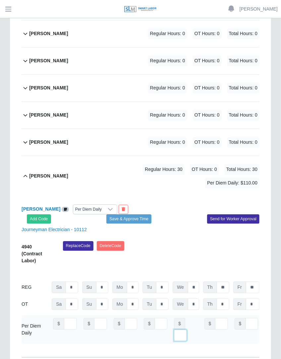
scroll to position [0, 7]
type input "***"
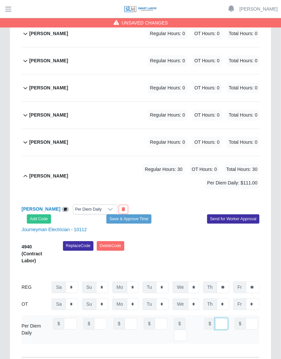
scroll to position [0, 4]
type input "***"
click at [139, 204] on div "[PERSON_NAME] Per Diem Daily" at bounding box center [79, 209] width 124 height 10
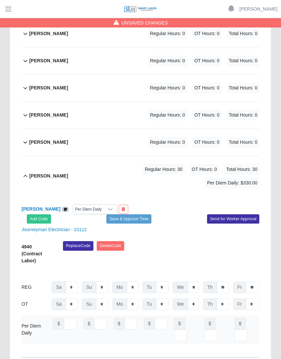
scroll to position [0, 0]
click at [137, 214] on button "Save & Approve Time" at bounding box center [128, 218] width 45 height 9
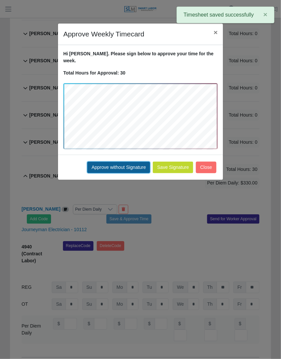
click at [131, 162] on button "Approve without Signature" at bounding box center [118, 168] width 63 height 12
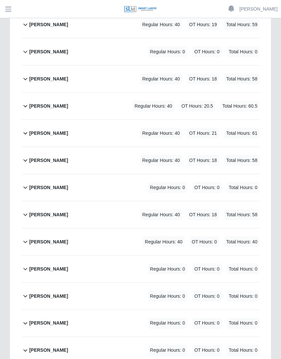
scroll to position [1784, 0]
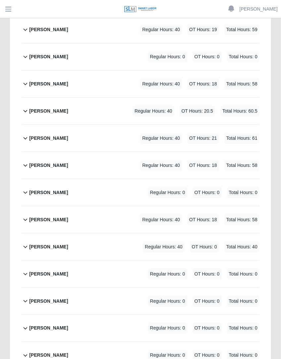
click at [228, 106] on span "Total Hours: 60.5" at bounding box center [239, 111] width 39 height 11
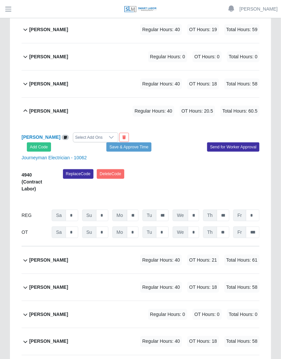
click at [92, 133] on div "Select Add Ons" at bounding box center [88, 137] width 31 height 9
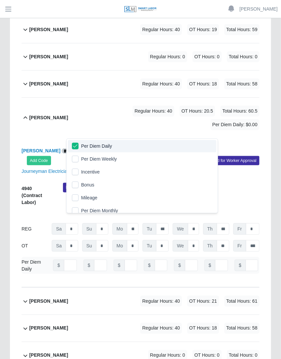
click at [154, 129] on div "Leandro Alanis Regular Hours: 40 OT Hours: 20.5 Total Hours: 60.5 Per Diem Dail…" at bounding box center [144, 118] width 230 height 40
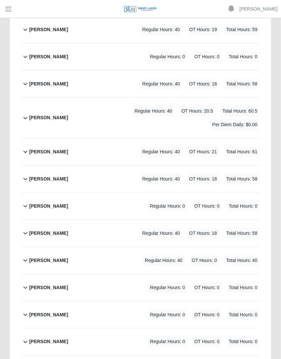
click at [139, 118] on div "Regular Hours: 40 OT Hours: 20.5 Total Hours: 60.5 Per Diem Daily: $0.00" at bounding box center [163, 118] width 191 height 24
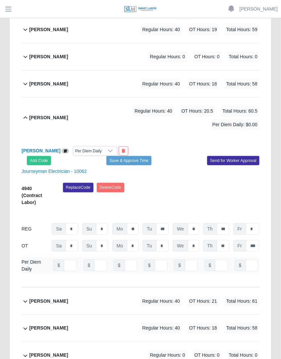
click at [62, 260] on span "$" at bounding box center [58, 266] width 11 height 12
click at [66, 260] on input "number" at bounding box center [70, 266] width 13 height 12
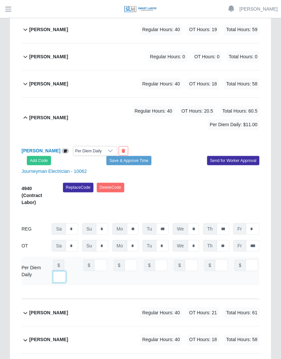
scroll to position [0, 4]
type input "***"
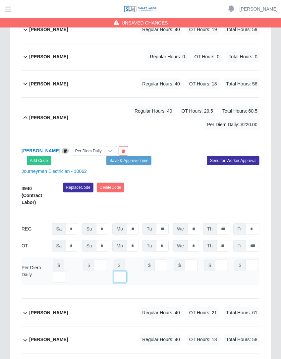
type input "***"
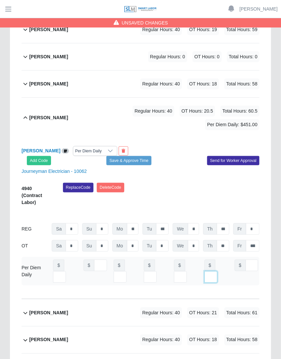
scroll to position [0, 7]
type input "***"
click at [145, 159] on button "Save & Approve Time" at bounding box center [128, 160] width 45 height 9
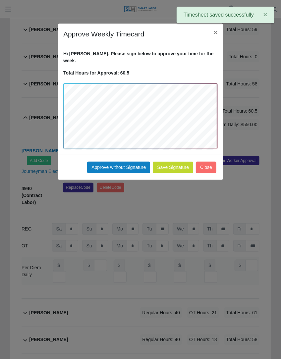
click at [118, 166] on div "Save Signature Approve without Signature Close" at bounding box center [140, 167] width 165 height 25
click at [117, 162] on button "Approve without Signature" at bounding box center [118, 168] width 63 height 12
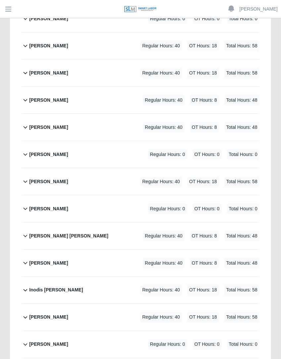
scroll to position [978, 0]
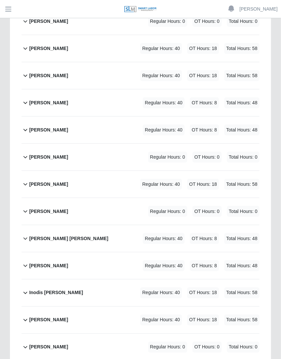
click at [217, 36] on div "Eloy Cantu Regular Hours: 40 OT Hours: 18 Total Hours: 58" at bounding box center [144, 48] width 230 height 27
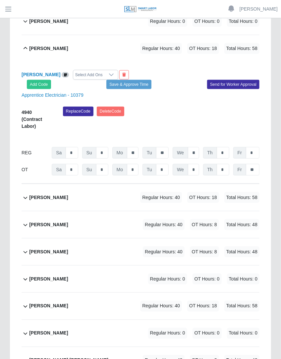
click at [77, 71] on div "Select Add Ons" at bounding box center [88, 74] width 31 height 9
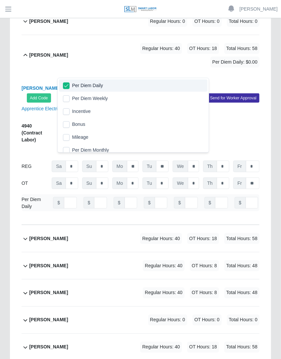
scroll to position [4, 0]
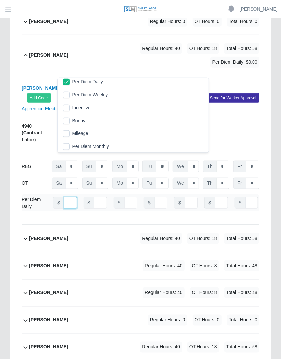
click at [64, 197] on input "number" at bounding box center [70, 203] width 13 height 12
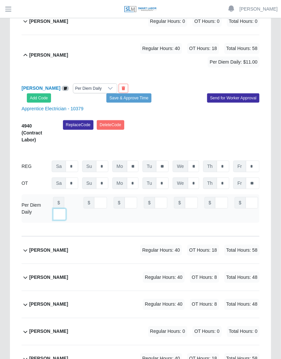
scroll to position [0, 7]
type input "***"
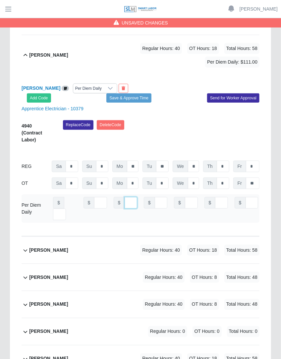
scroll to position [0, 4]
type input "***"
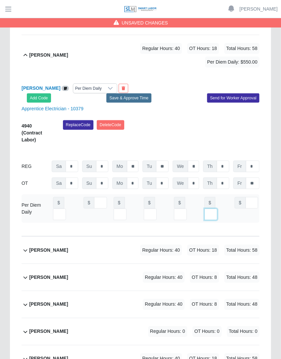
type input "***"
click at [138, 93] on button "Save & Approve Time" at bounding box center [128, 97] width 45 height 9
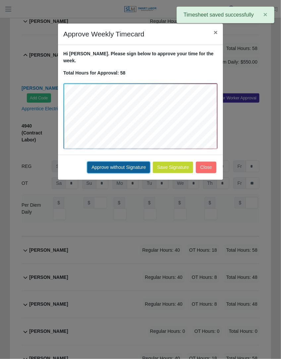
click at [125, 162] on button "Approve without Signature" at bounding box center [118, 168] width 63 height 12
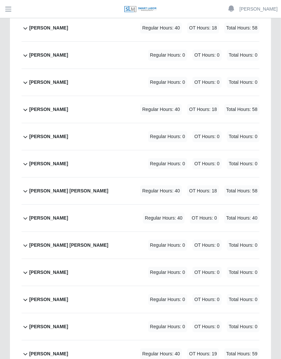
scroll to position [1610, 0]
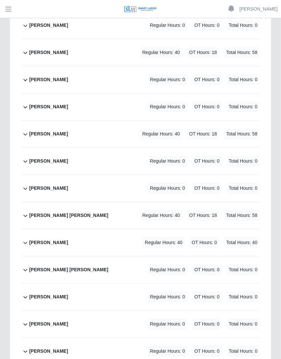
click at [175, 121] on div "Jordy Mata Regular Hours: 40 OT Hours: 18 Total Hours: 58" at bounding box center [144, 134] width 230 height 27
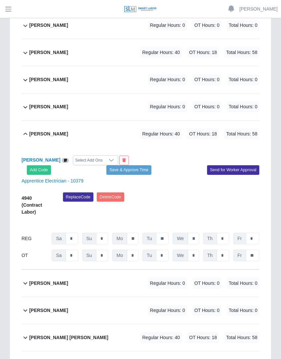
click at [79, 156] on div "Select Add Ons" at bounding box center [88, 160] width 31 height 9
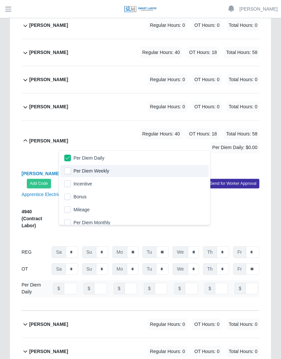
scroll to position [4, 0]
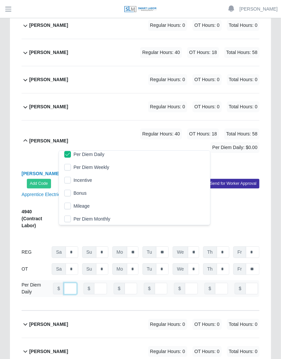
click at [64, 283] on input "number" at bounding box center [70, 289] width 13 height 12
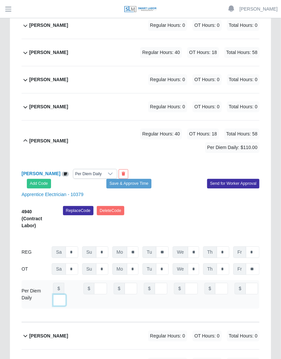
scroll to position [0, 0]
type input "***"
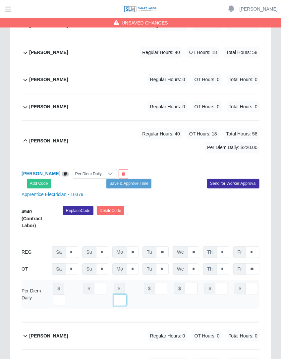
type input "***"
click at [126, 179] on button "Save & Approve Time" at bounding box center [128, 183] width 45 height 9
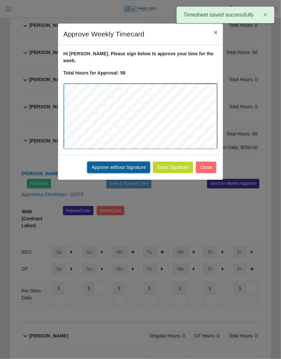
click at [126, 162] on button "Approve without Signature" at bounding box center [118, 168] width 63 height 12
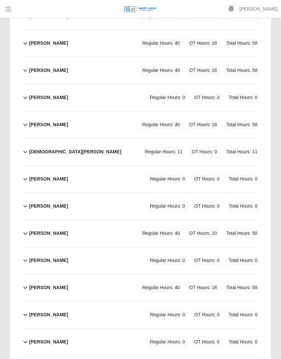
click at [129, 92] on div "Cesar Rodriguez Vazquez Regular Hours: 0 OT Hours: 0 Total Hours: 0" at bounding box center [144, 97] width 230 height 27
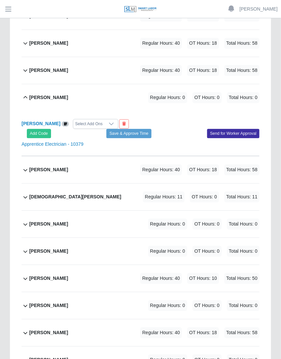
click at [137, 40] on div "Regular Hours: 40 OT Hours: 18 Total Hours: 58" at bounding box center [190, 43] width 138 height 11
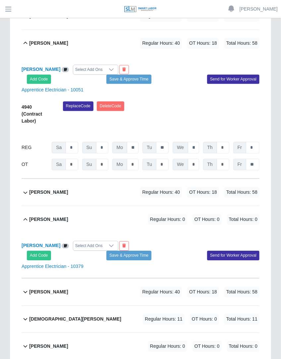
click at [105, 65] on div "Select Add Ons" at bounding box center [88, 69] width 31 height 9
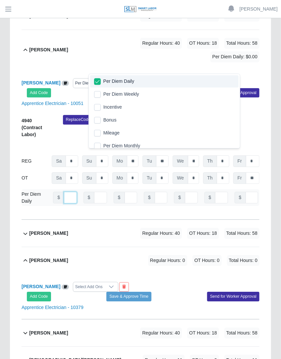
click at [66, 203] on input "number" at bounding box center [70, 198] width 13 height 12
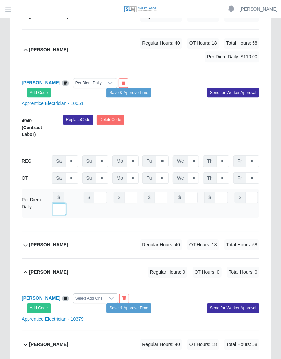
scroll to position [0, 7]
type input "***"
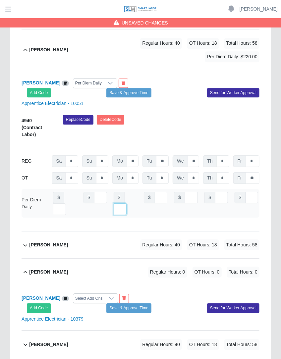
type input "***"
click at [116, 97] on button "Save & Approve Time" at bounding box center [128, 92] width 45 height 9
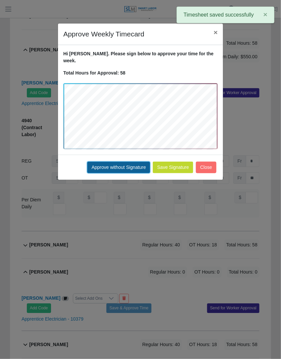
click at [127, 162] on button "Approve without Signature" at bounding box center [118, 168] width 63 height 12
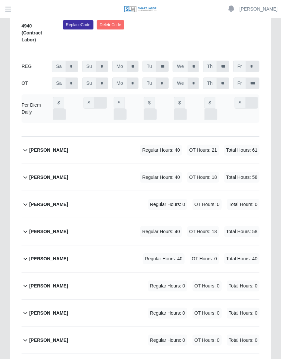
scroll to position [2543, 0]
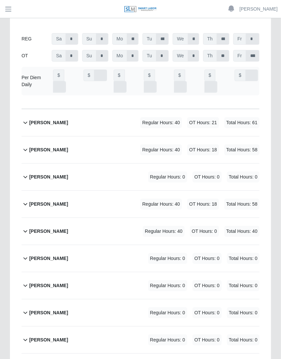
click at [207, 226] on span "OT Hours: 0" at bounding box center [204, 231] width 29 height 11
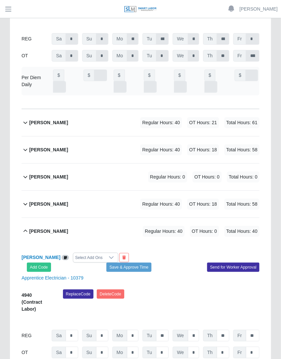
click at [74, 253] on div "Select Add Ons" at bounding box center [88, 257] width 31 height 9
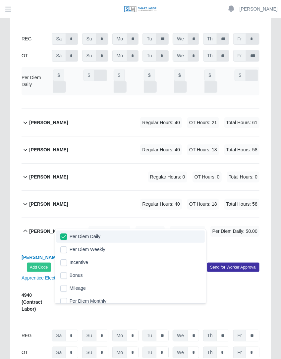
click at [152, 245] on div "Luis Ortiz Per Diem Daily Add Code Save & Approve Time Send for Worker Approval…" at bounding box center [141, 319] width 238 height 149
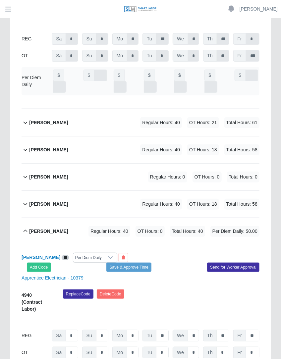
type input "**"
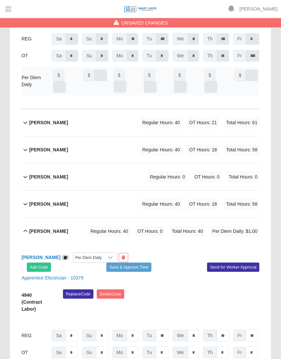
scroll to position [0, 4]
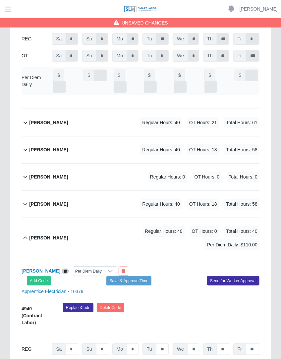
type input "***"
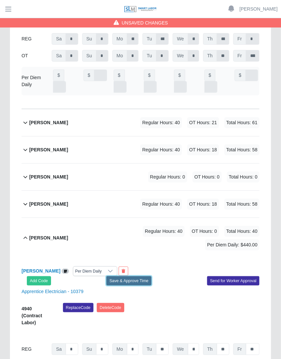
click at [140, 276] on button "Save & Approve Time" at bounding box center [128, 280] width 45 height 9
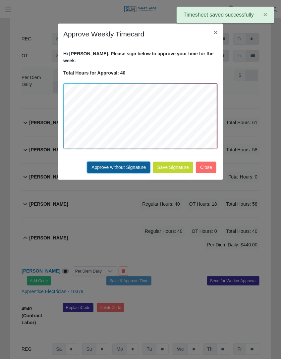
click at [130, 162] on button "Approve without Signature" at bounding box center [118, 168] width 63 height 12
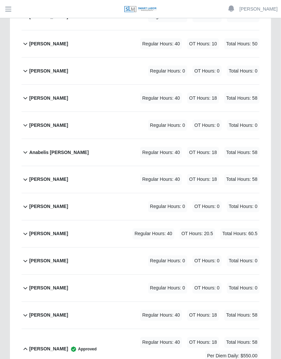
scroll to position [266, 0]
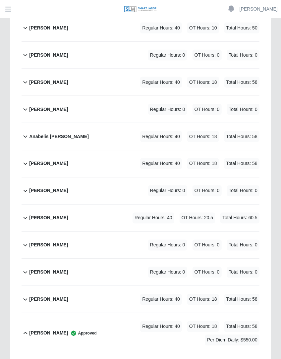
click at [197, 74] on div "Alejandro Pedroza Castro Regular Hours: 40 OT Hours: 18 Total Hours: 58" at bounding box center [144, 82] width 230 height 27
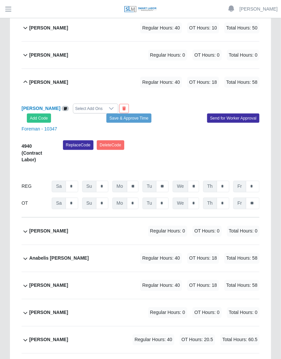
click at [105, 104] on div "Select Add Ons" at bounding box center [88, 108] width 31 height 9
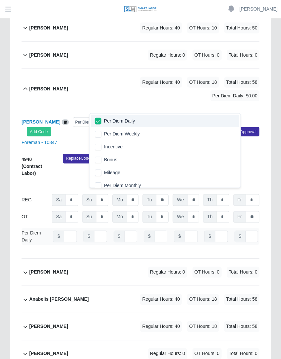
click at [178, 100] on div "Regular Hours: 40 OT Hours: 18 Total Hours: 58 Per Diem Daily: $0.00" at bounding box center [163, 89] width 191 height 24
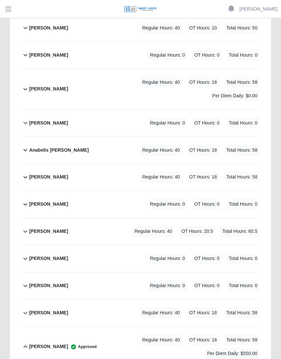
click at [179, 100] on div "Regular Hours: 40 OT Hours: 18 Total Hours: 58 Per Diem Daily: $0.00" at bounding box center [163, 89] width 191 height 24
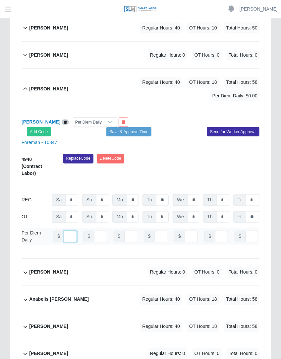
click at [66, 242] on input "number" at bounding box center [70, 237] width 13 height 12
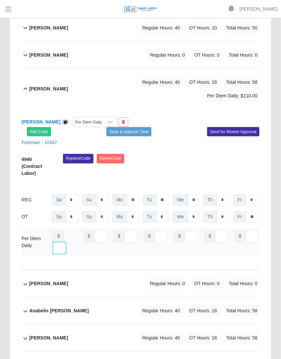
scroll to position [0, 7]
type input "***"
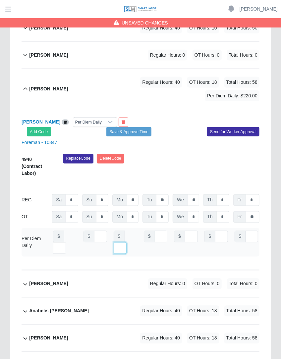
scroll to position [0, 0]
type input "***"
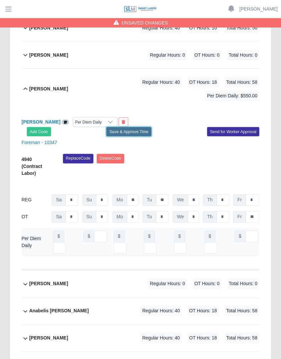
click at [128, 136] on button "Save & Approve Time" at bounding box center [128, 131] width 45 height 9
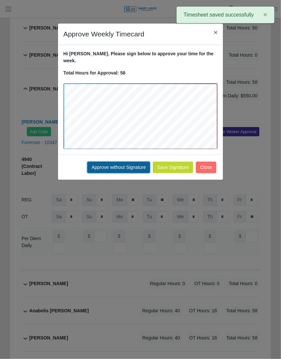
click at [130, 162] on button "Approve without Signature" at bounding box center [118, 168] width 63 height 12
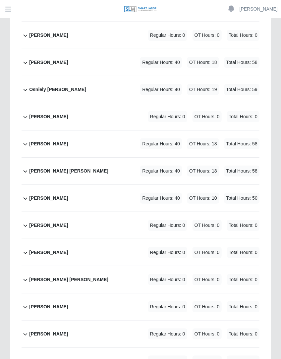
scroll to position [3417, 0]
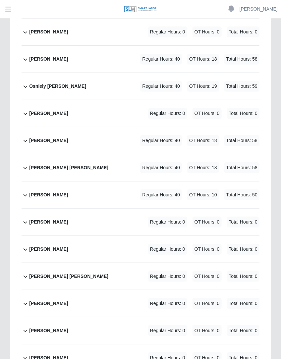
click at [96, 181] on div "Rigoel García Regular Hours: 40 OT Hours: 10 Total Hours: 50" at bounding box center [144, 194] width 230 height 27
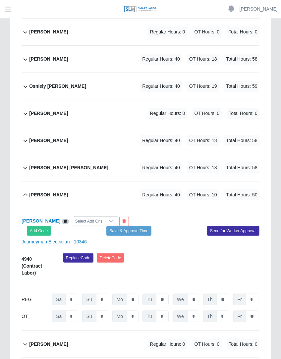
click at [80, 226] on div "Add Code Save & Approve Time Send for Worker Approval" at bounding box center [141, 230] width 248 height 9
click at [82, 217] on div "Select Add Ons" at bounding box center [88, 221] width 31 height 9
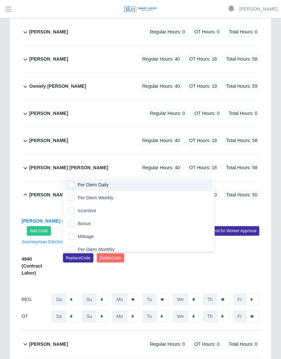
click at [71, 188] on li "Per Diem Daily" at bounding box center [138, 185] width 148 height 12
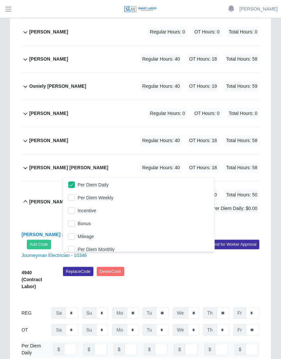
click at [170, 181] on div "Rigoel García Regular Hours: 40 OT Hours: 10 Total Hours: 50 Per Diem Daily: $0…" at bounding box center [144, 201] width 230 height 40
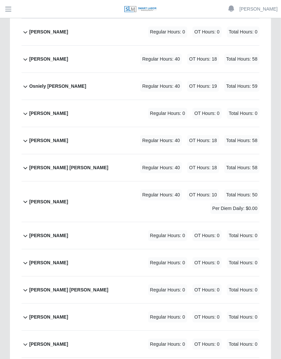
click at [170, 181] on div "Rigoel García Regular Hours: 40 OT Hours: 10 Total Hours: 50 Per Diem Daily: $0…" at bounding box center [144, 201] width 230 height 40
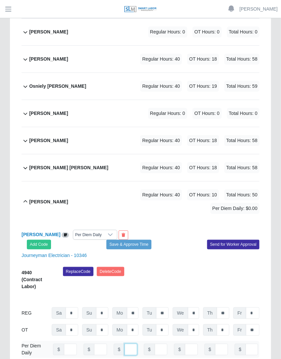
click at [126, 344] on input "number" at bounding box center [130, 350] width 13 height 12
type input "***"
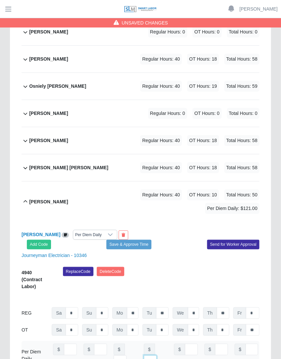
type input "***"
click at [143, 240] on button "Save & Approve Time" at bounding box center [128, 244] width 45 height 9
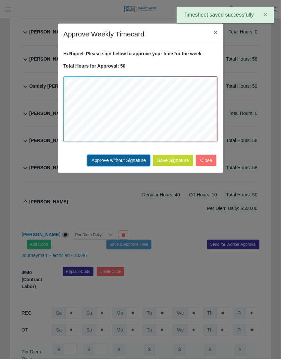
click at [137, 162] on button "Approve without Signature" at bounding box center [118, 161] width 63 height 12
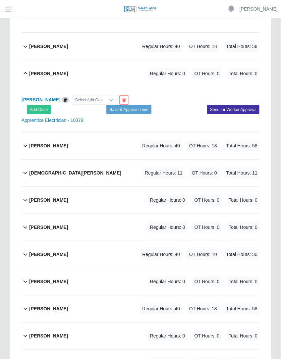
scroll to position [885, 0]
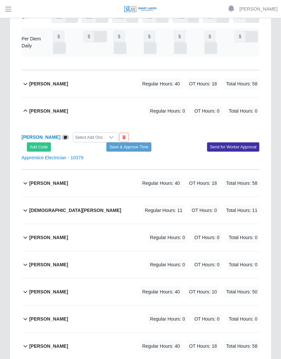
click at [131, 224] on div "Christian Perez Regular Hours: 11 OT Hours: 0 Total Hours: 11" at bounding box center [144, 210] width 230 height 27
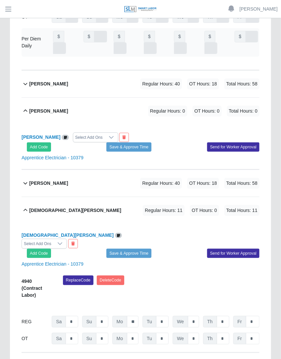
click at [53, 239] on div "Select Add Ons" at bounding box center [37, 243] width 31 height 9
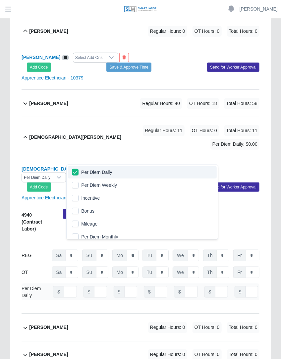
scroll to position [993, 0]
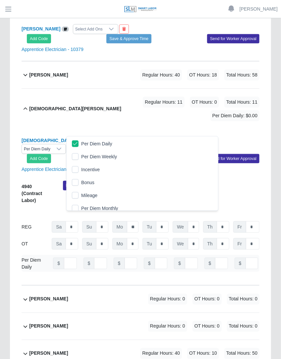
click at [192, 129] on div "Christian Perez Per Diem Daily Add Code Save & Approve Time Send for Worker App…" at bounding box center [141, 207] width 238 height 156
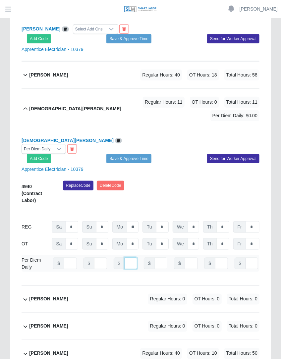
click at [126, 258] on input "number" at bounding box center [130, 264] width 13 height 12
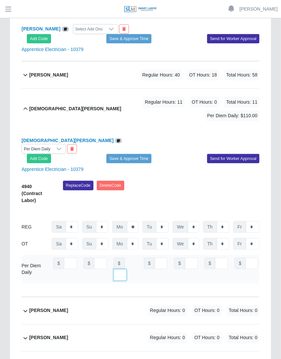
scroll to position [0, 7]
type input "***"
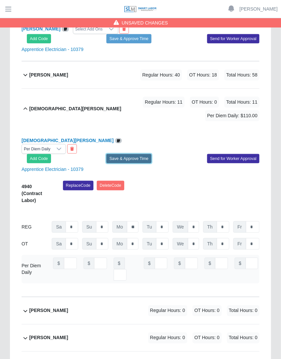
scroll to position [0, 0]
click at [134, 154] on button "Save & Approve Time" at bounding box center [128, 158] width 45 height 9
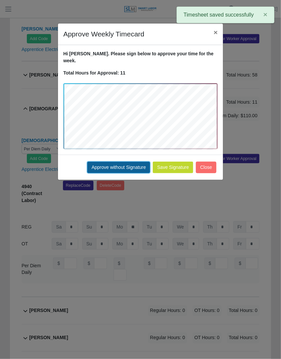
click at [132, 162] on button "Approve without Signature" at bounding box center [118, 168] width 63 height 12
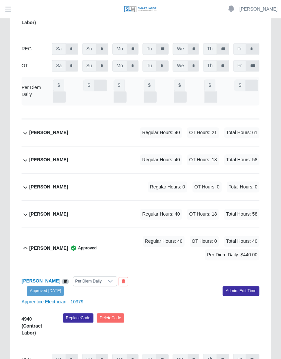
scroll to position [2913, 0]
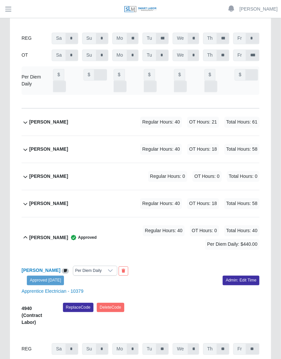
click at [228, 117] on span "Total Hours: 61" at bounding box center [241, 122] width 35 height 11
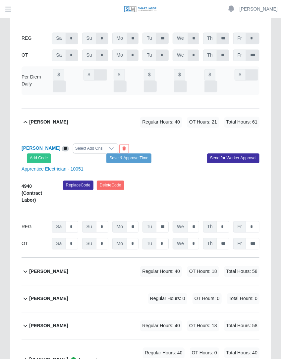
click at [105, 144] on div at bounding box center [111, 148] width 13 height 9
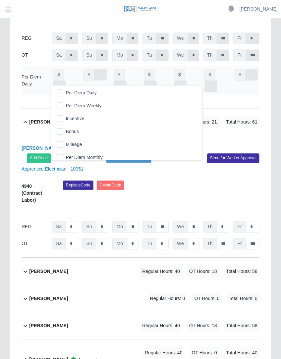
click at [68, 91] on span "Per Diem Daily" at bounding box center [81, 93] width 31 height 7
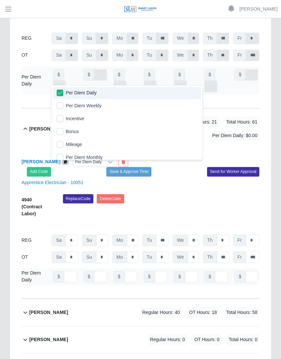
click at [135, 149] on div "Luis Bin Per Diem Daily Add Code Save & Approve Time Send for Worker Approval A…" at bounding box center [141, 223] width 238 height 149
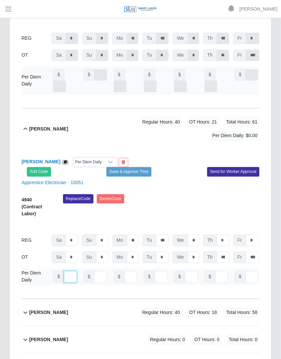
click at [68, 271] on input "number" at bounding box center [70, 277] width 13 height 12
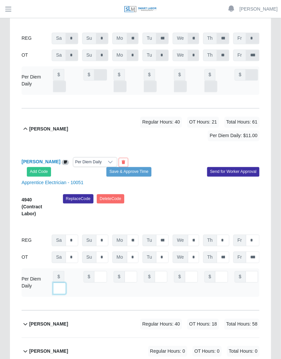
scroll to position [0, 7]
type input "***"
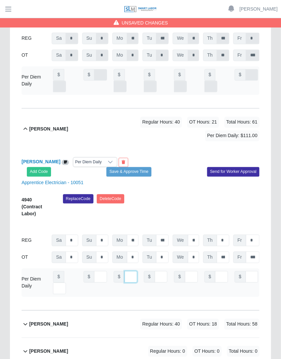
scroll to position [0, 4]
type input "***"
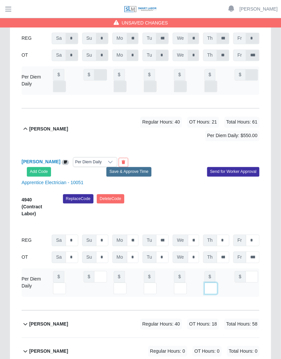
type input "***"
click at [142, 167] on button "Save & Approve Time" at bounding box center [128, 171] width 45 height 9
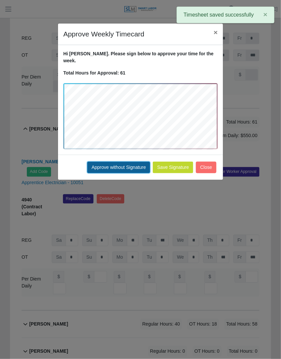
click at [118, 162] on button "Approve without Signature" at bounding box center [118, 168] width 63 height 12
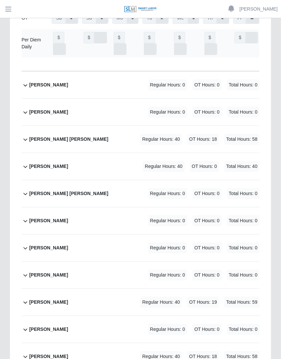
scroll to position [2446, 0]
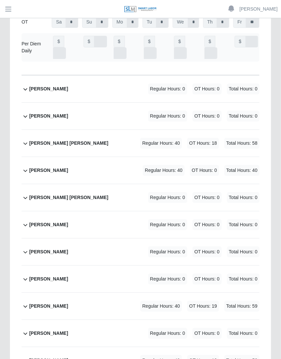
click at [121, 293] on div "Karlos Mederez Regular Hours: 40 OT Hours: 19 Total Hours: 59" at bounding box center [144, 306] width 230 height 27
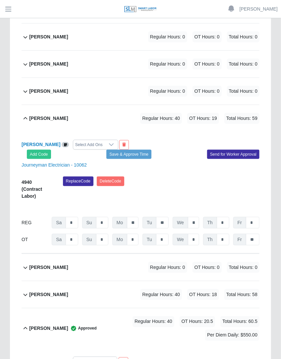
scroll to position [2680, 0]
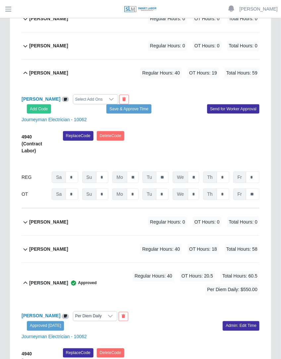
click at [90, 95] on div "Select Add Ons" at bounding box center [88, 99] width 31 height 9
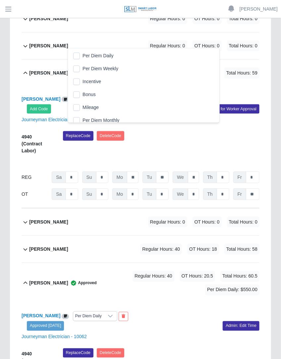
scroll to position [7, 4]
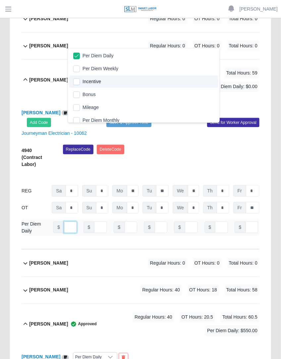
type input "*"
click at [69, 221] on input "*" at bounding box center [70, 227] width 13 height 12
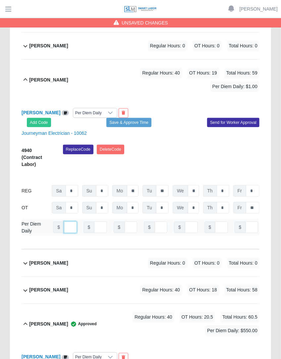
click at [66, 221] on input "*" at bounding box center [70, 227] width 13 height 12
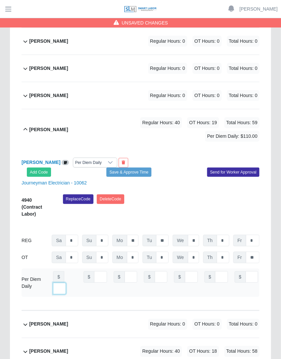
scroll to position [0, 7]
type input "***"
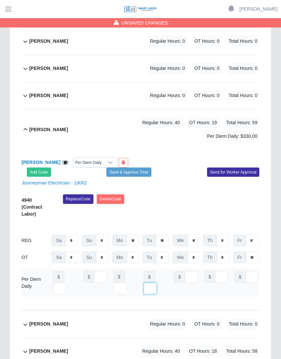
type input "***"
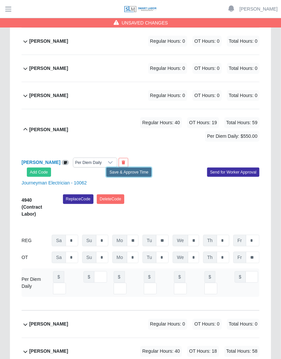
click at [136, 168] on button "Save & Approve Time" at bounding box center [128, 172] width 45 height 9
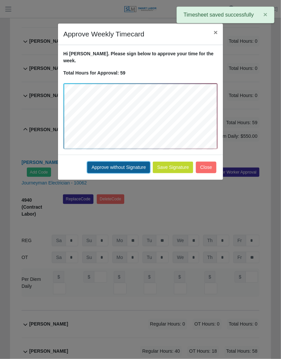
click at [113, 162] on button "Approve without Signature" at bounding box center [118, 168] width 63 height 12
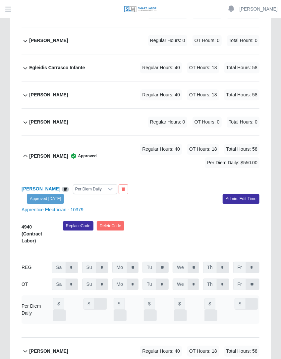
scroll to position [1440, 0]
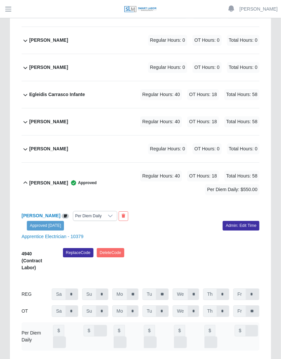
click at [212, 108] on div "Eleodoro Botello Regular Hours: 40 OT Hours: 18 Total Hours: 58" at bounding box center [144, 121] width 230 height 27
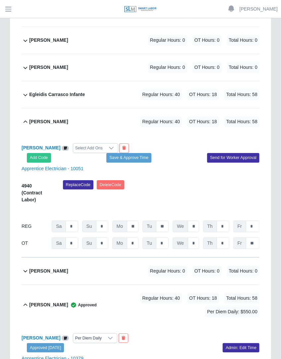
click at [92, 143] on div "Select Add Ons" at bounding box center [88, 147] width 31 height 9
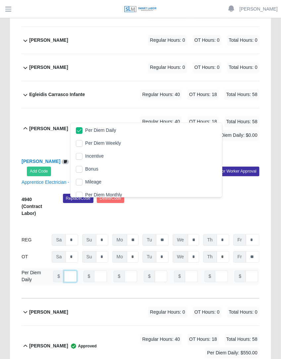
click at [66, 270] on input "number" at bounding box center [70, 276] width 13 height 12
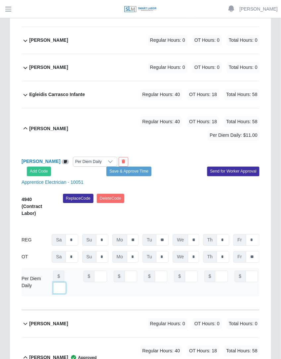
type input "***"
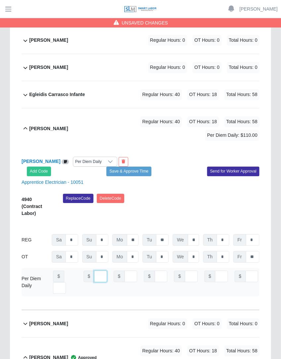
type input "*"
type input "***"
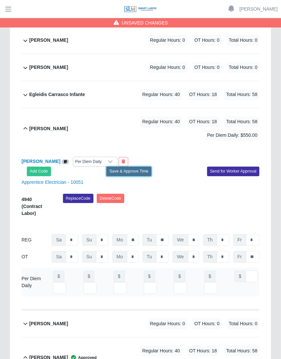
click at [134, 167] on button "Save & Approve Time" at bounding box center [128, 171] width 45 height 9
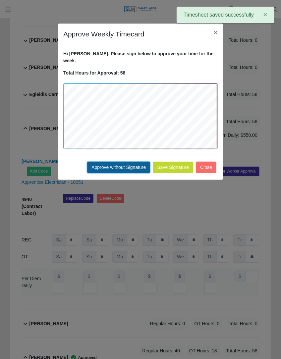
click at [129, 162] on button "Approve without Signature" at bounding box center [118, 168] width 63 height 12
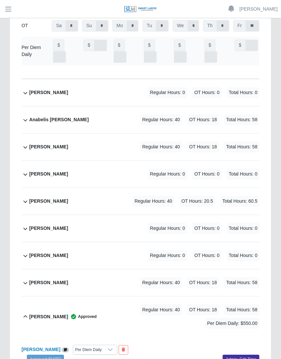
click at [70, 215] on div "Arturo Calles Calles Regular Hours: 0 OT Hours: 0 Total Hours: 0" at bounding box center [144, 228] width 230 height 27
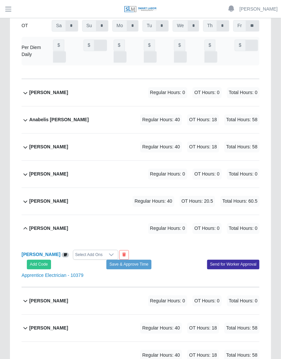
click at [73, 218] on div "Arturo Calles Calles Regular Hours: 0 OT Hours: 0 Total Hours: 0" at bounding box center [144, 228] width 230 height 27
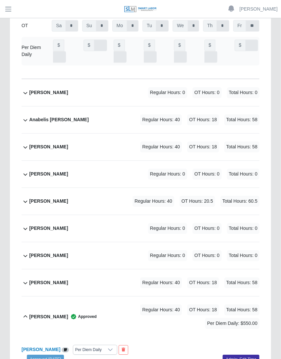
click at [105, 195] on div "Armando Mena Regular Hours: 40 OT Hours: 20.5 Total Hours: 60.5" at bounding box center [144, 201] width 230 height 27
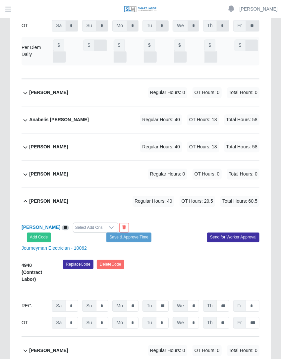
click at [77, 227] on div "Select Add Ons" at bounding box center [88, 227] width 31 height 9
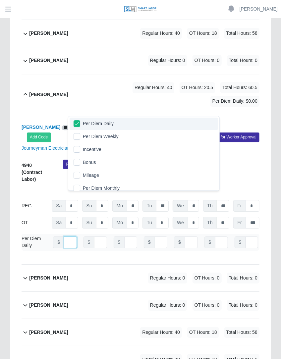
click at [66, 239] on input "number" at bounding box center [70, 242] width 13 height 12
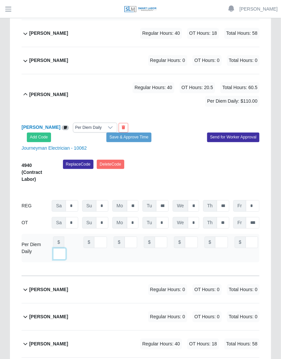
type input "***"
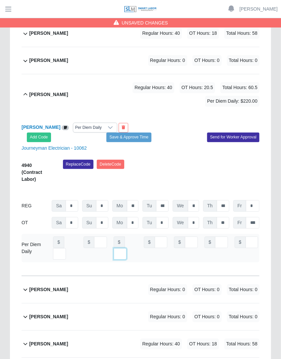
type input "***"
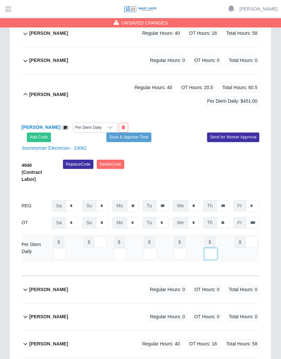
scroll to position [0, 7]
type input "***"
click at [143, 132] on button "Save & Approve Time" at bounding box center [128, 136] width 45 height 9
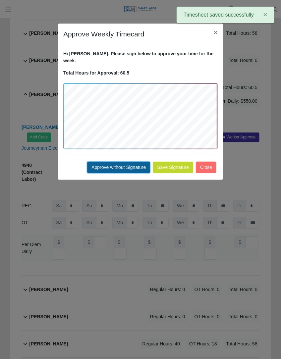
click at [131, 162] on button "Approve without Signature" at bounding box center [118, 168] width 63 height 12
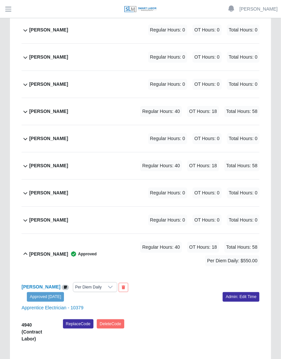
scroll to position [2301, 0]
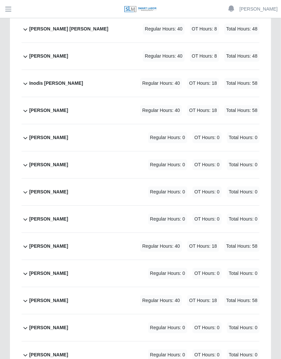
click at [183, 241] on div "Regular Hours: 40 OT Hours: 18 Total Hours: 58" at bounding box center [190, 246] width 138 height 11
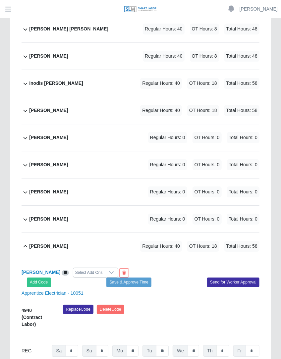
click at [82, 268] on div "Select Add Ons" at bounding box center [88, 272] width 31 height 9
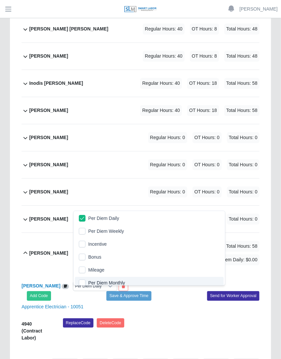
scroll to position [4, 0]
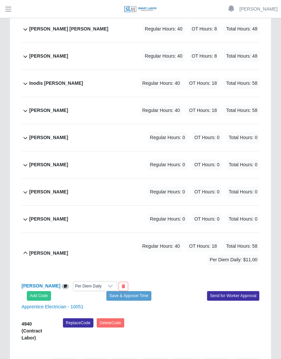
scroll to position [0, 7]
type input "***"
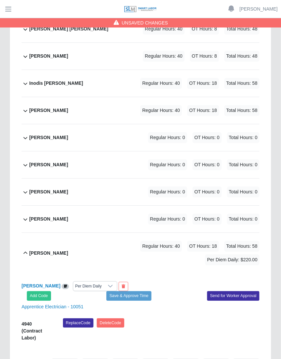
type input "***"
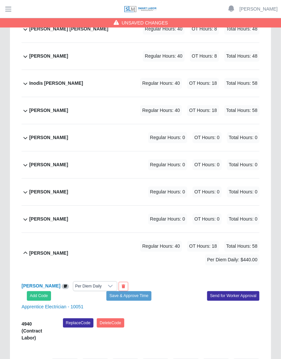
scroll to position [0, 0]
type input "***"
click at [138, 291] on button "Save & Approve Time" at bounding box center [128, 295] width 45 height 9
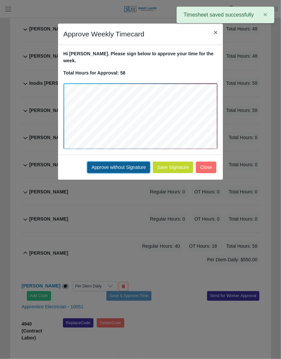
click at [134, 162] on button "Approve without Signature" at bounding box center [118, 168] width 63 height 12
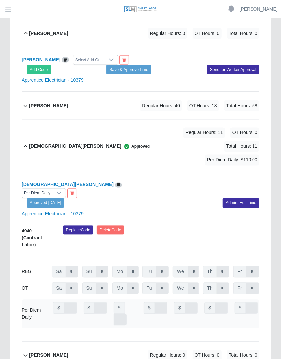
scroll to position [1141, 0]
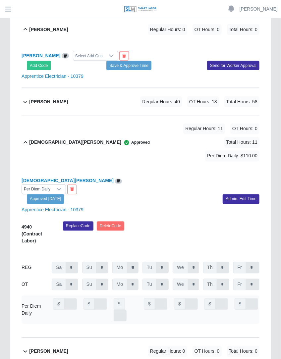
click at [217, 88] on div "Cesar Vela Regular Hours: 40 OT Hours: 18 Total Hours: 58" at bounding box center [144, 101] width 230 height 27
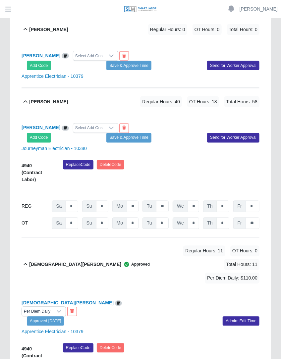
click at [84, 133] on div "Add Code Save & Approve Time Send for Worker Approval" at bounding box center [141, 137] width 248 height 9
click at [84, 123] on div "Select Add Ons" at bounding box center [88, 127] width 31 height 9
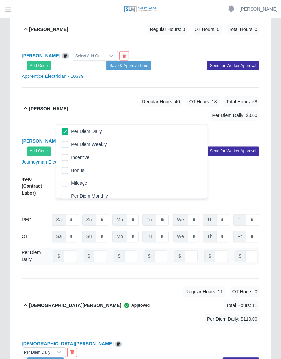
click at [190, 104] on div "Cesar Vela Regular Hours: 40 OT Hours: 18 Total Hours: 58 Per Diem Daily: $0.00" at bounding box center [144, 108] width 230 height 40
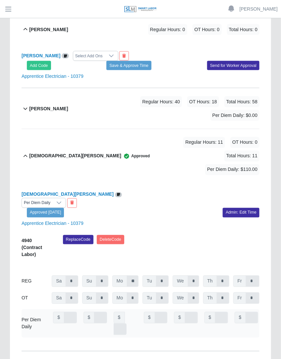
click at [224, 96] on span "Total Hours: 58" at bounding box center [241, 101] width 35 height 11
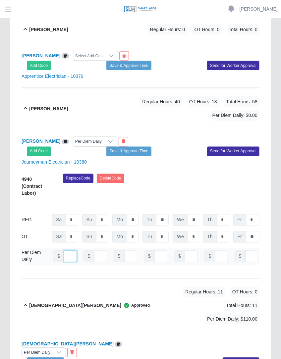
click at [67, 251] on input "number" at bounding box center [70, 257] width 13 height 12
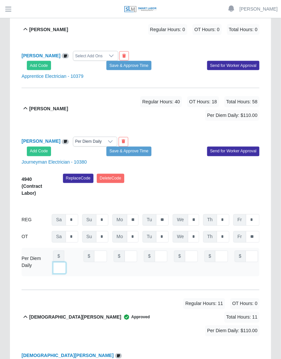
scroll to position [0, 7]
type input "***"
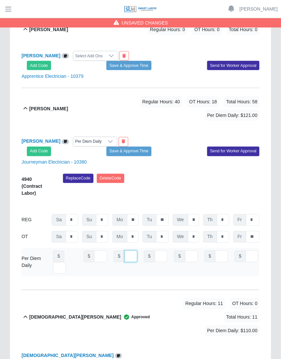
scroll to position [0, 4]
type input "***"
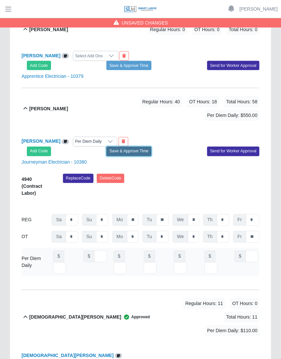
click at [139, 147] on button "Save & Approve Time" at bounding box center [128, 151] width 45 height 9
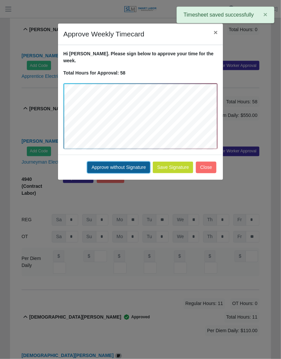
click at [127, 162] on button "Approve without Signature" at bounding box center [118, 168] width 63 height 12
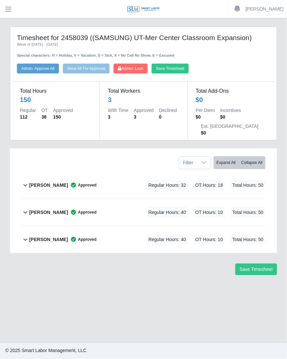
click at [118, 228] on div "[PERSON_NAME] Approved Regular Hours: 40 OT Hours: 10 Total Hours: 50" at bounding box center [147, 239] width 236 height 27
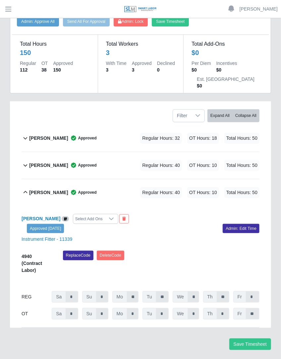
scroll to position [48, 0]
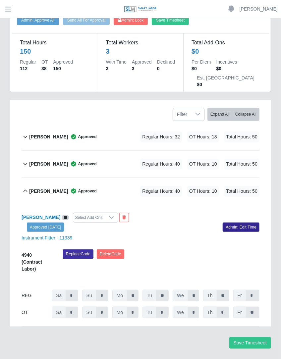
click at [231, 226] on link "Admin: Edit Time" at bounding box center [240, 226] width 37 height 9
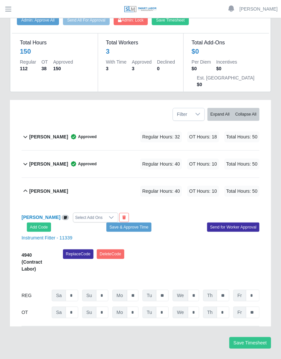
click at [77, 217] on div "Select Add Ons" at bounding box center [88, 217] width 31 height 9
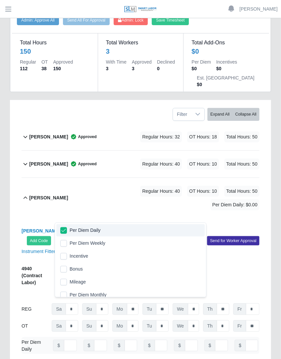
click at [174, 218] on div "Nike [PERSON_NAME] Per Diem Daily Add Code Save & Approve Time Send for Worker …" at bounding box center [141, 292] width 238 height 149
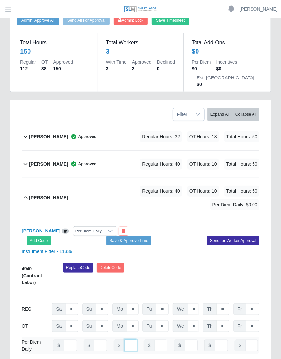
click at [125, 340] on input "number" at bounding box center [130, 346] width 13 height 12
type input "***"
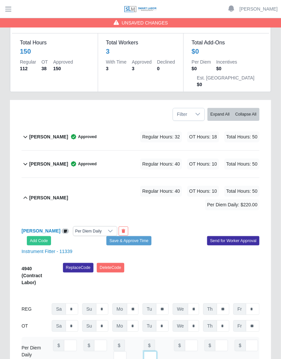
scroll to position [0, 7]
type input "***"
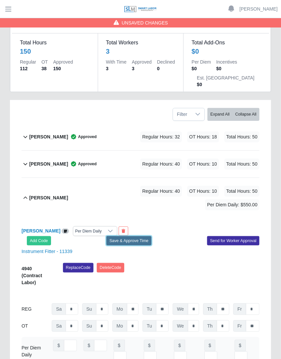
click at [139, 236] on button "Save & Approve Time" at bounding box center [128, 240] width 45 height 9
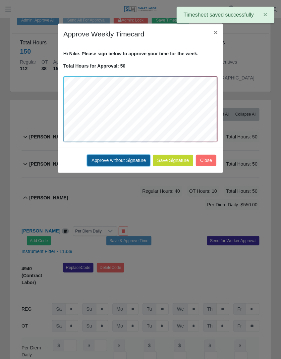
click at [131, 163] on button "Approve without Signature" at bounding box center [118, 161] width 63 height 12
